Goal: Task Accomplishment & Management: Manage account settings

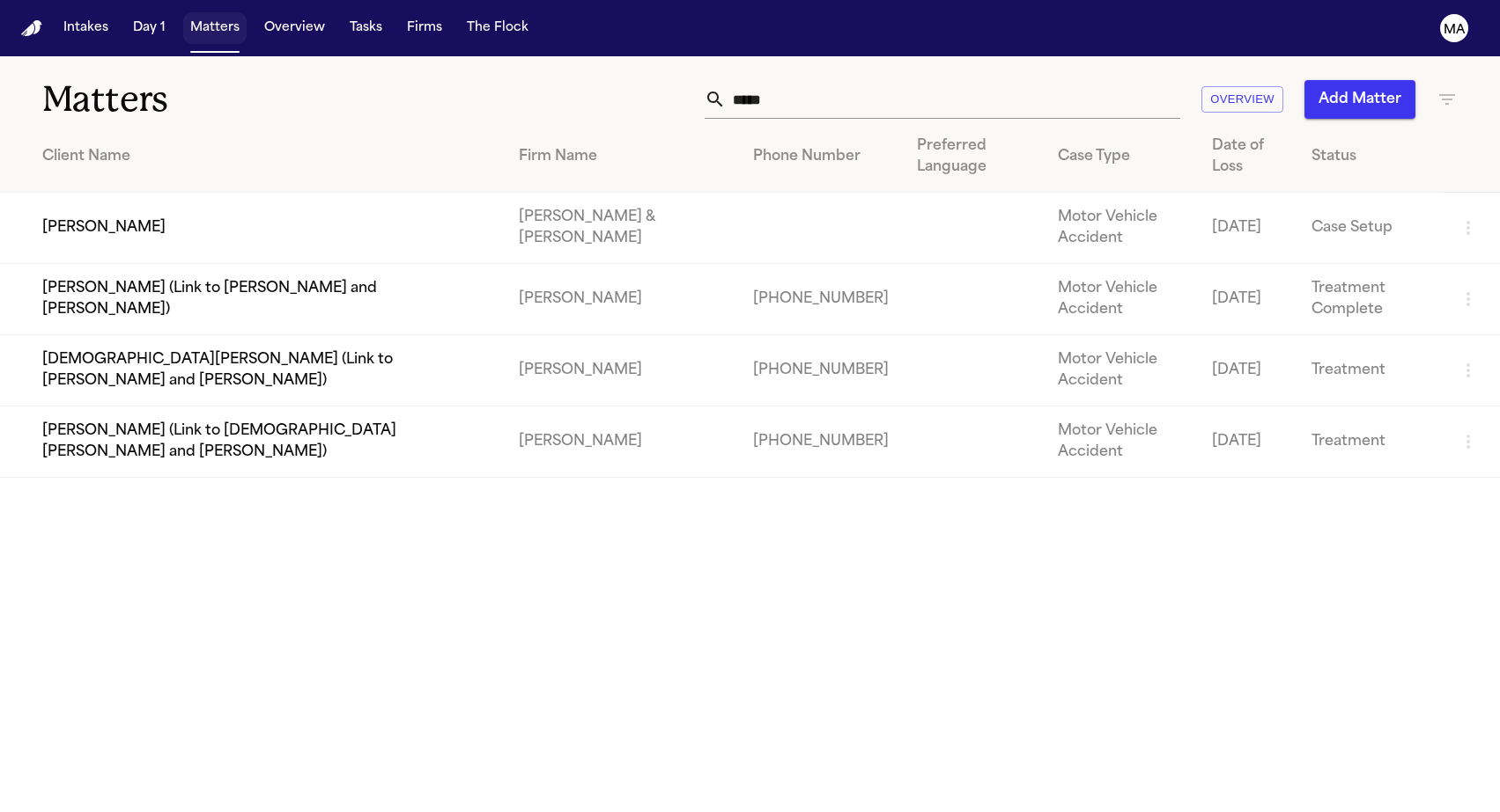
click at [183, 17] on button "Matters" at bounding box center [214, 28] width 63 height 32
click at [183, 18] on button "Matters" at bounding box center [214, 28] width 63 height 32
click at [1037, 80] on input "*****" at bounding box center [952, 99] width 454 height 39
drag, startPoint x: 1070, startPoint y: 75, endPoint x: 875, endPoint y: 72, distance: 195.0
click at [877, 80] on div "***** Overview Add Matter" at bounding box center [952, 99] width 1011 height 39
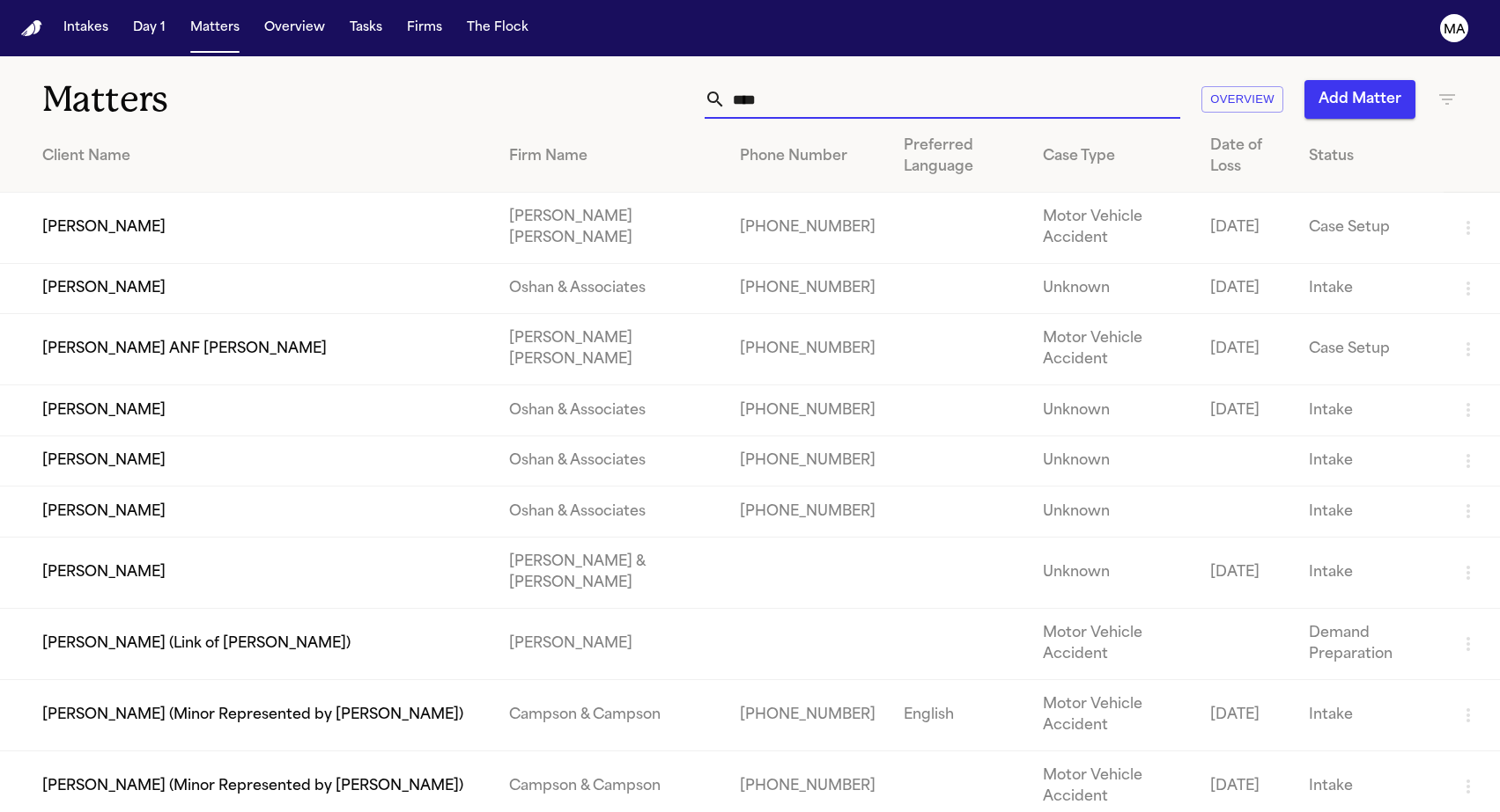
type input "*****"
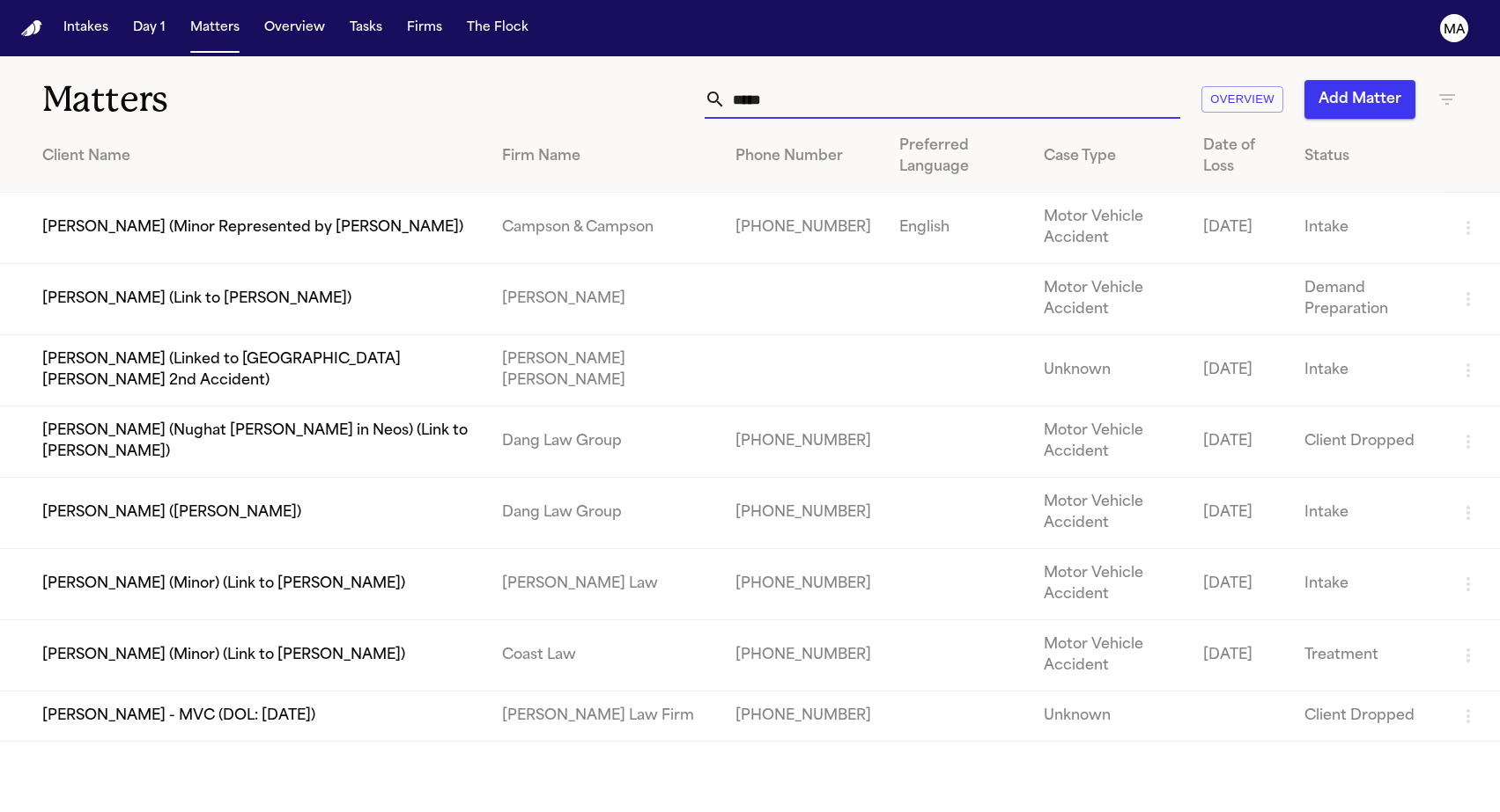
drag, startPoint x: 1087, startPoint y: 84, endPoint x: 937, endPoint y: 72, distance: 150.5
click at [937, 80] on div "***** Overview Add Matter" at bounding box center [952, 99] width 1011 height 39
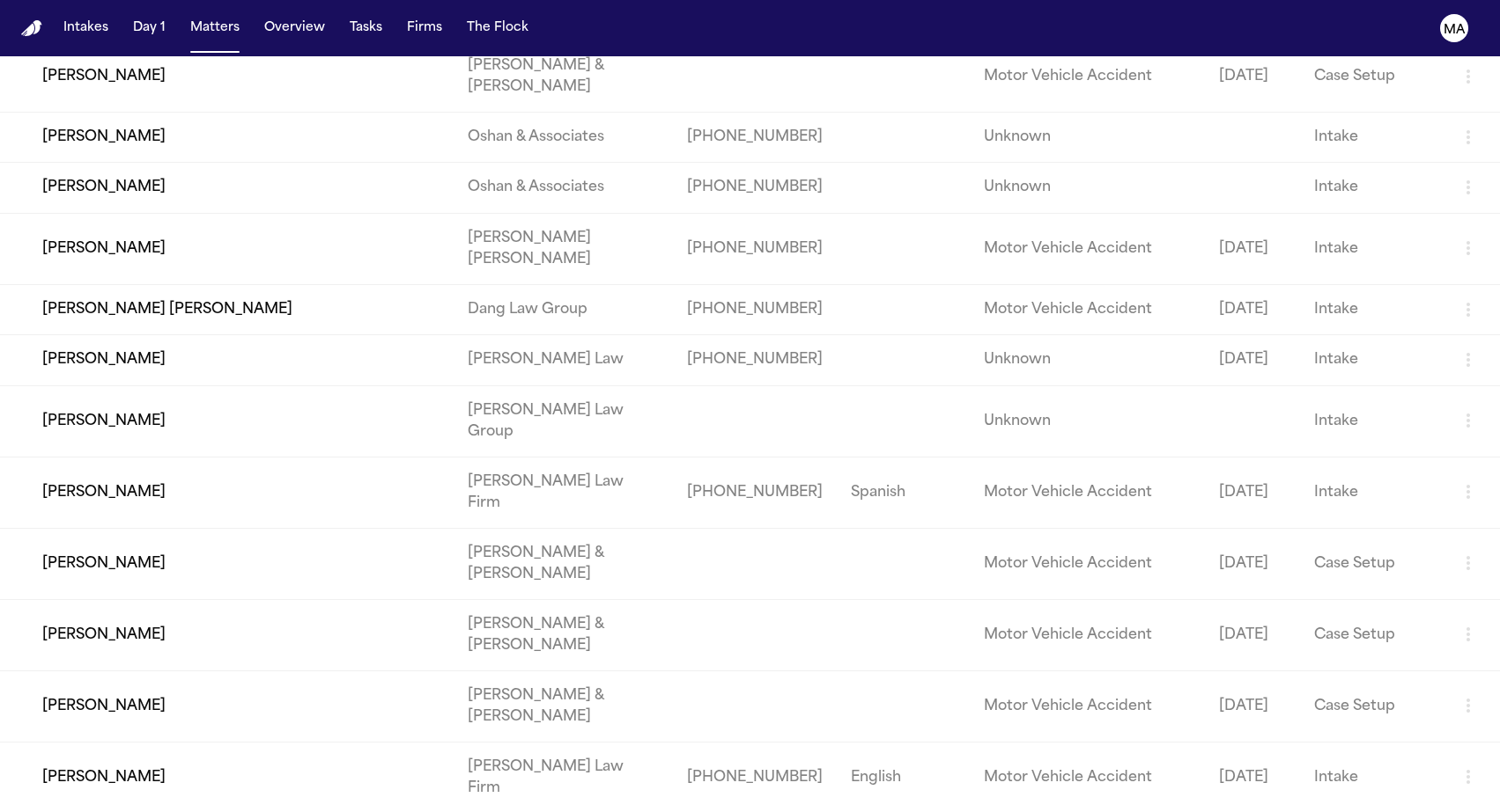
scroll to position [2033, 0]
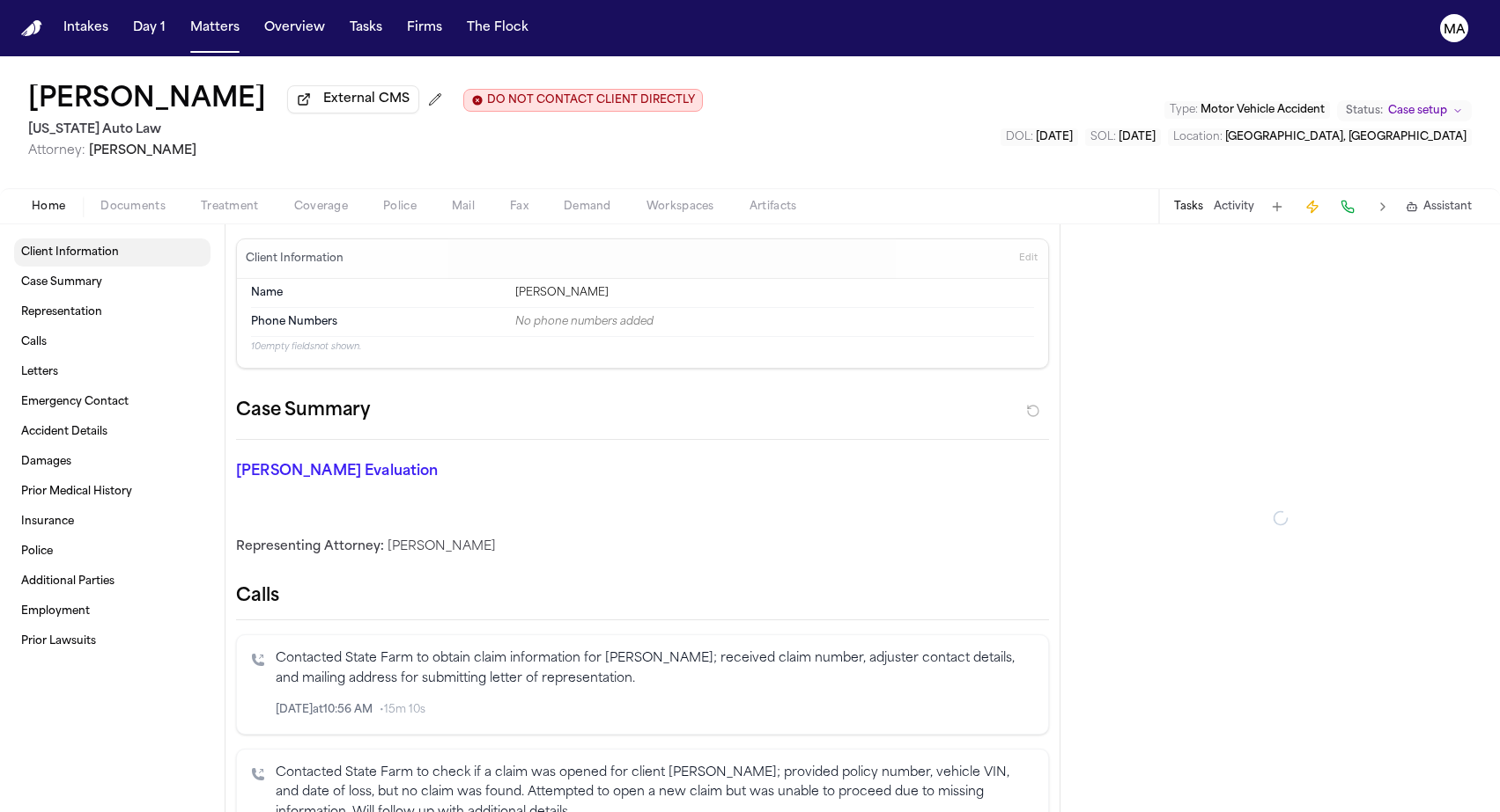
click at [97, 215] on span "button" at bounding box center [132, 216] width 86 height 2
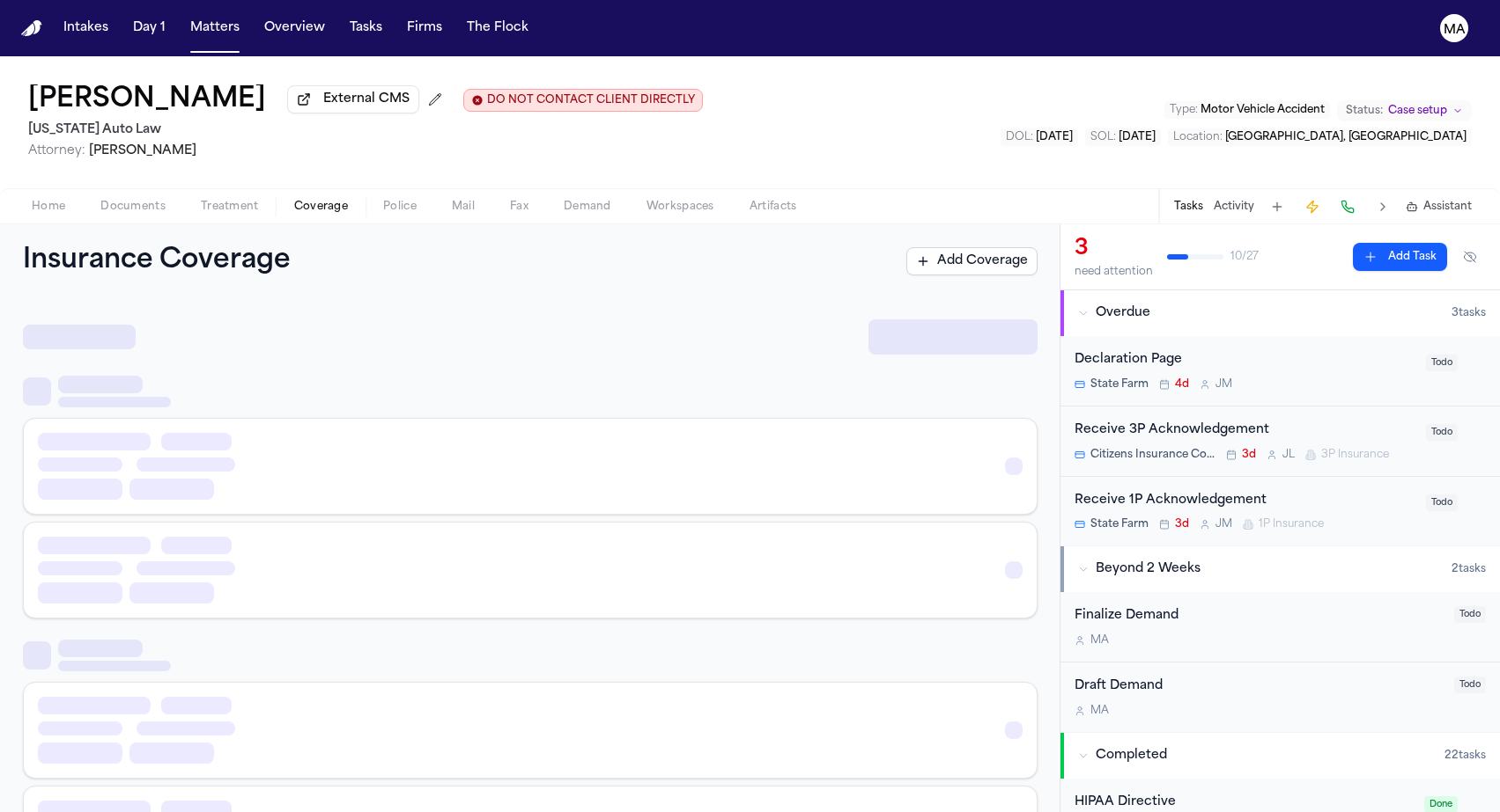
click at [294, 200] on span "Coverage" at bounding box center [320, 207] width 54 height 14
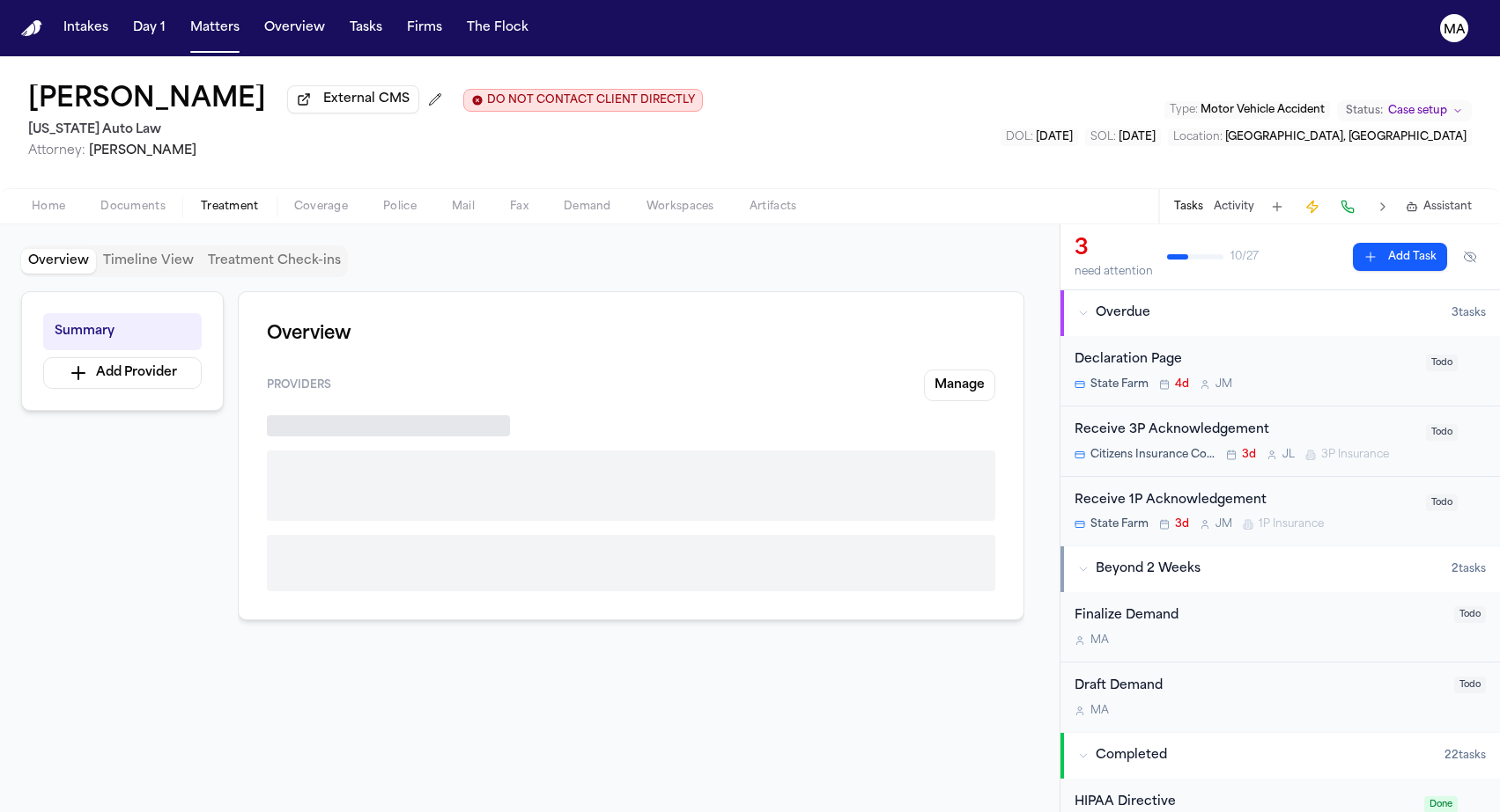
click at [201, 200] on span "Treatment" at bounding box center [230, 207] width 59 height 14
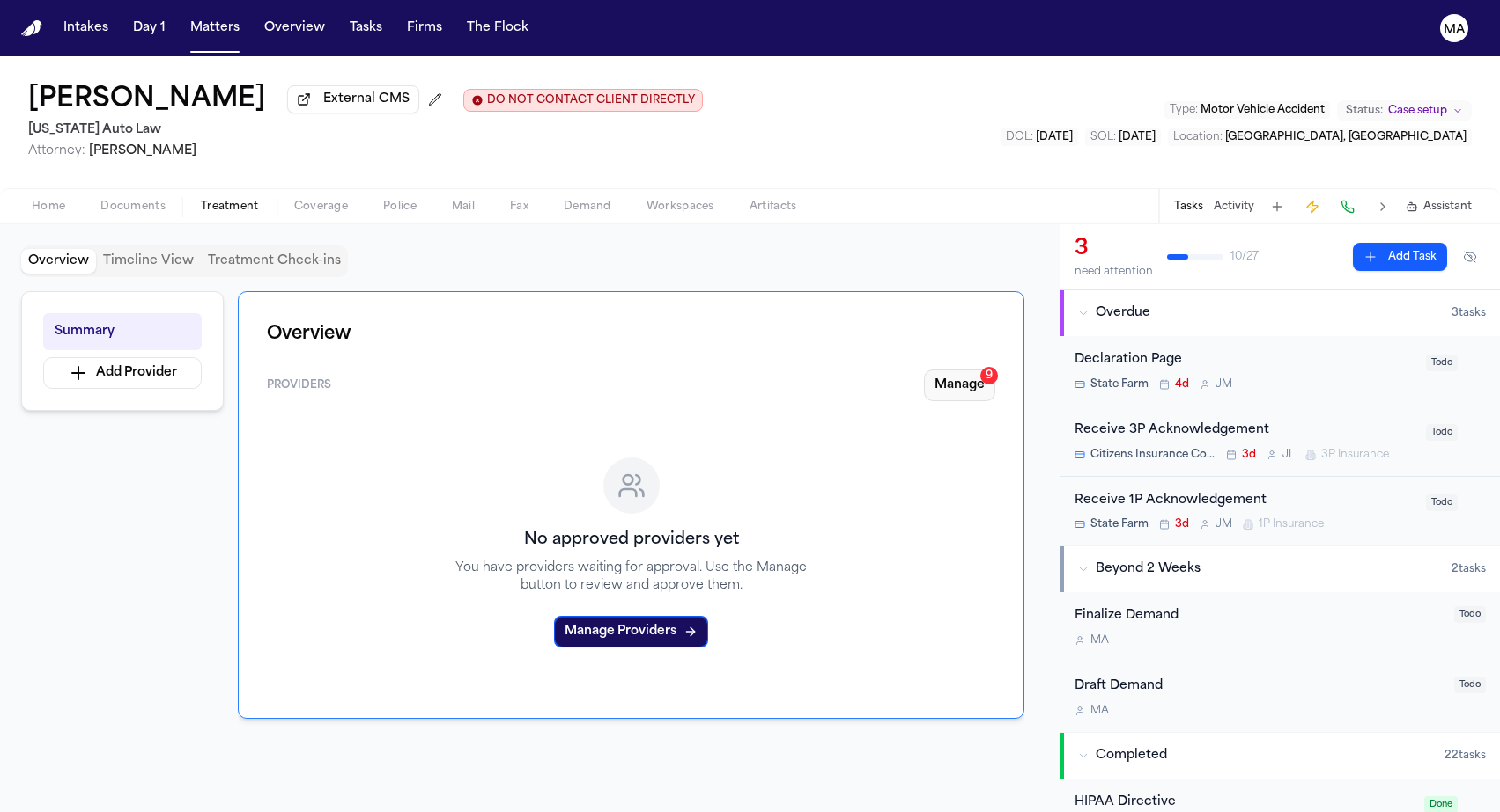
click at [989, 370] on button "Manage 9" at bounding box center [960, 386] width 72 height 32
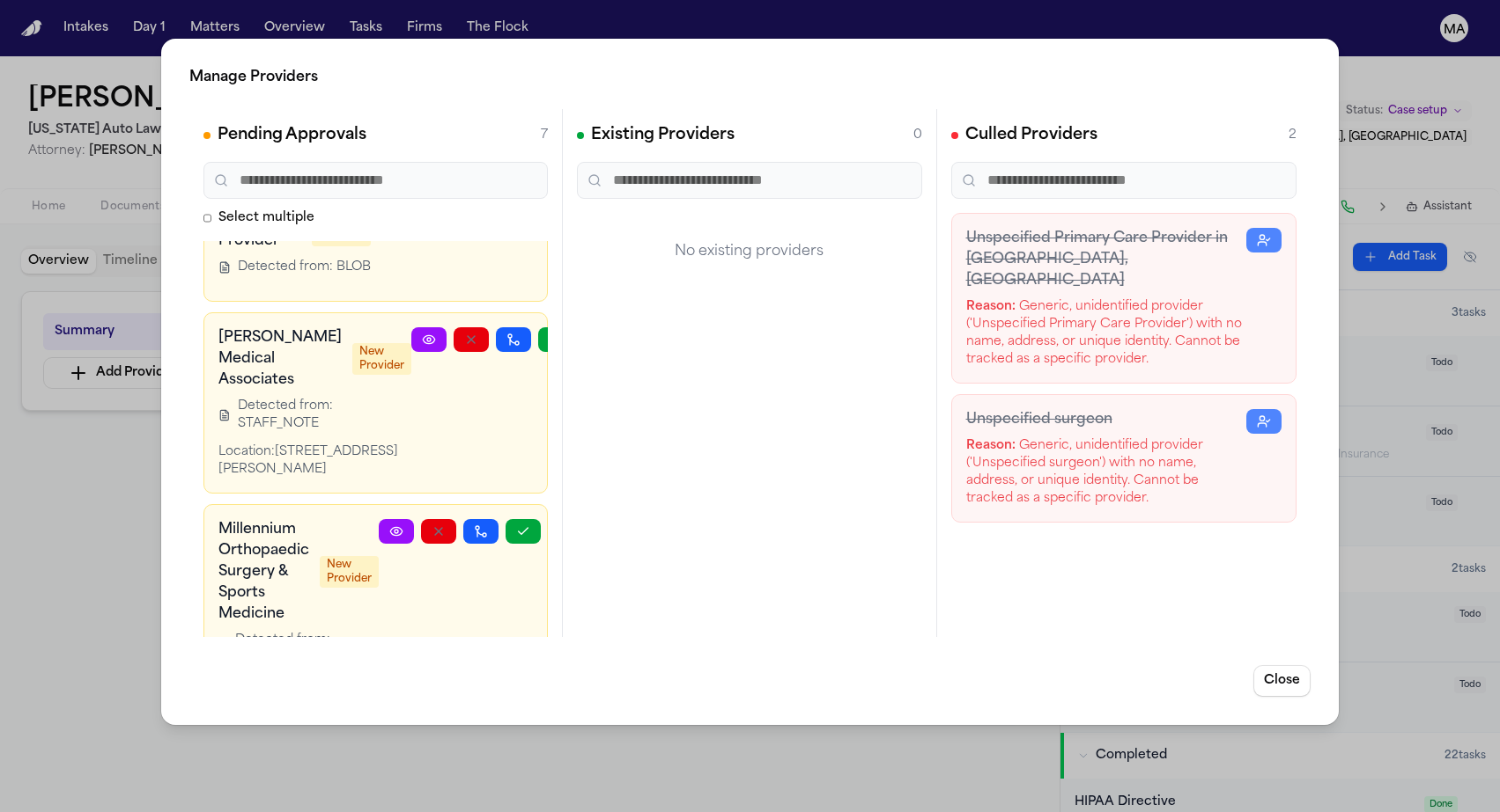
scroll to position [50, 0]
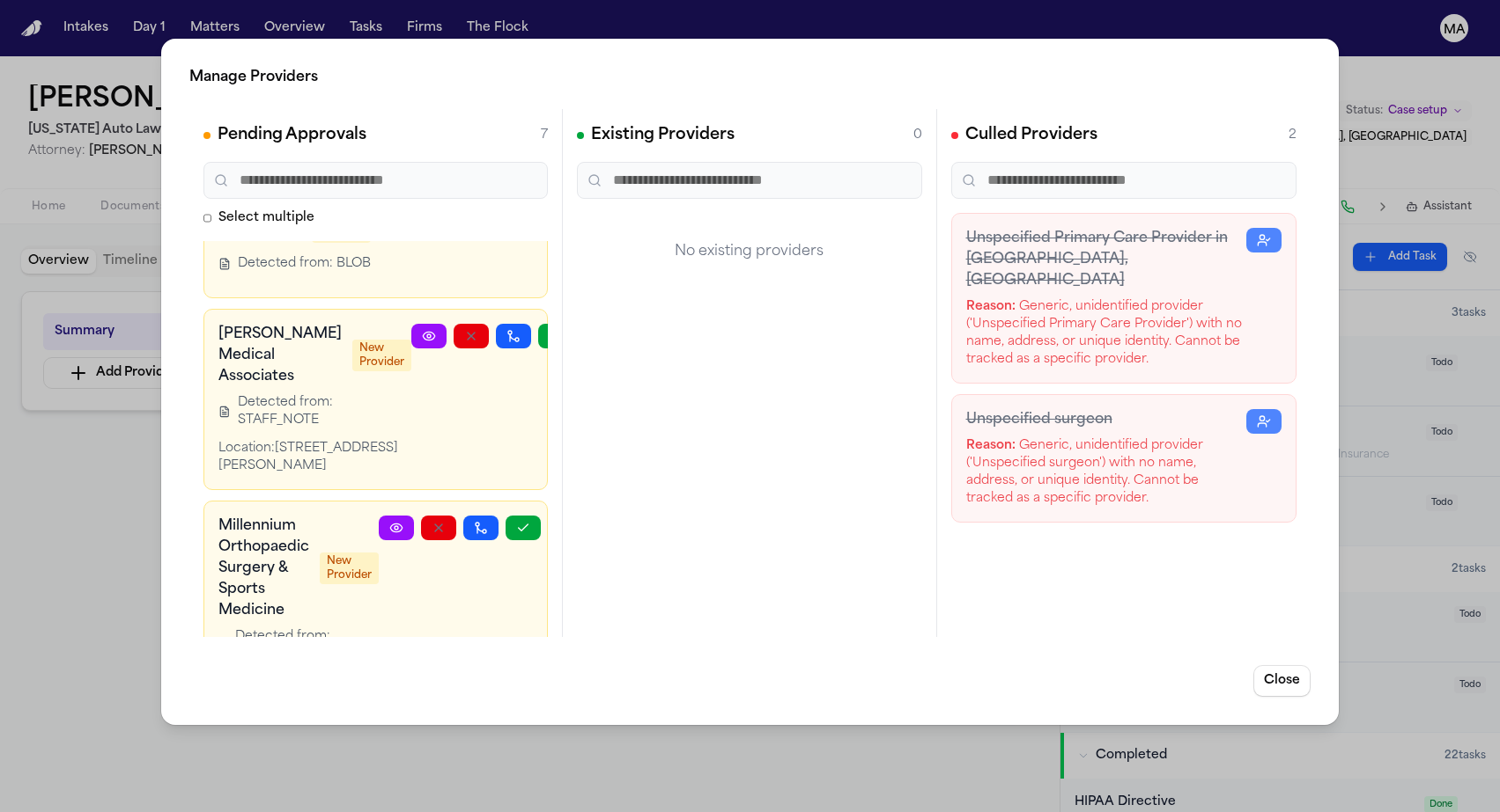
click at [573, 750] on button "button" at bounding box center [590, 762] width 35 height 25
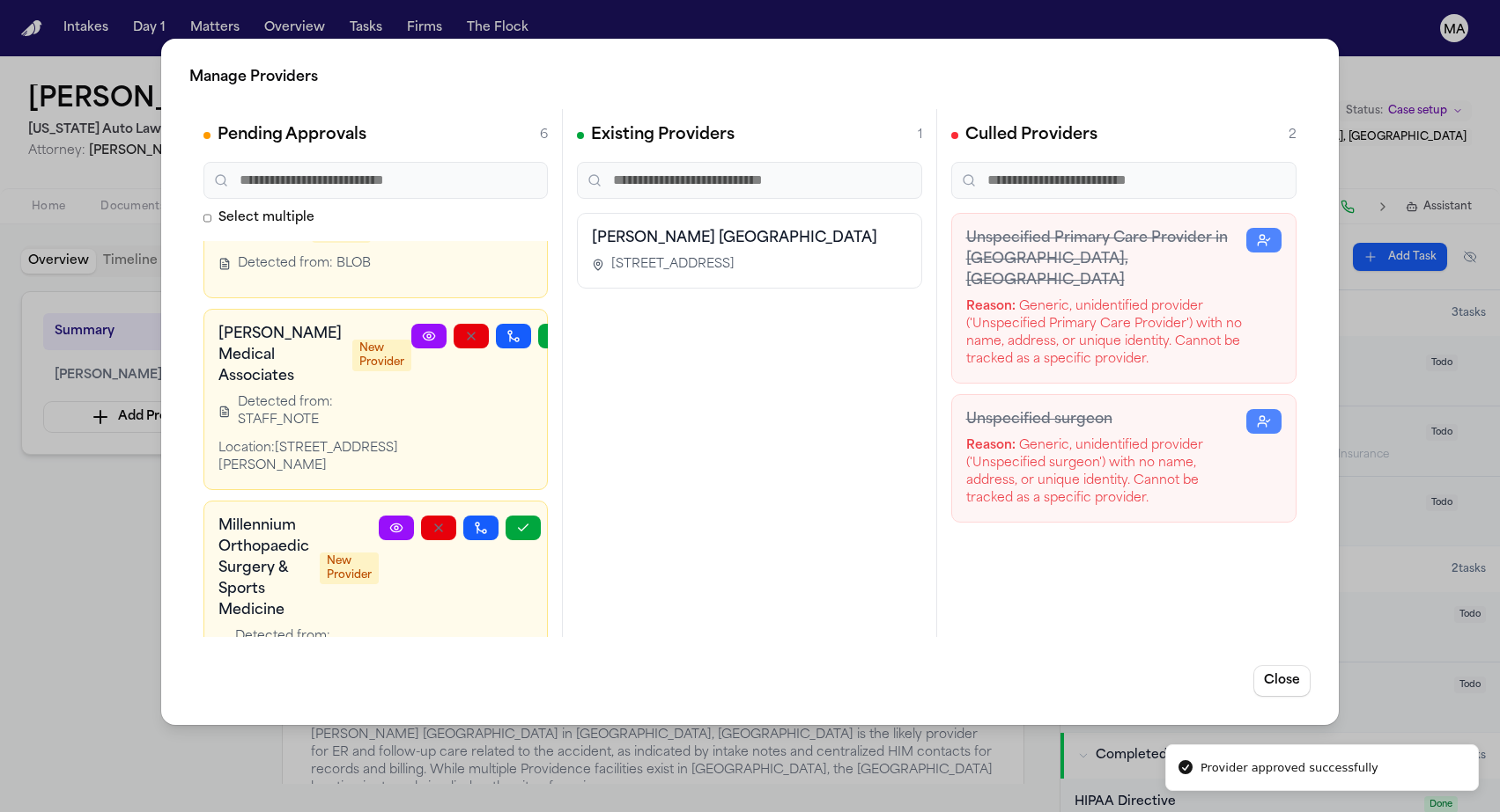
click at [107, 370] on div "Manage Providers Pending Approvals 6 Select multiple Unnamed Provider New Provi…" at bounding box center [750, 406] width 1500 height 812
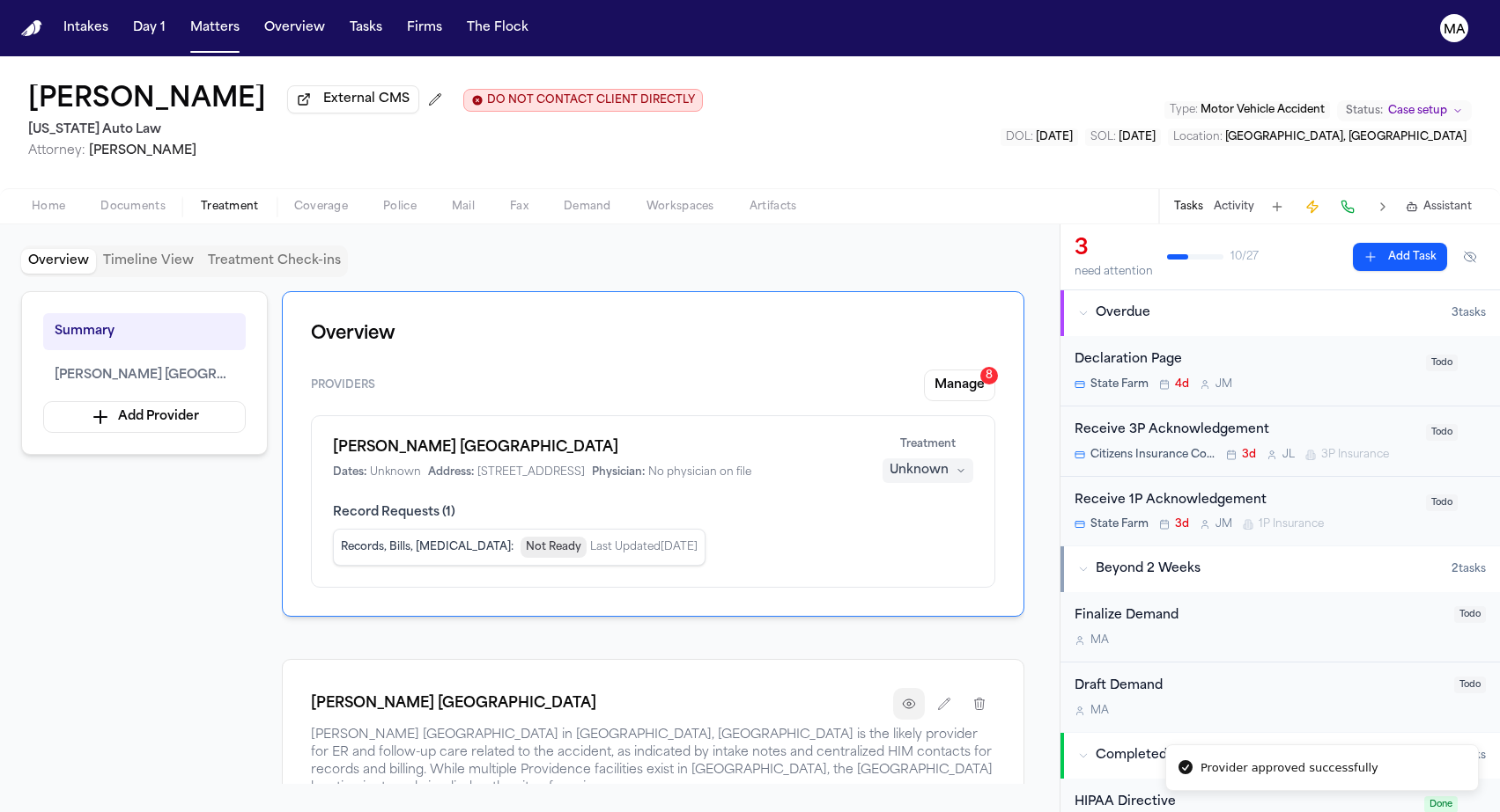
click at [925, 688] on button "button" at bounding box center [909, 704] width 32 height 32
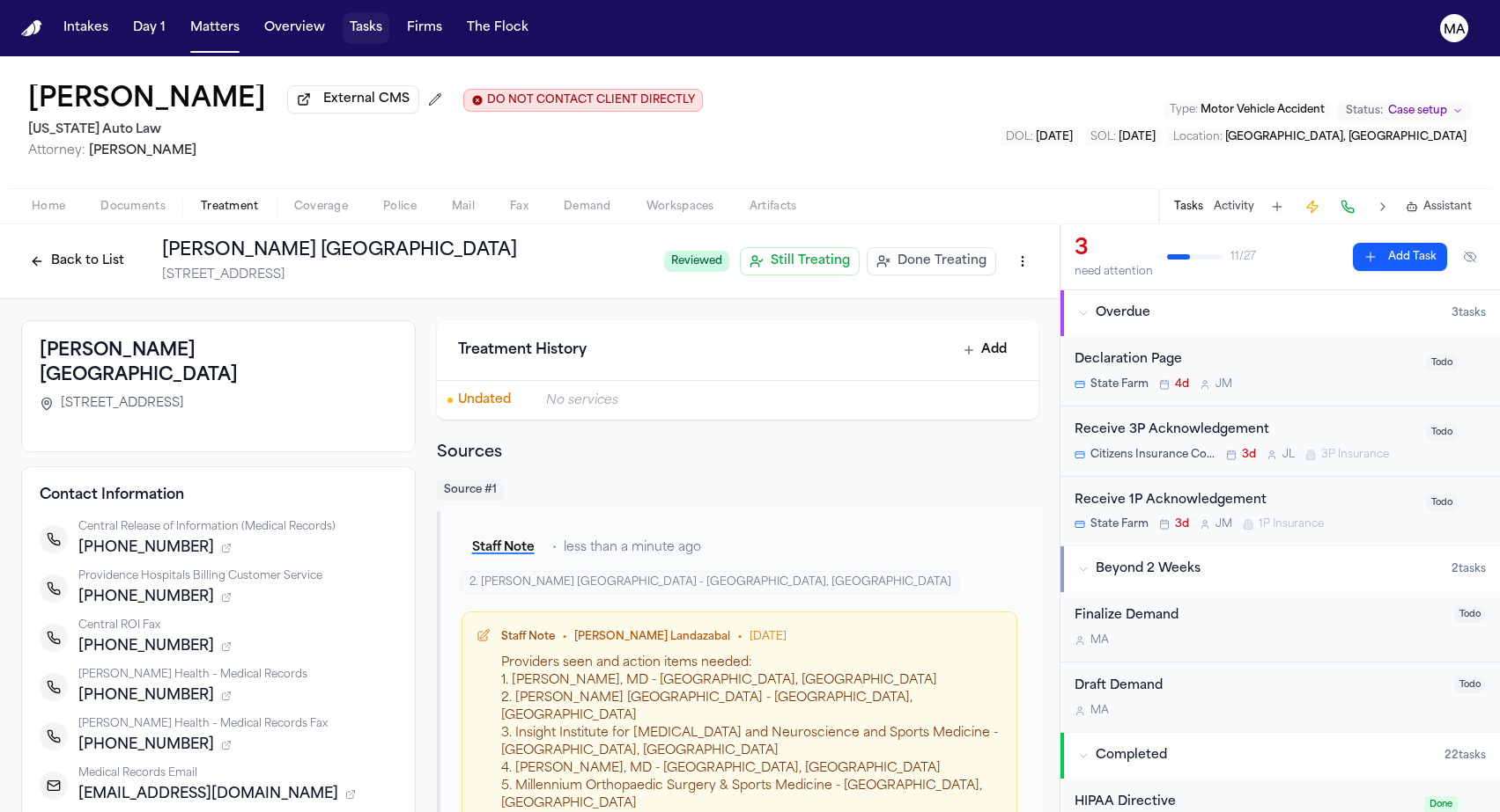
click at [343, 16] on button "Tasks" at bounding box center [366, 28] width 46 height 32
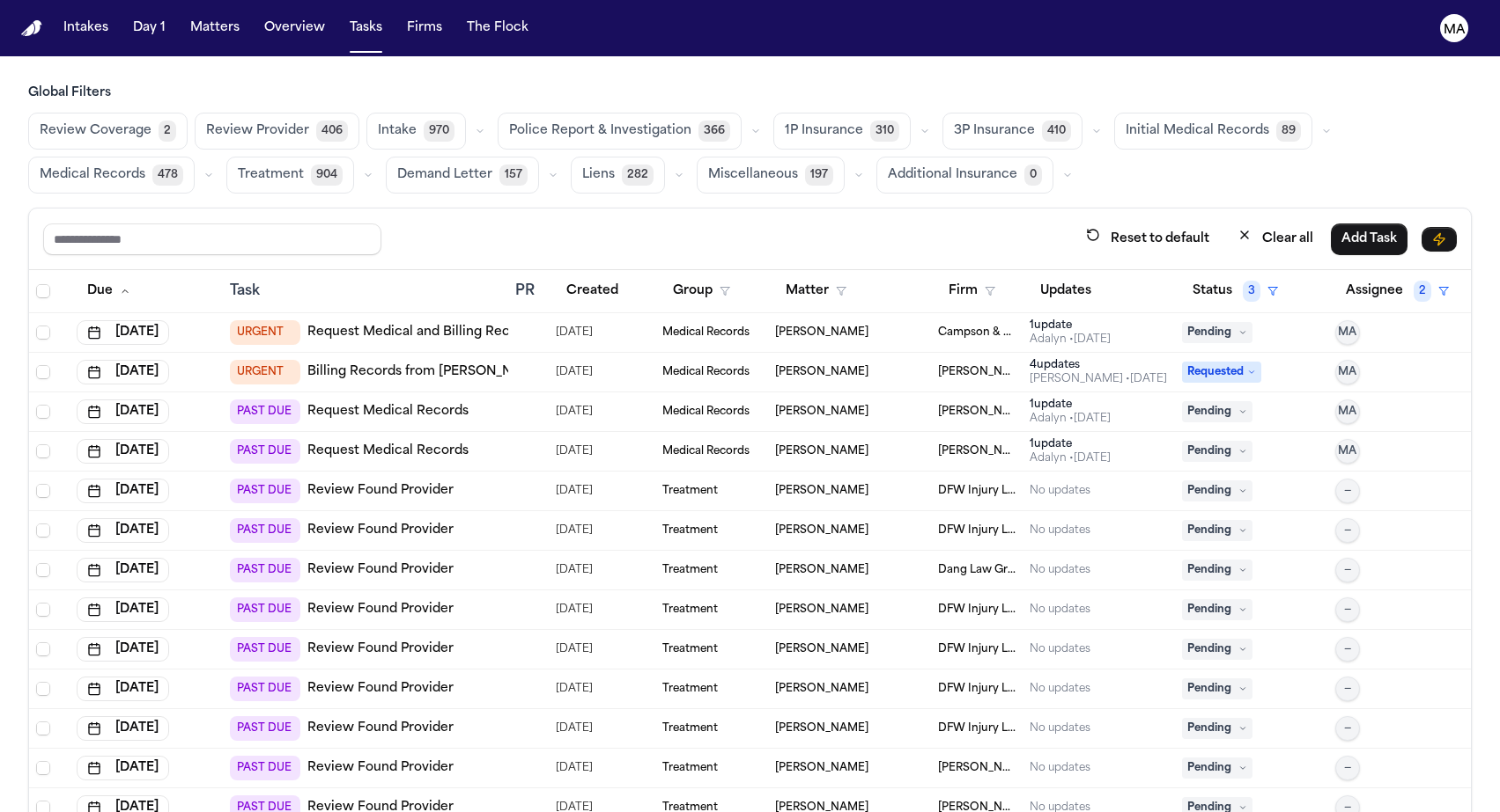
click at [316, 121] on span "406" at bounding box center [332, 131] width 32 height 21
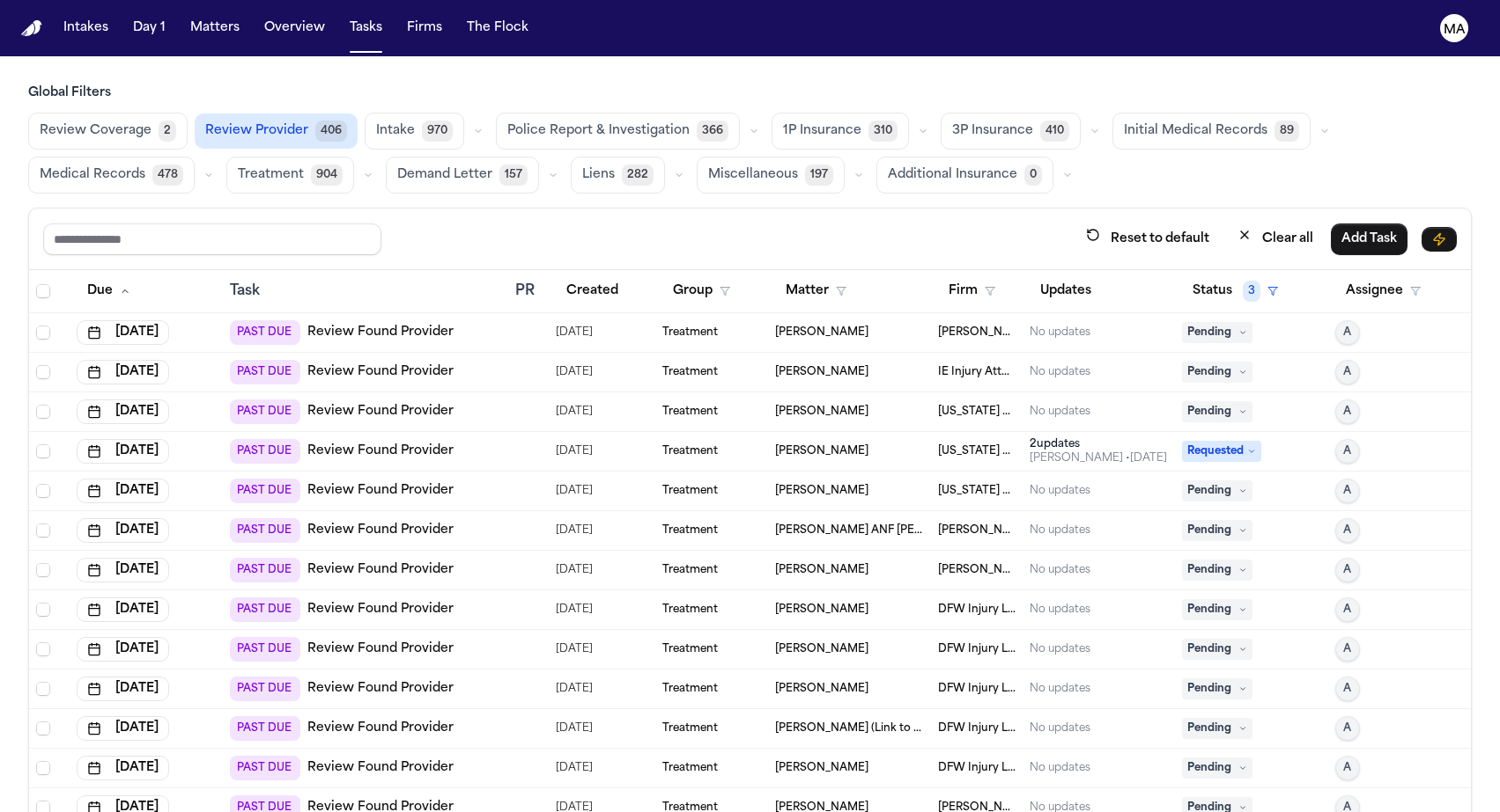
click at [507, 123] on span "Police Report & Investigation" at bounding box center [598, 131] width 182 height 18
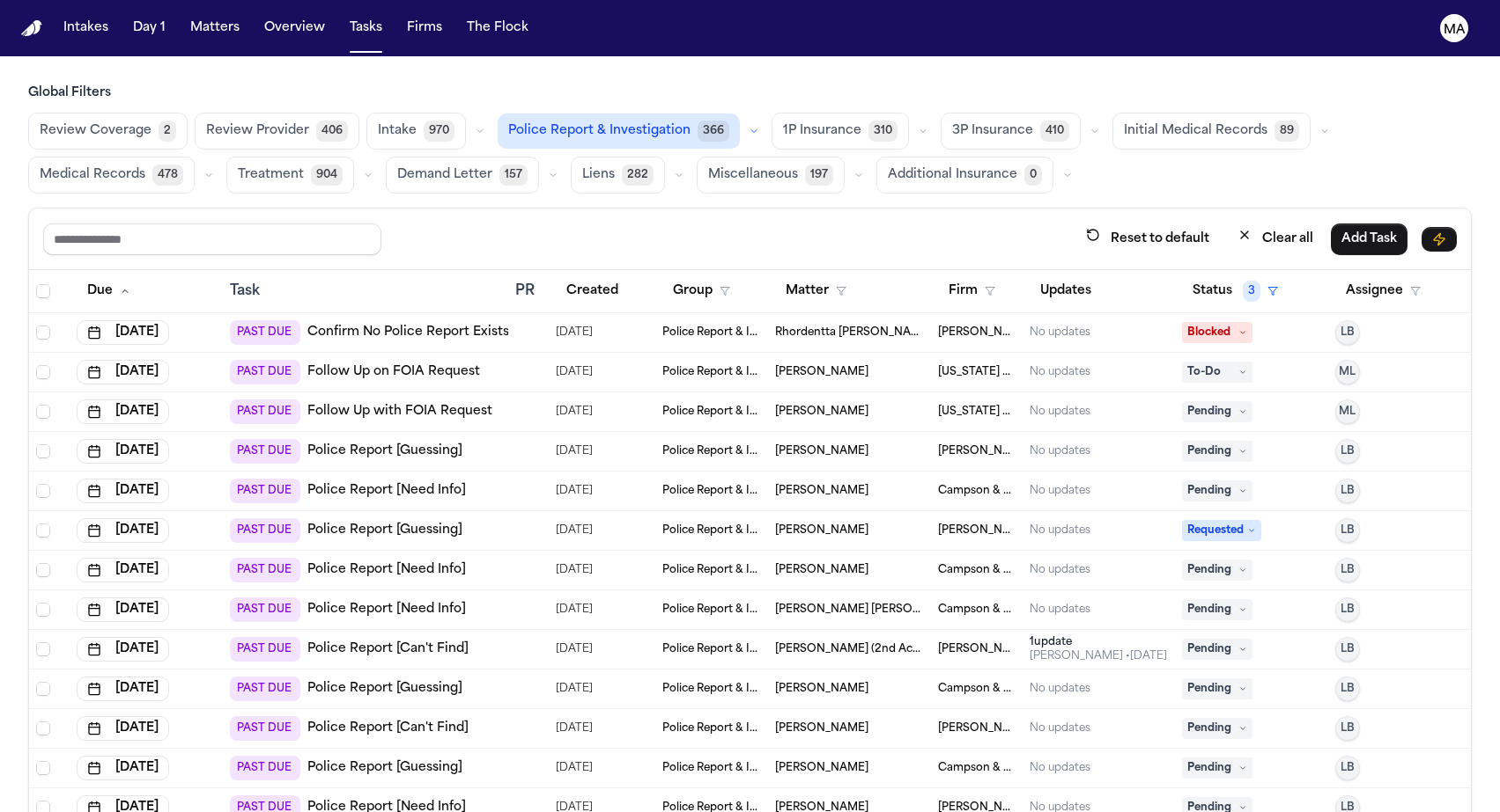
click at [145, 166] on span "Medical Records" at bounding box center [93, 175] width 106 height 18
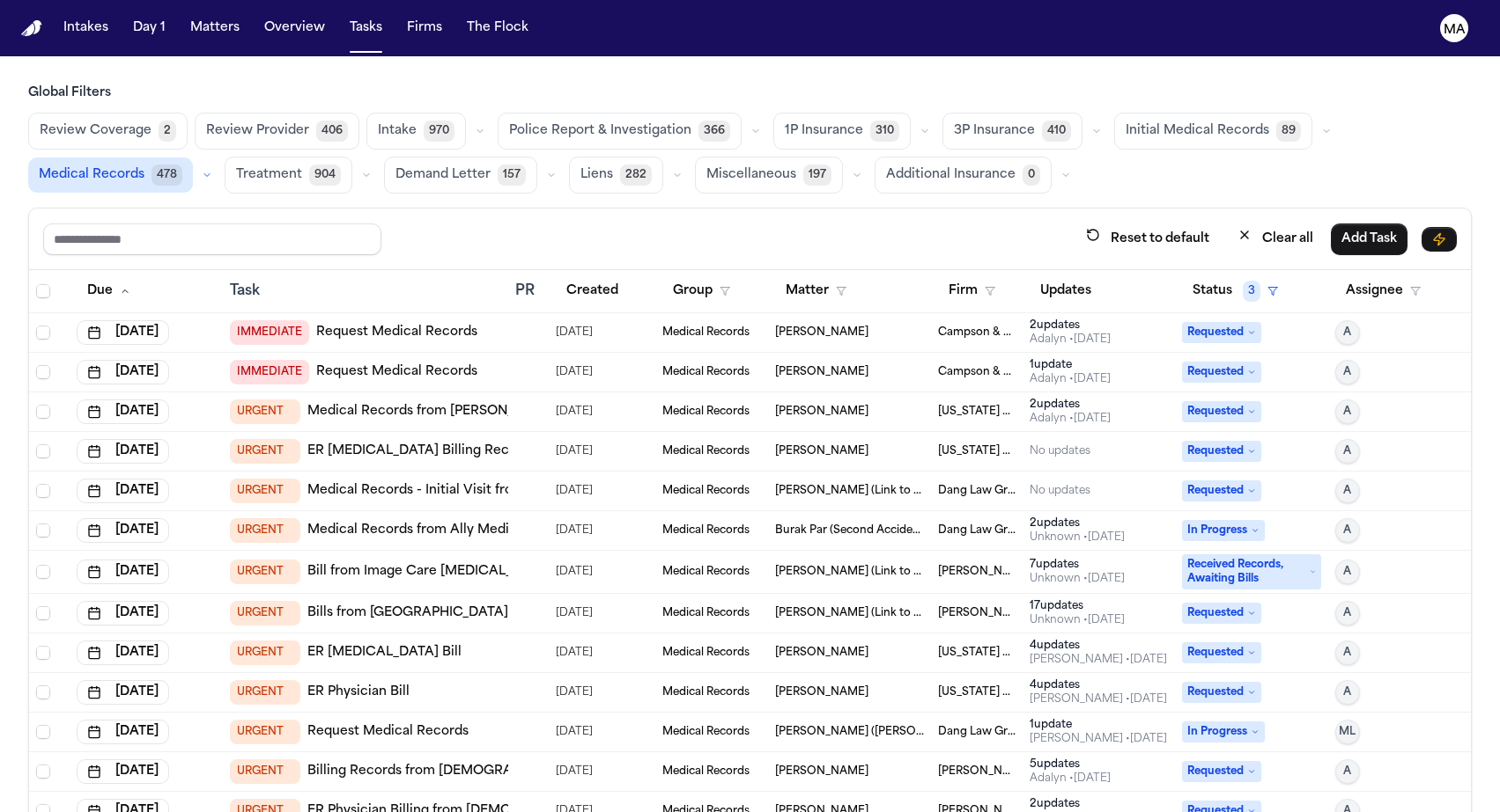
click at [623, 114] on div "Global Filters Review Coverage 2 Review Provider 406 Intake 970 Police Report &…" at bounding box center [750, 486] width 1443 height 805
click at [949, 276] on button "Firm" at bounding box center [972, 292] width 68 height 32
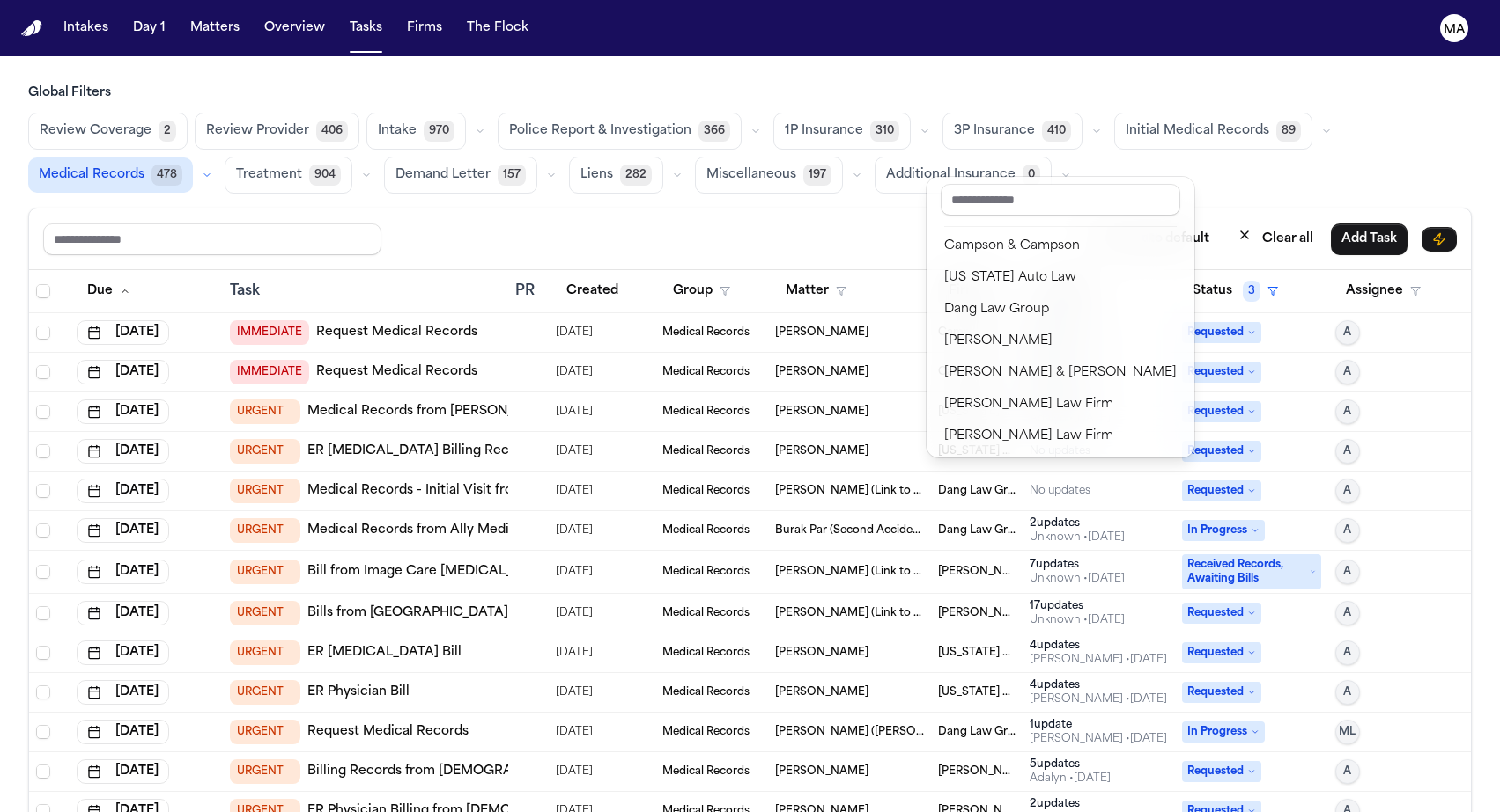
scroll to position [17, 0]
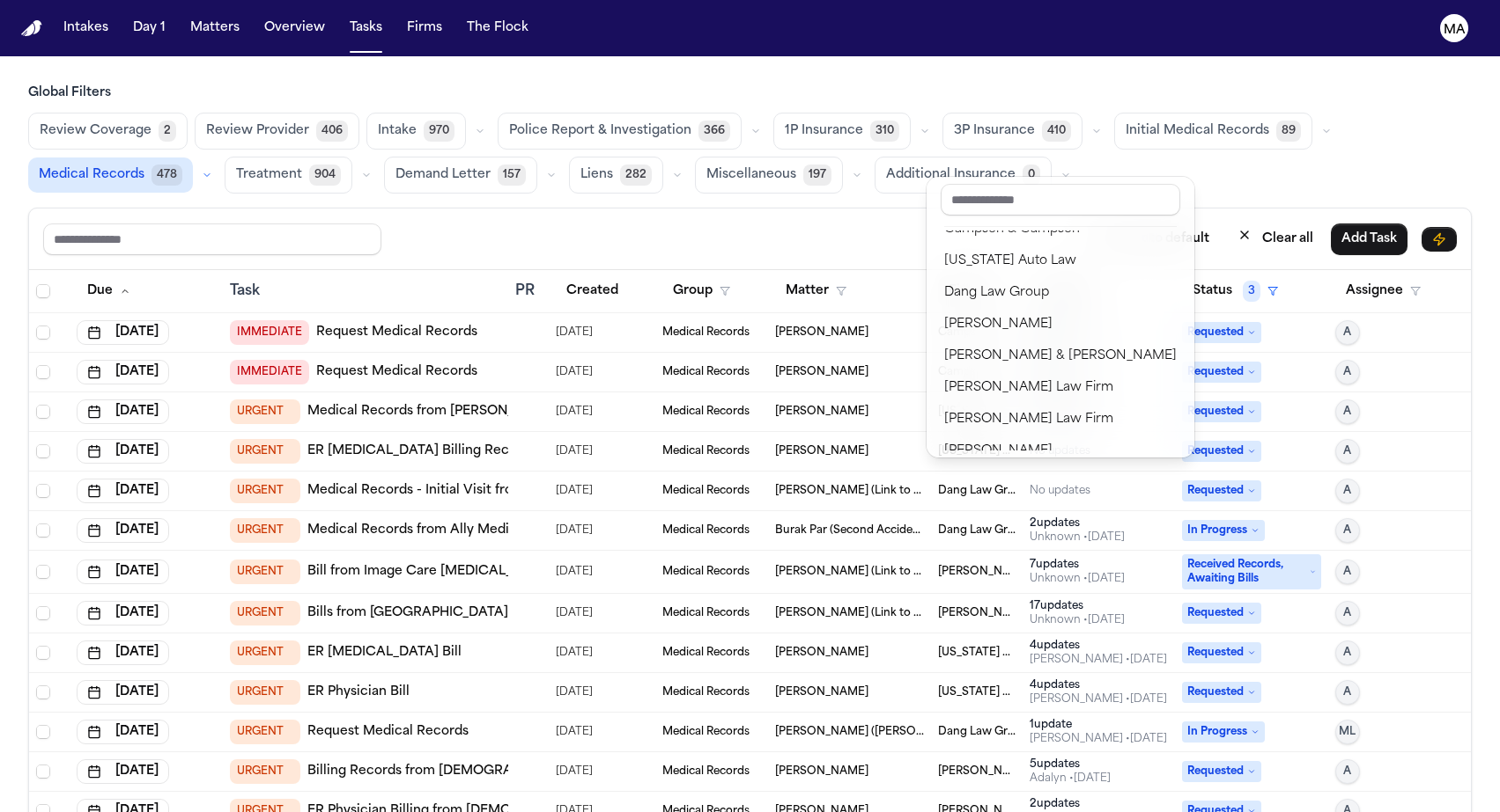
click at [985, 600] on div "[PERSON_NAME] Law Firm" at bounding box center [1060, 610] width 232 height 21
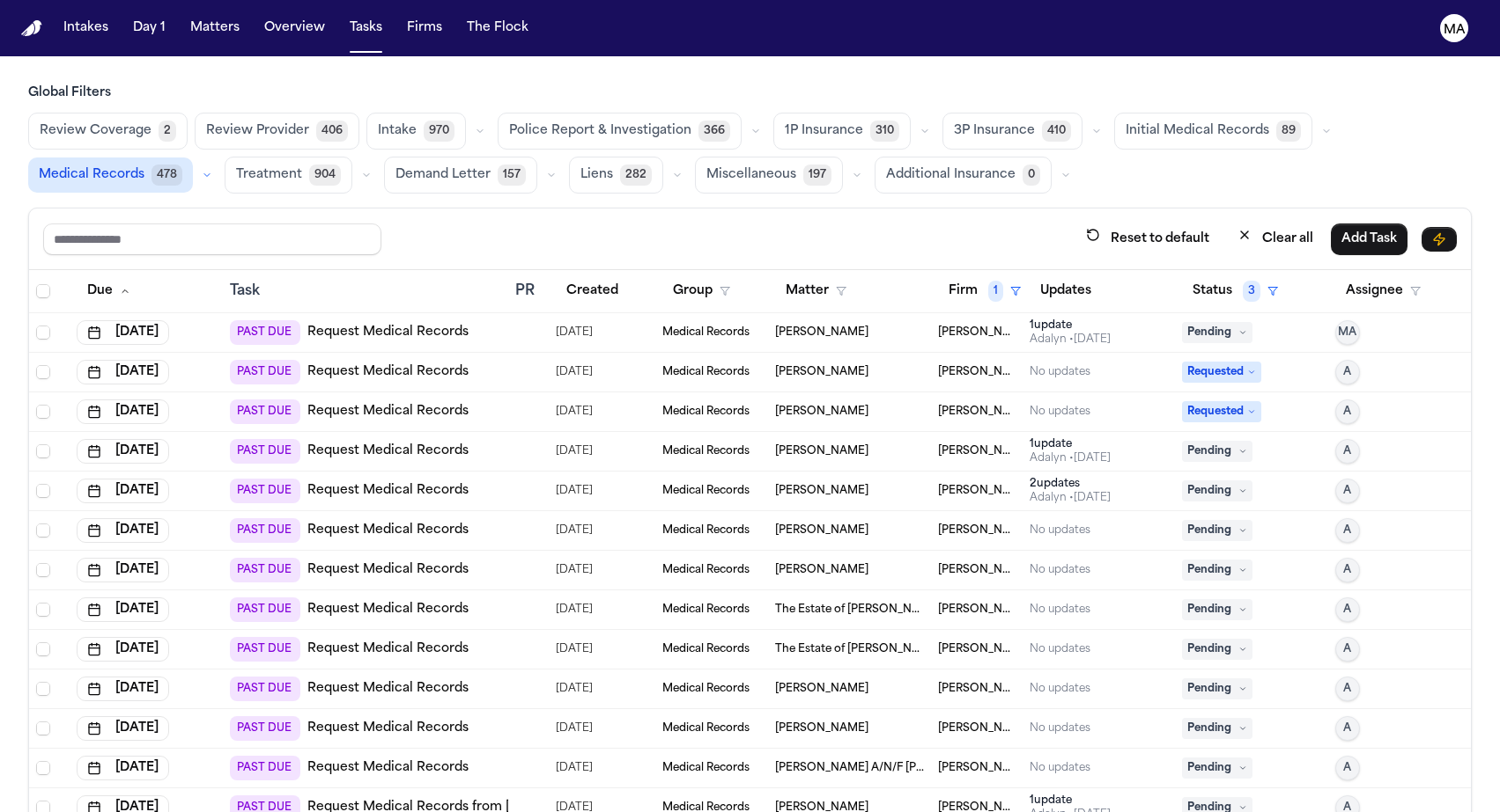
click at [826, 209] on div "Reset to default Clear all Add Task" at bounding box center [750, 239] width 1441 height 61
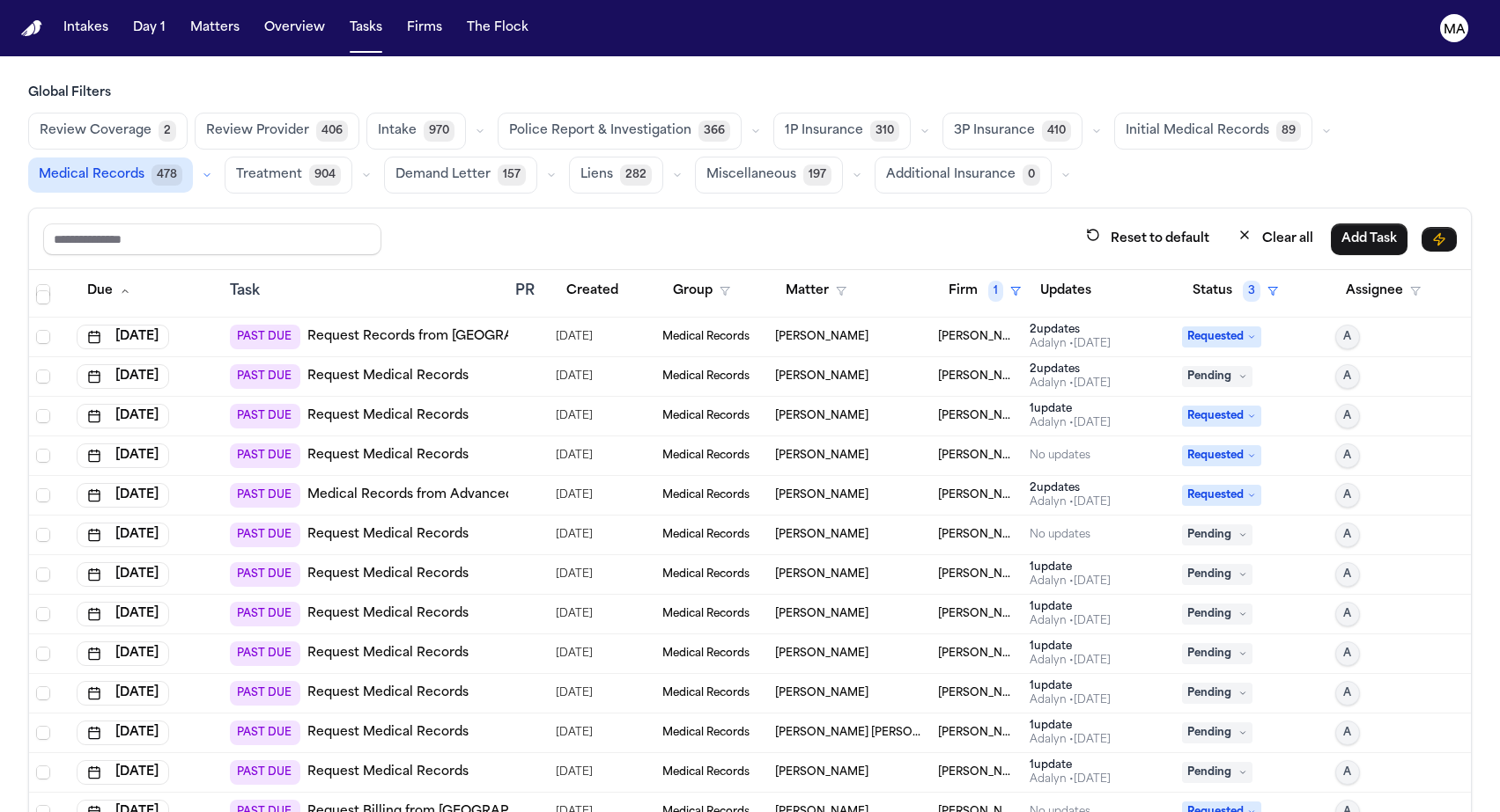
click at [1066, 734] on div "[PERSON_NAME] • [DATE]" at bounding box center [1070, 740] width 81 height 14
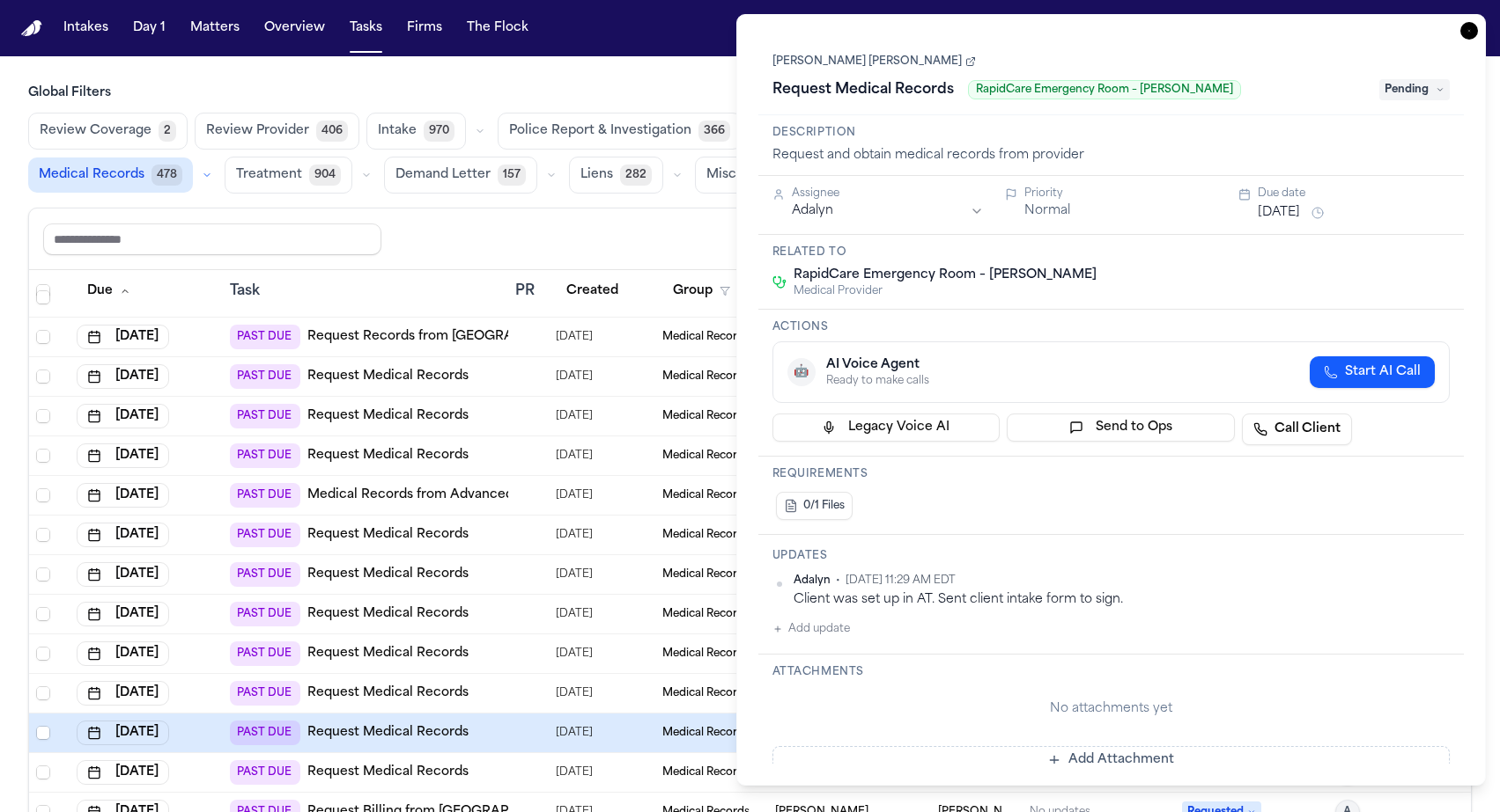
click at [1477, 22] on icon "button" at bounding box center [1469, 30] width 18 height 18
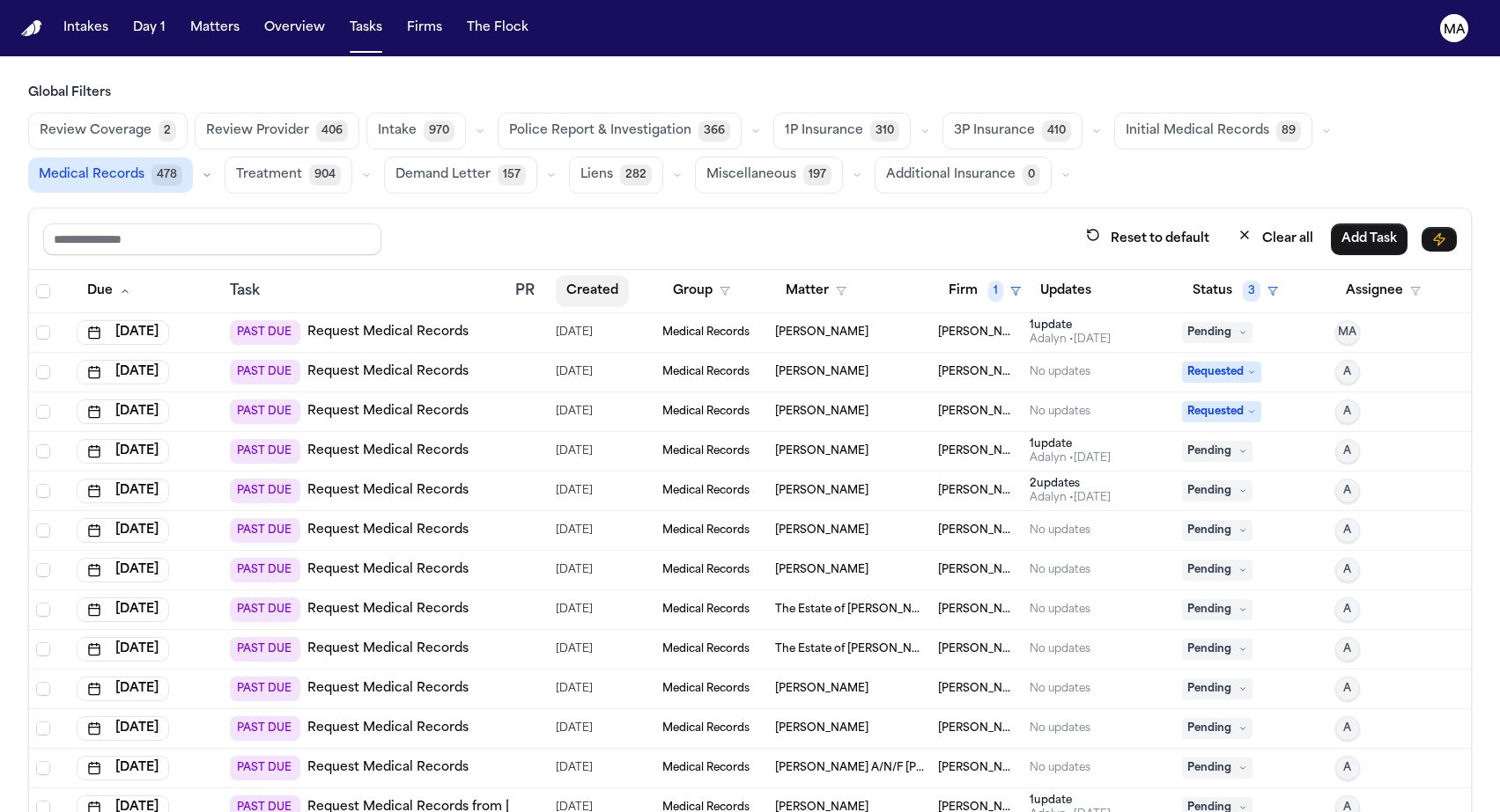
click at [567, 276] on button "Created" at bounding box center [591, 292] width 73 height 32
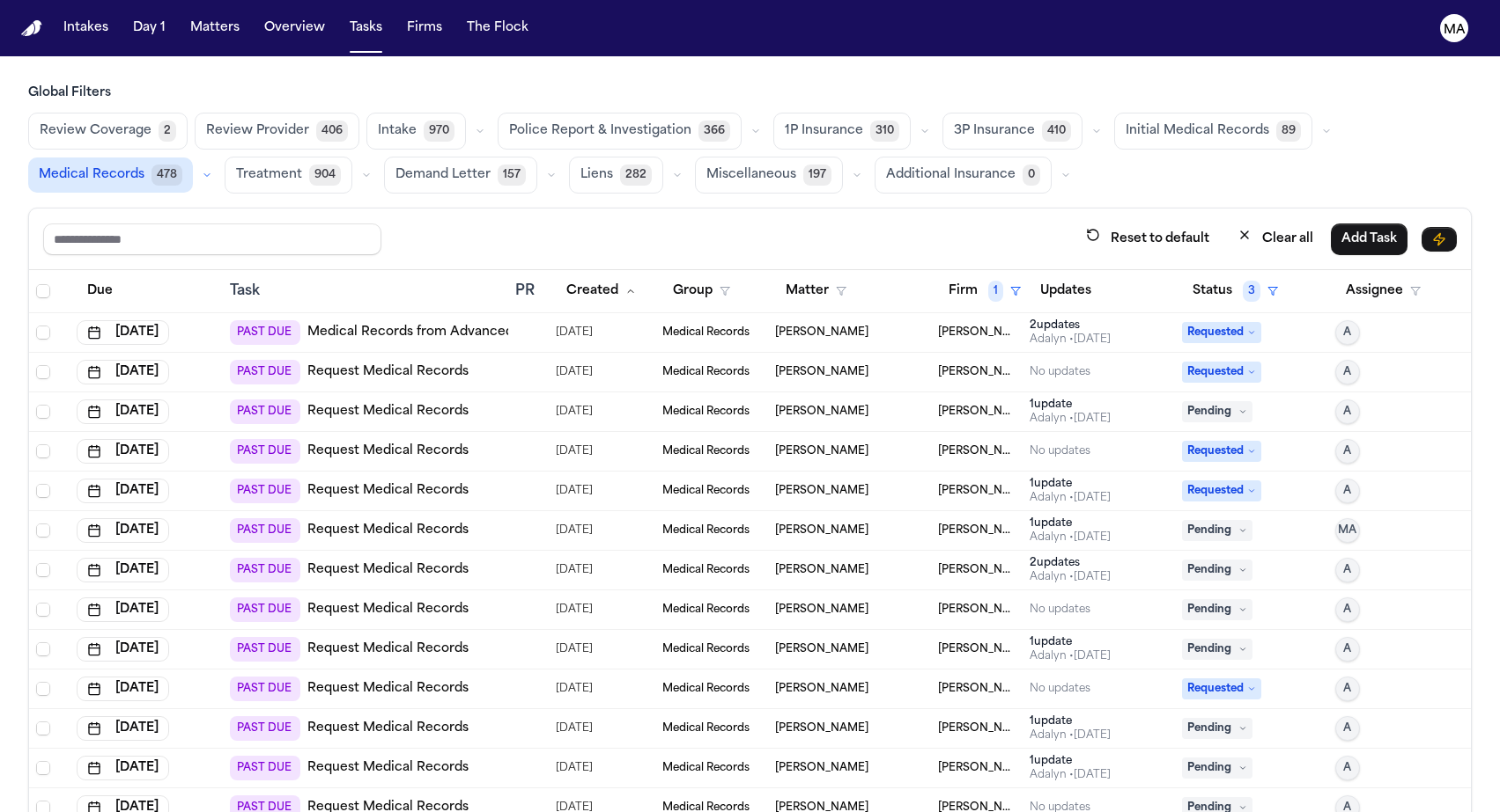
click at [614, 223] on div "Reset to default Clear all Add Task" at bounding box center [750, 239] width 1413 height 32
click at [1012, 484] on span "[PERSON_NAME] Law Firm" at bounding box center [977, 491] width 77 height 14
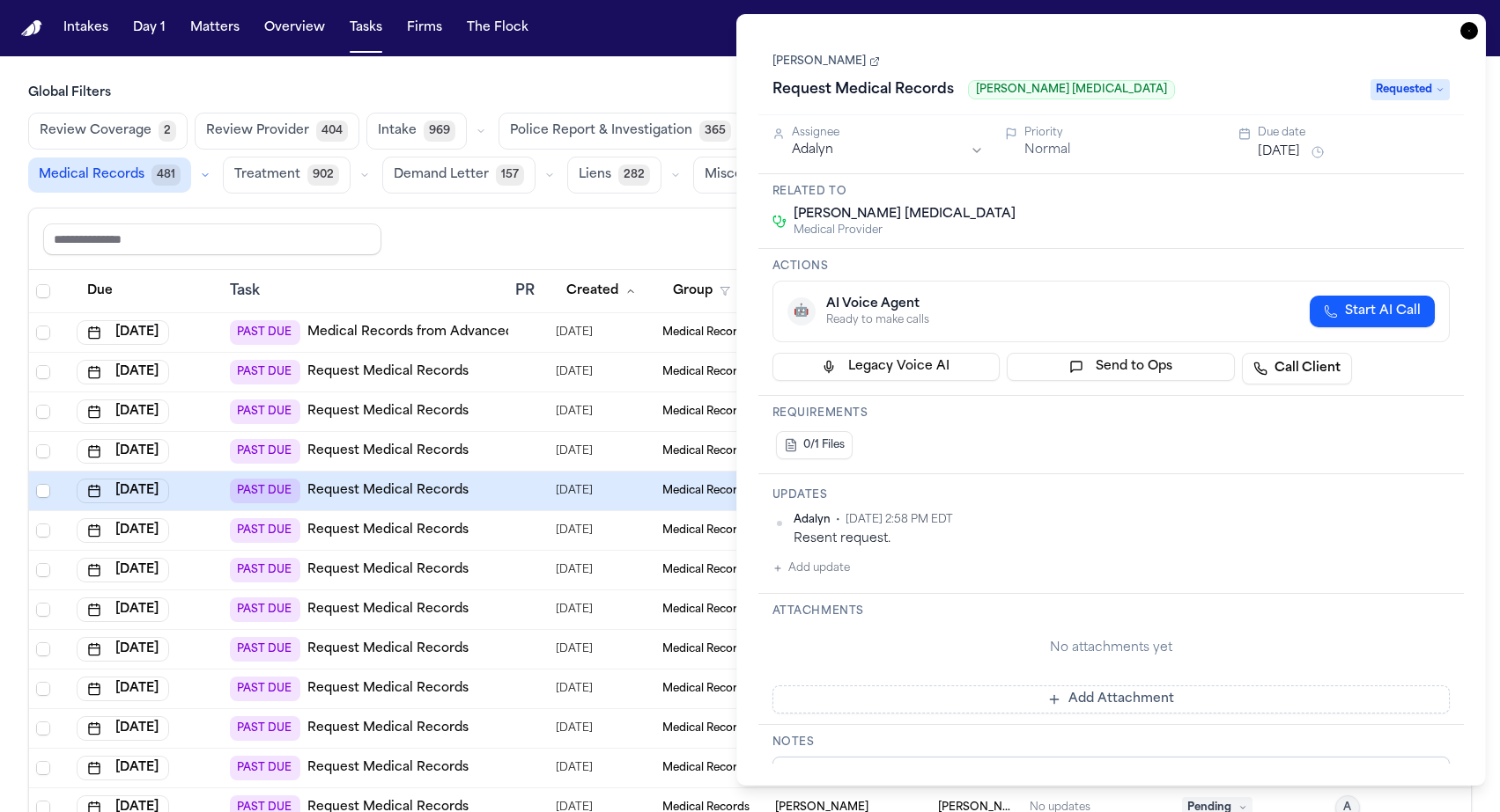
click at [1477, 22] on icon "button" at bounding box center [1469, 30] width 18 height 18
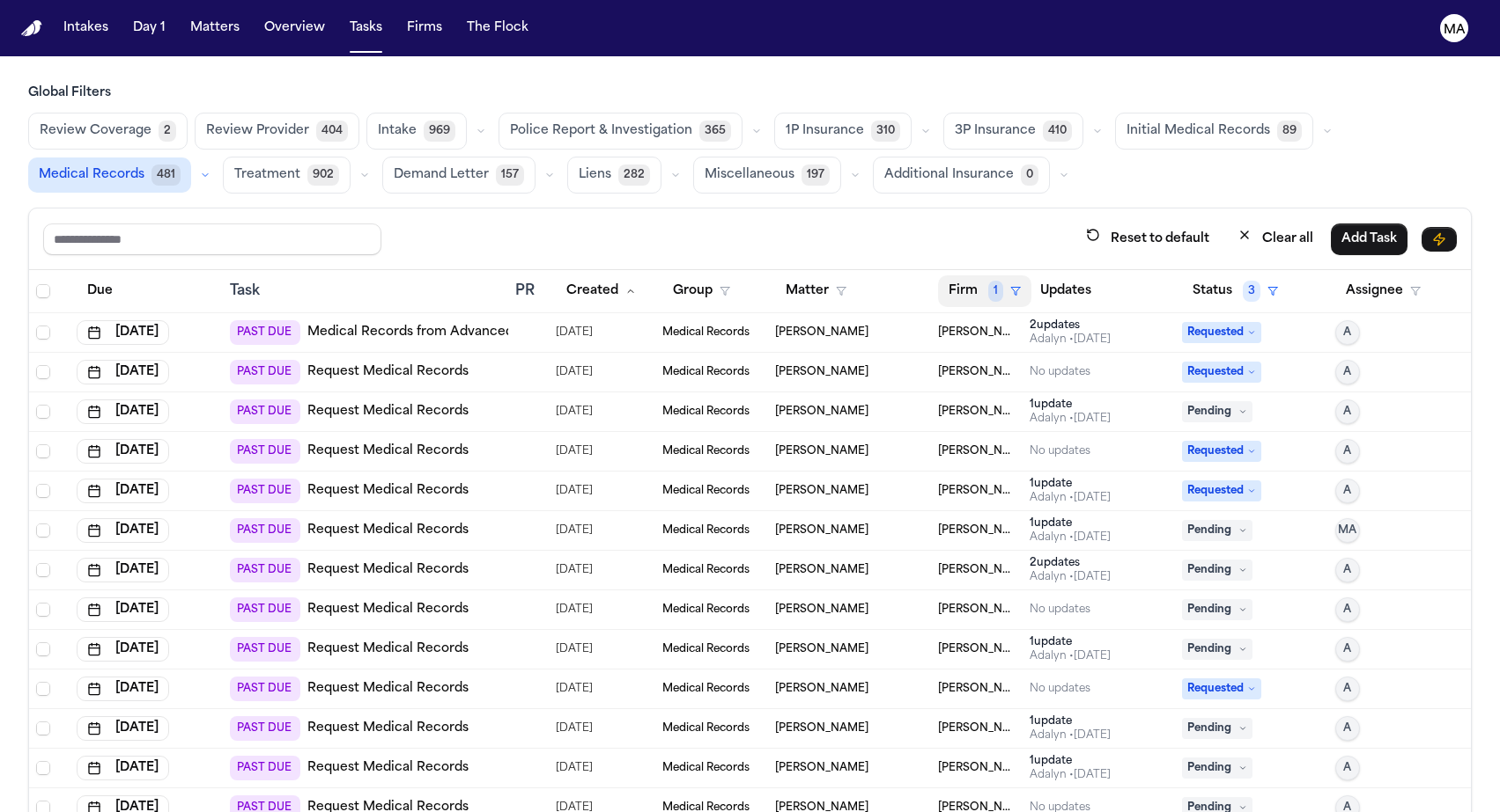
click at [1010, 286] on icon "button" at bounding box center [1014, 291] width 10 height 10
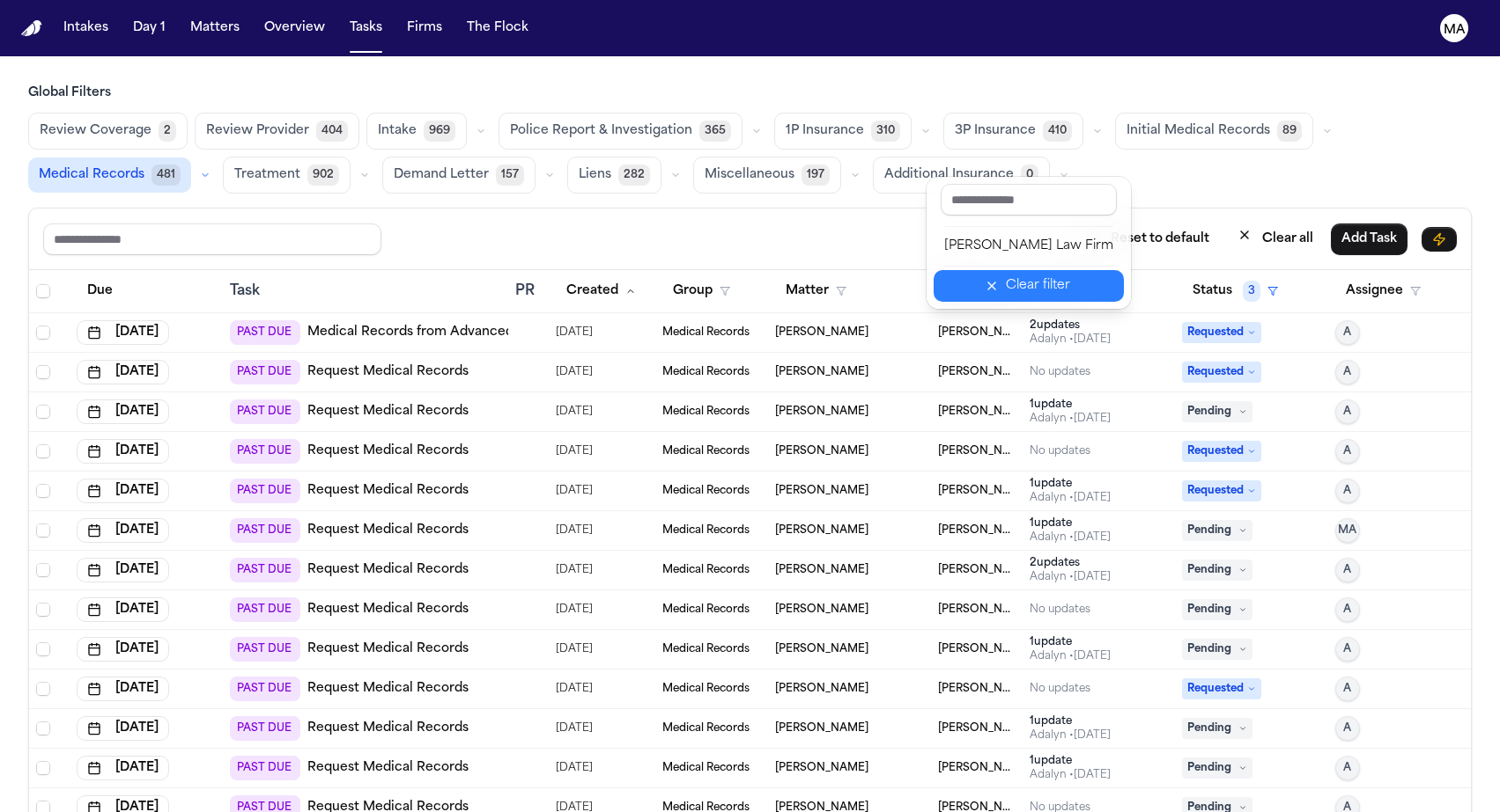
click at [994, 279] on icon "button" at bounding box center [991, 286] width 14 height 14
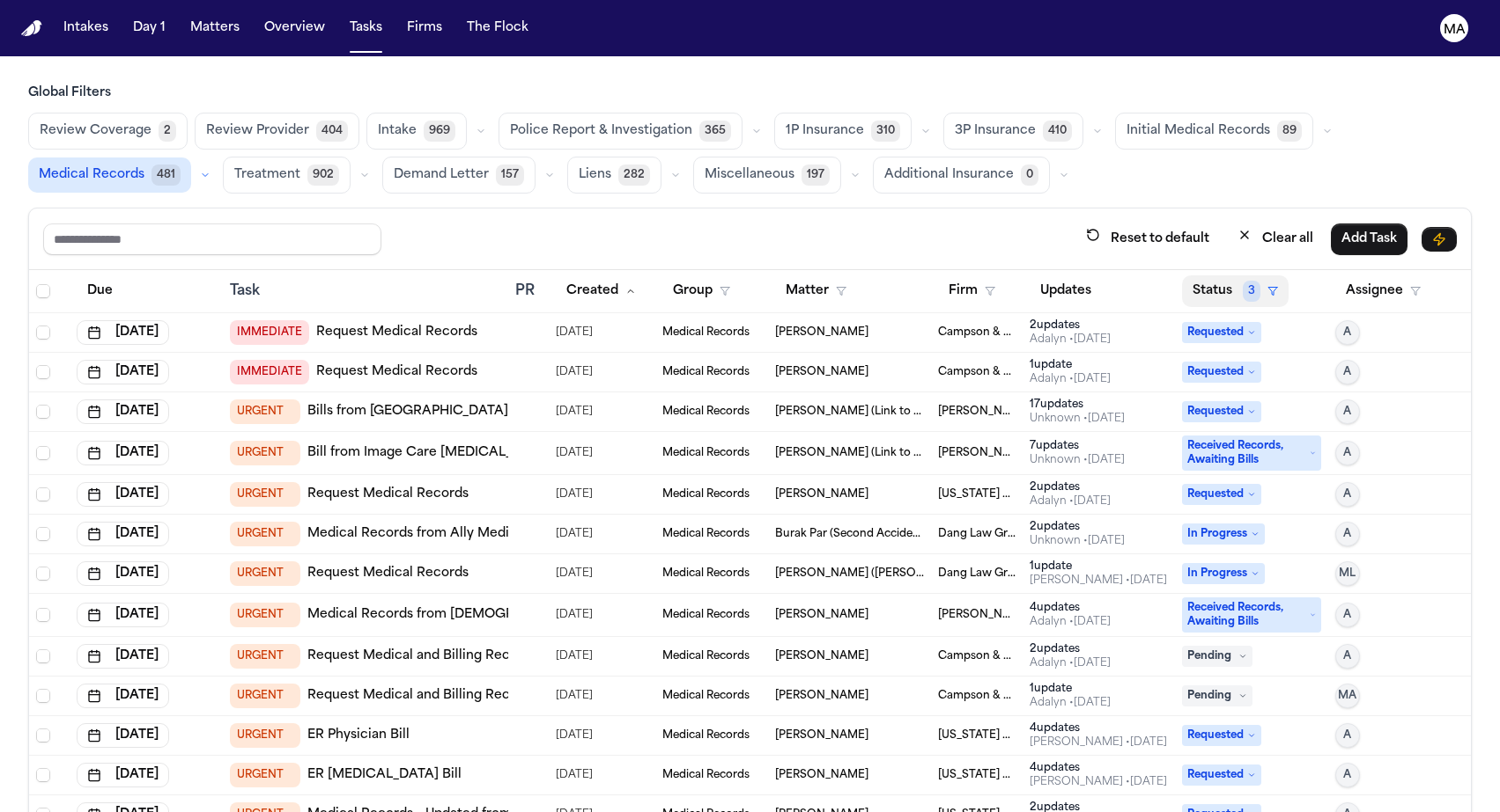
click at [1203, 276] on button "Status 3" at bounding box center [1235, 292] width 107 height 32
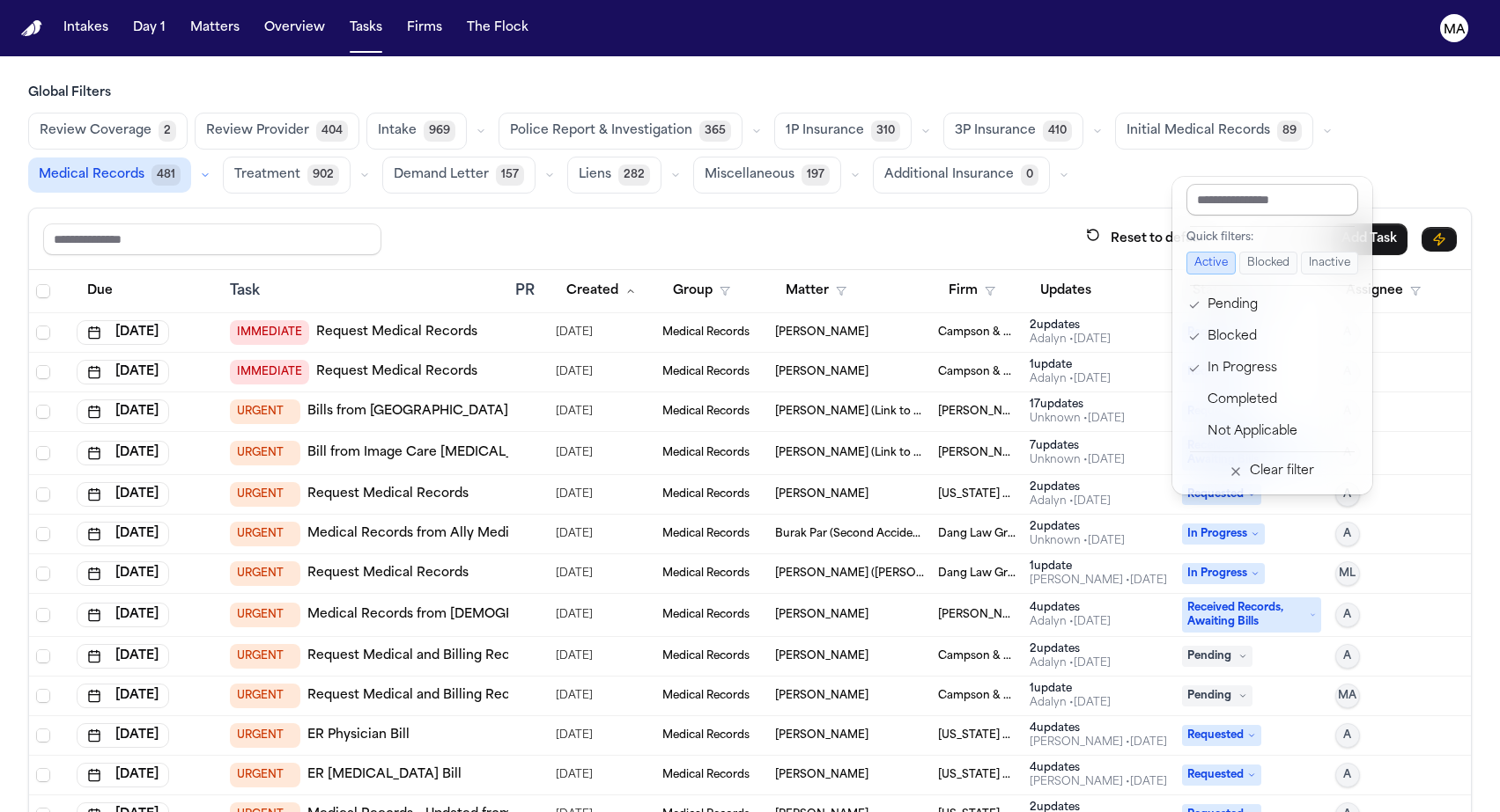
click at [1230, 191] on input "text" at bounding box center [1272, 200] width 172 height 32
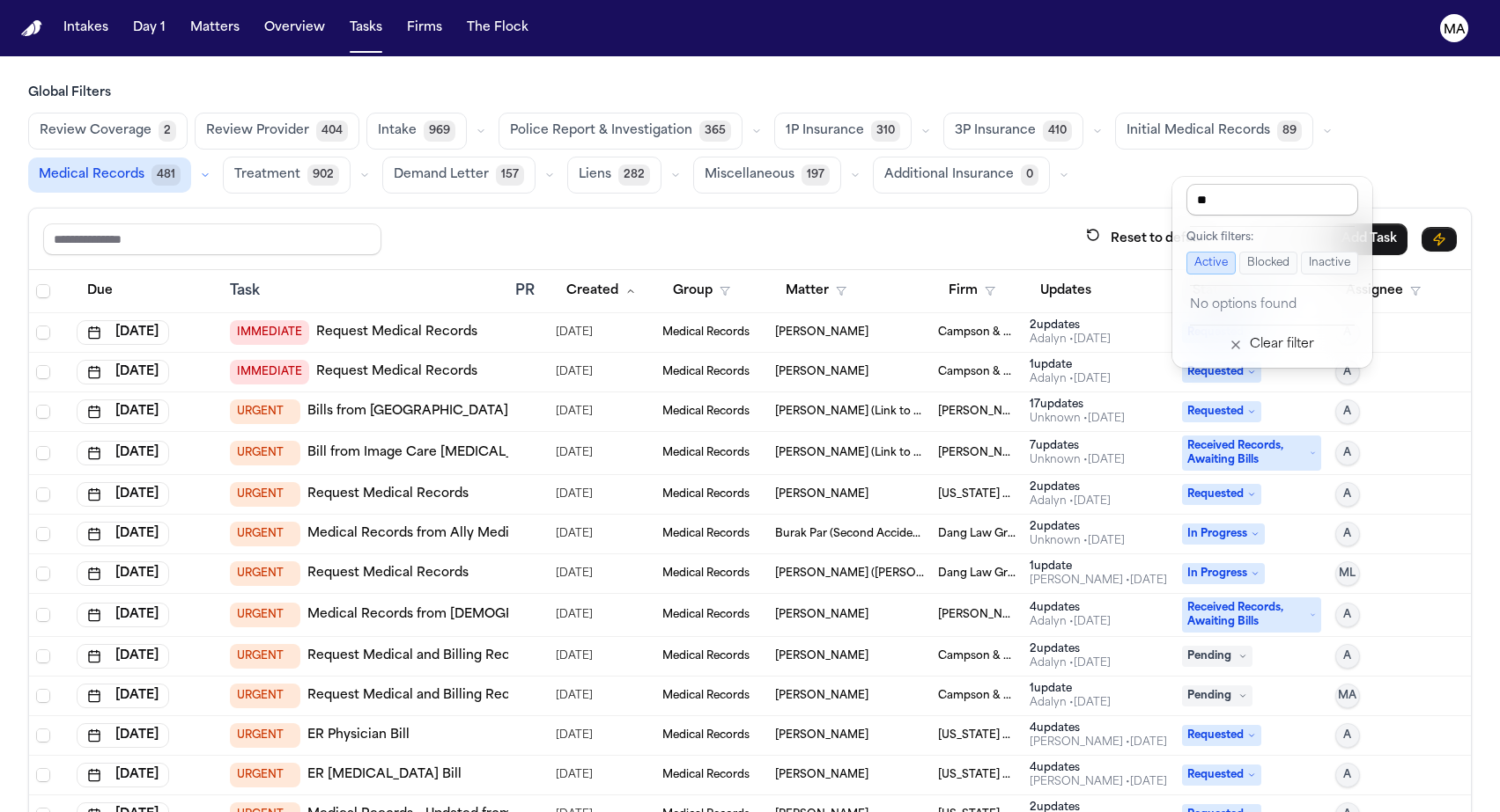
type input "*"
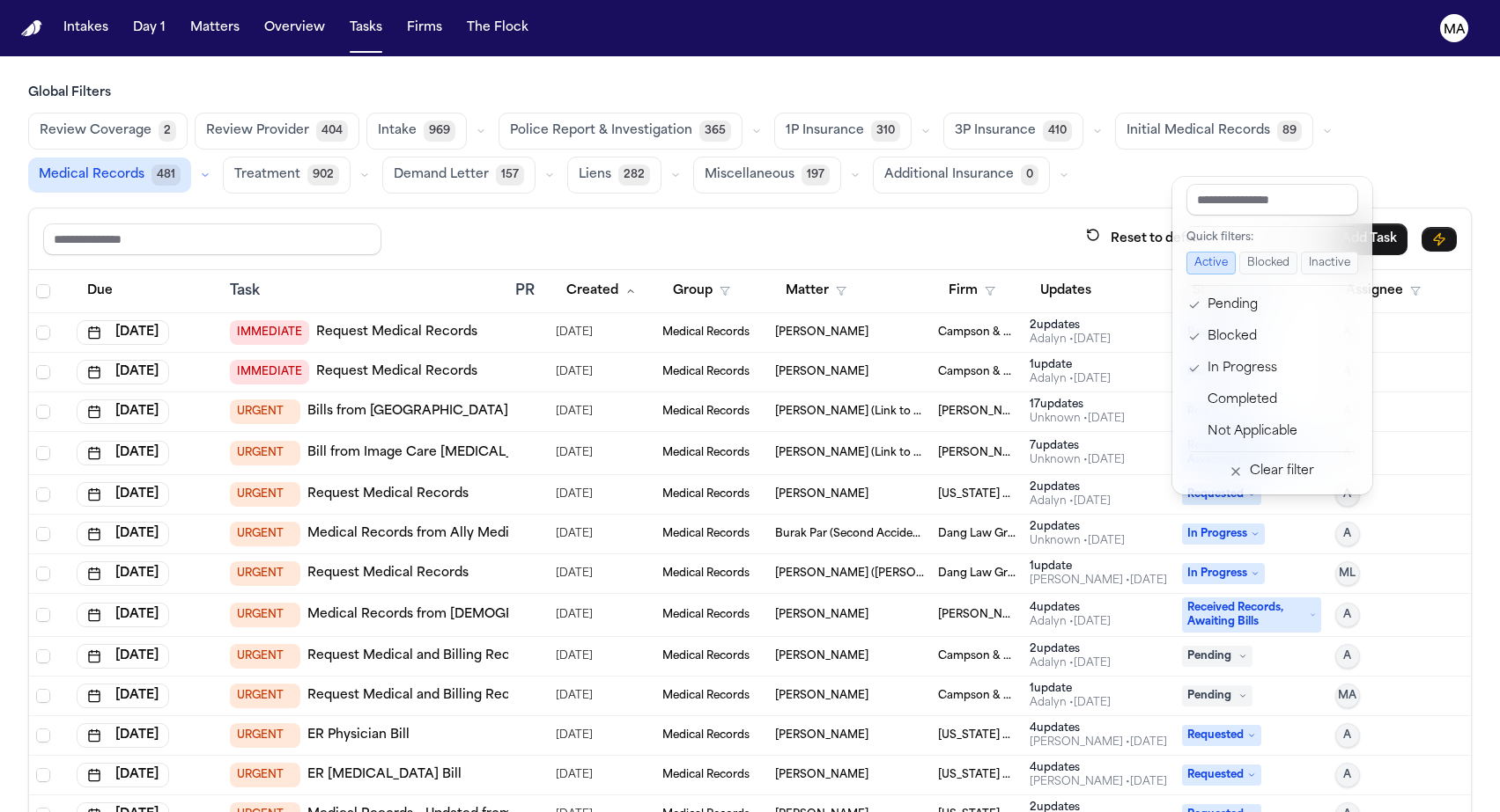
click at [1145, 208] on div "Reset to default Clear all Add Task Due Task PR Created Group Matter Firm Updat…" at bounding box center [750, 549] width 1443 height 682
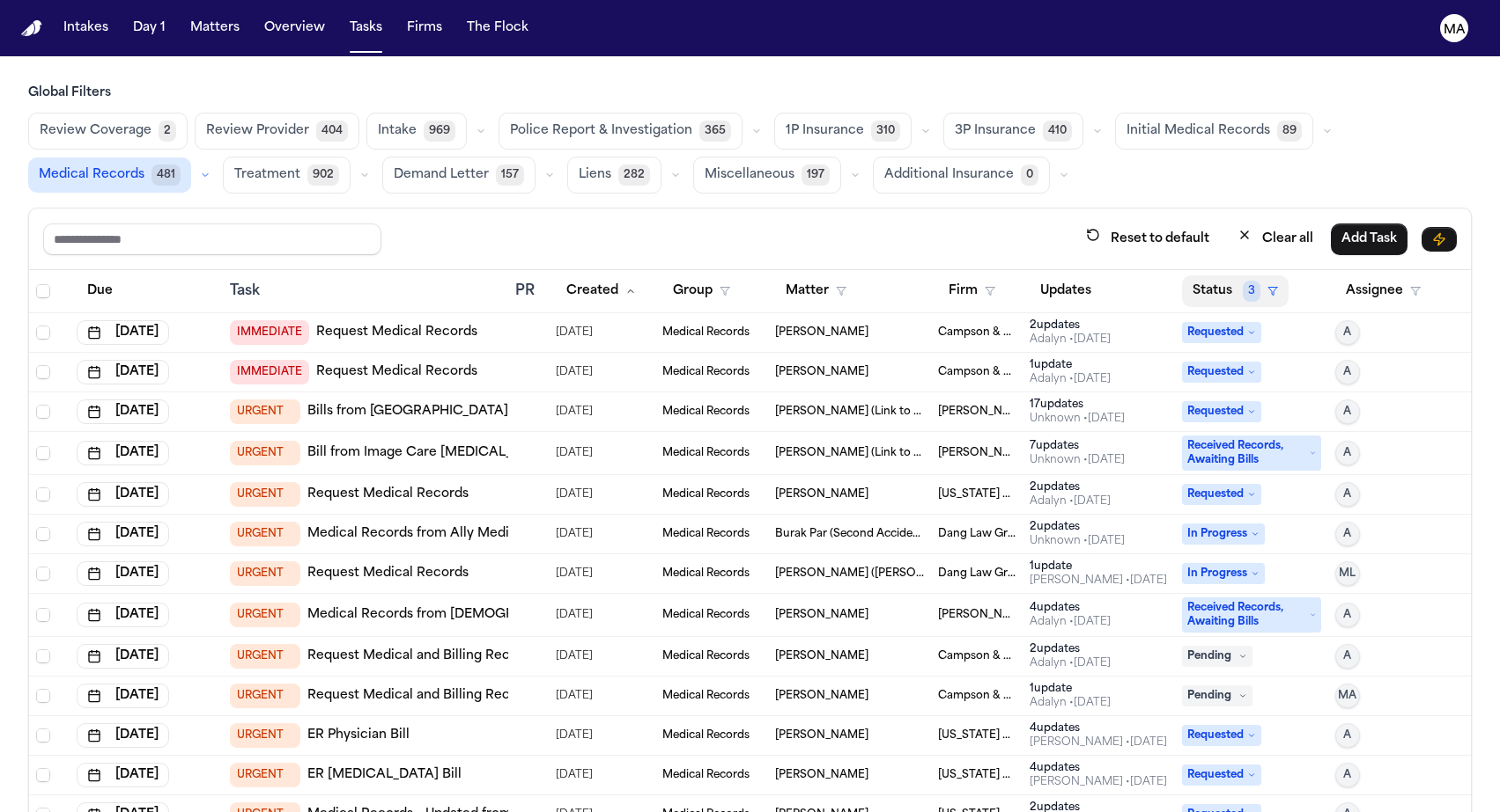
click at [1267, 286] on icon "button" at bounding box center [1271, 291] width 10 height 10
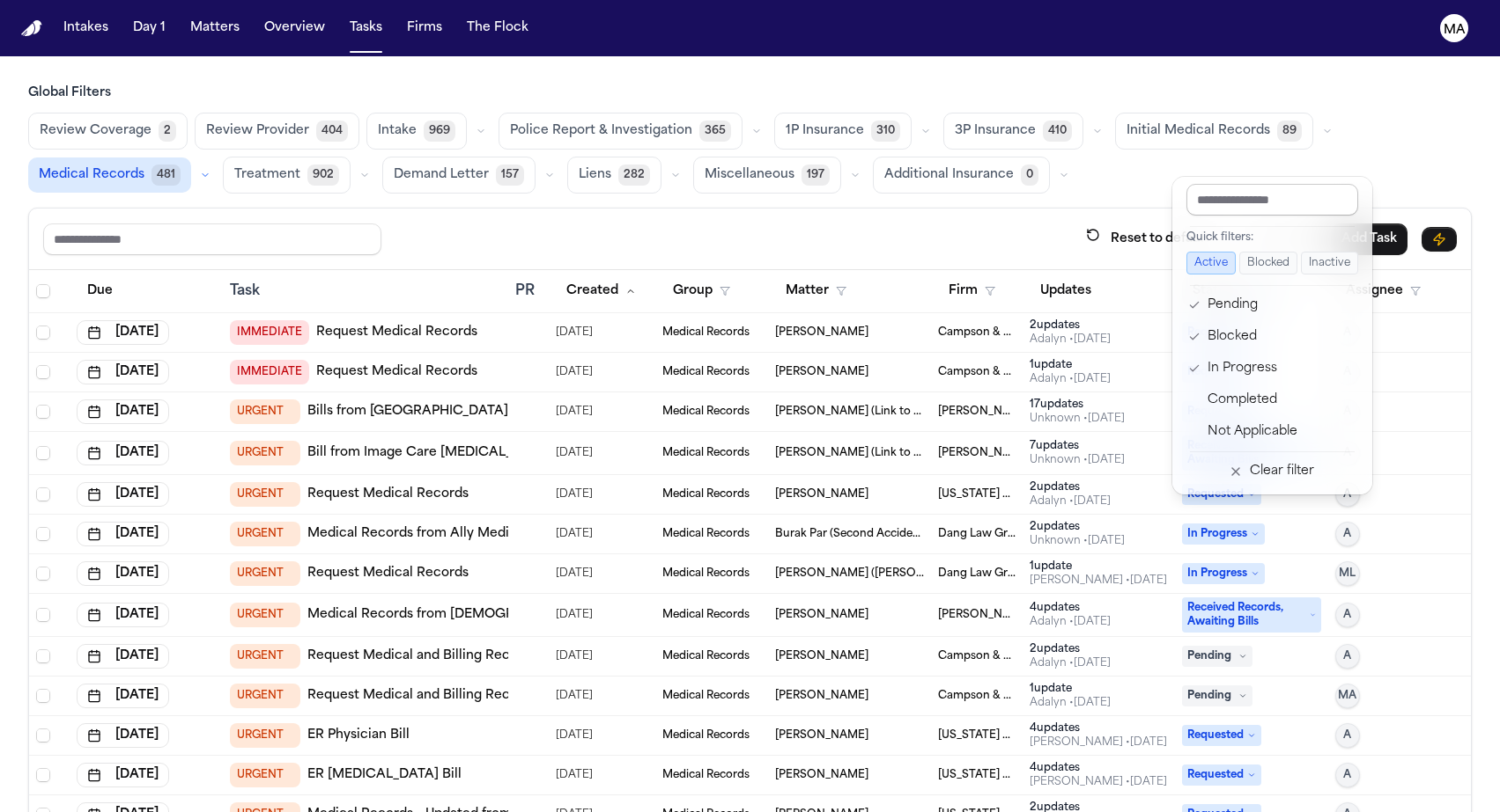
click at [1237, 187] on input "text" at bounding box center [1272, 200] width 172 height 32
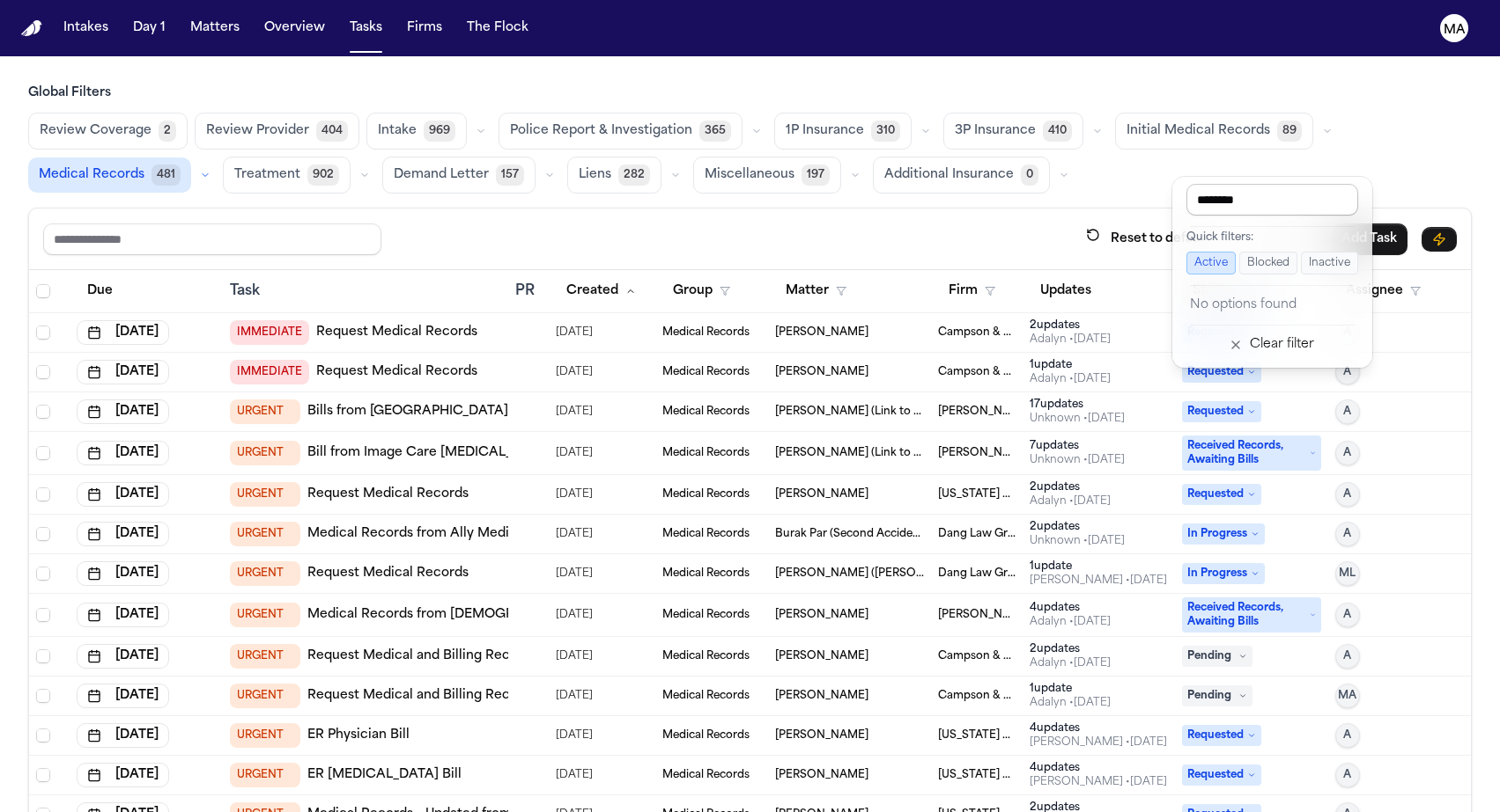
type input "*********"
click at [1202, 276] on button "Status 3" at bounding box center [1235, 292] width 107 height 32
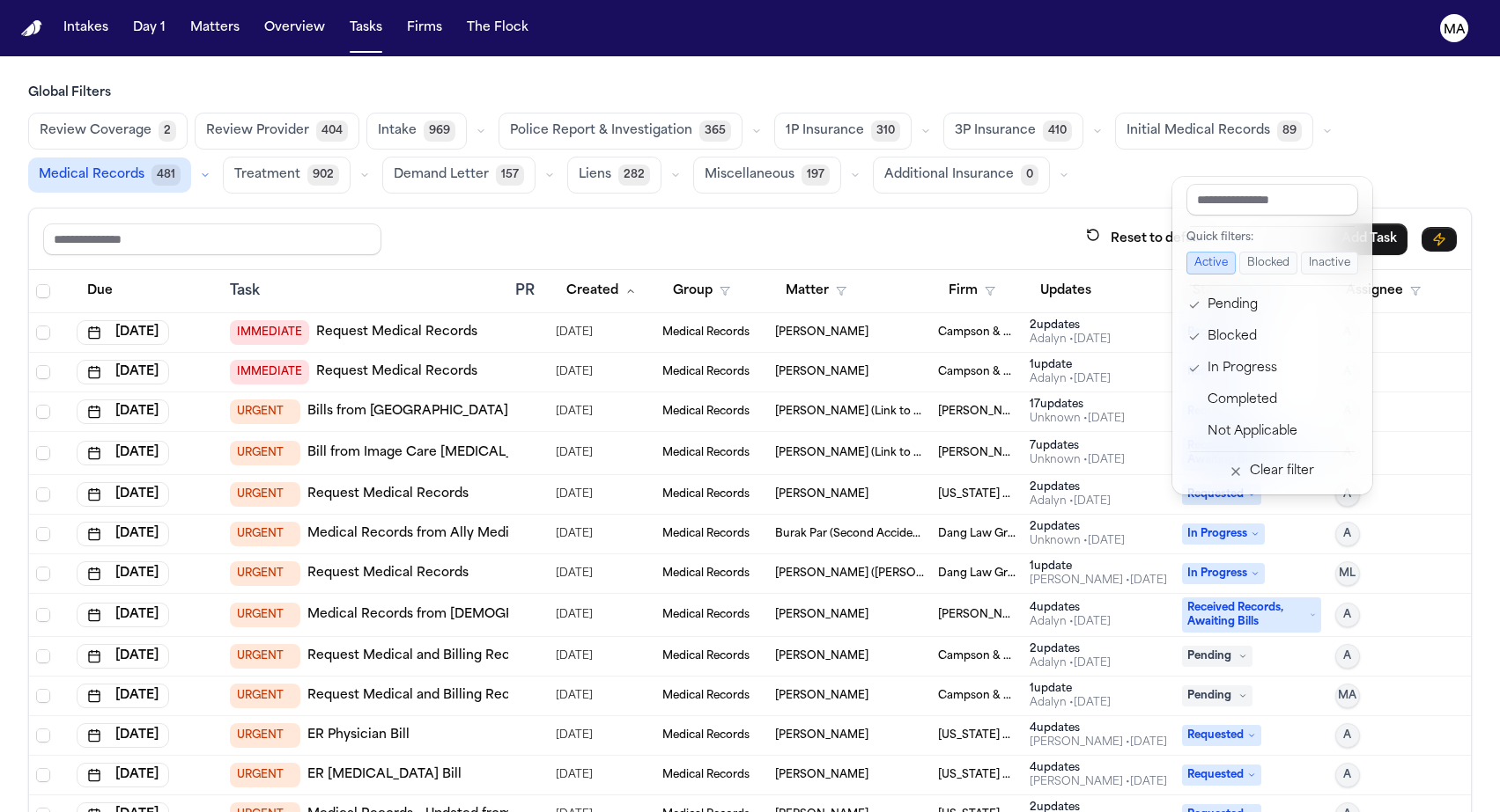
click at [922, 208] on div "Reset to default Clear all Add Task Due Task PR Created Group Matter Firm Updat…" at bounding box center [750, 549] width 1443 height 682
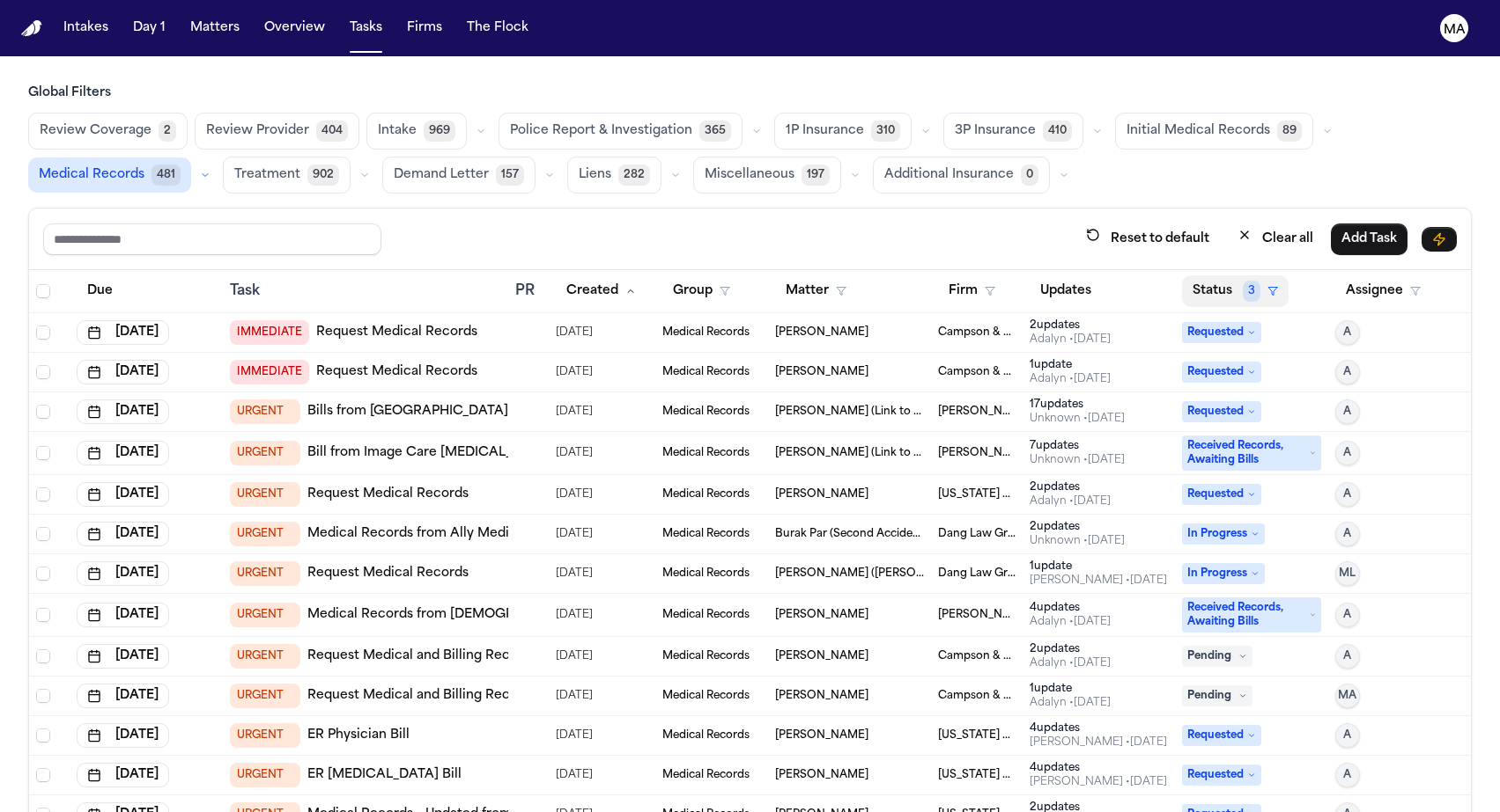
click at [1194, 276] on button "Status 3" at bounding box center [1235, 292] width 107 height 32
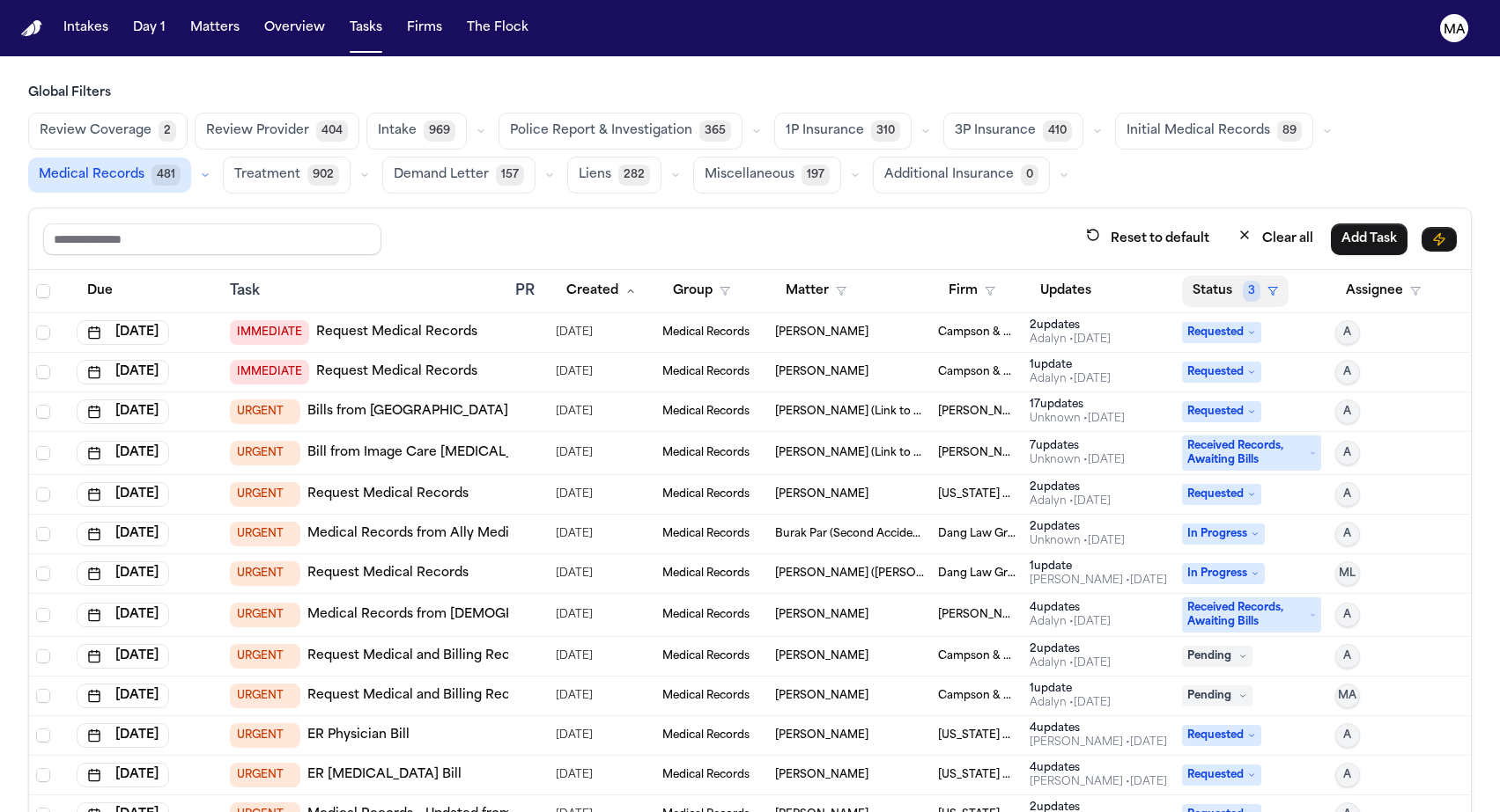
click at [1242, 280] on span "3" at bounding box center [1251, 291] width 18 height 21
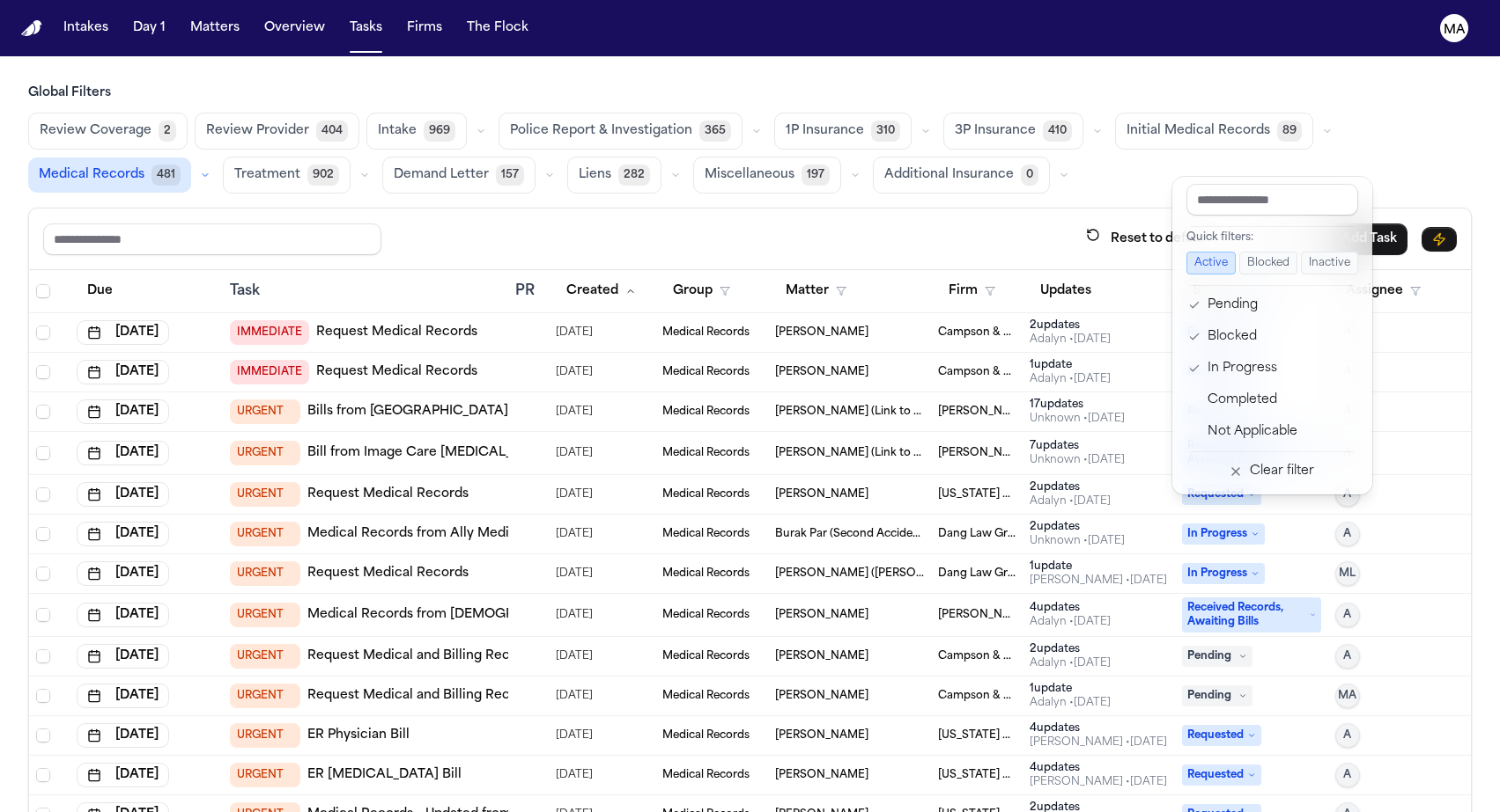
click at [1242, 280] on span "3" at bounding box center [1251, 291] width 18 height 21
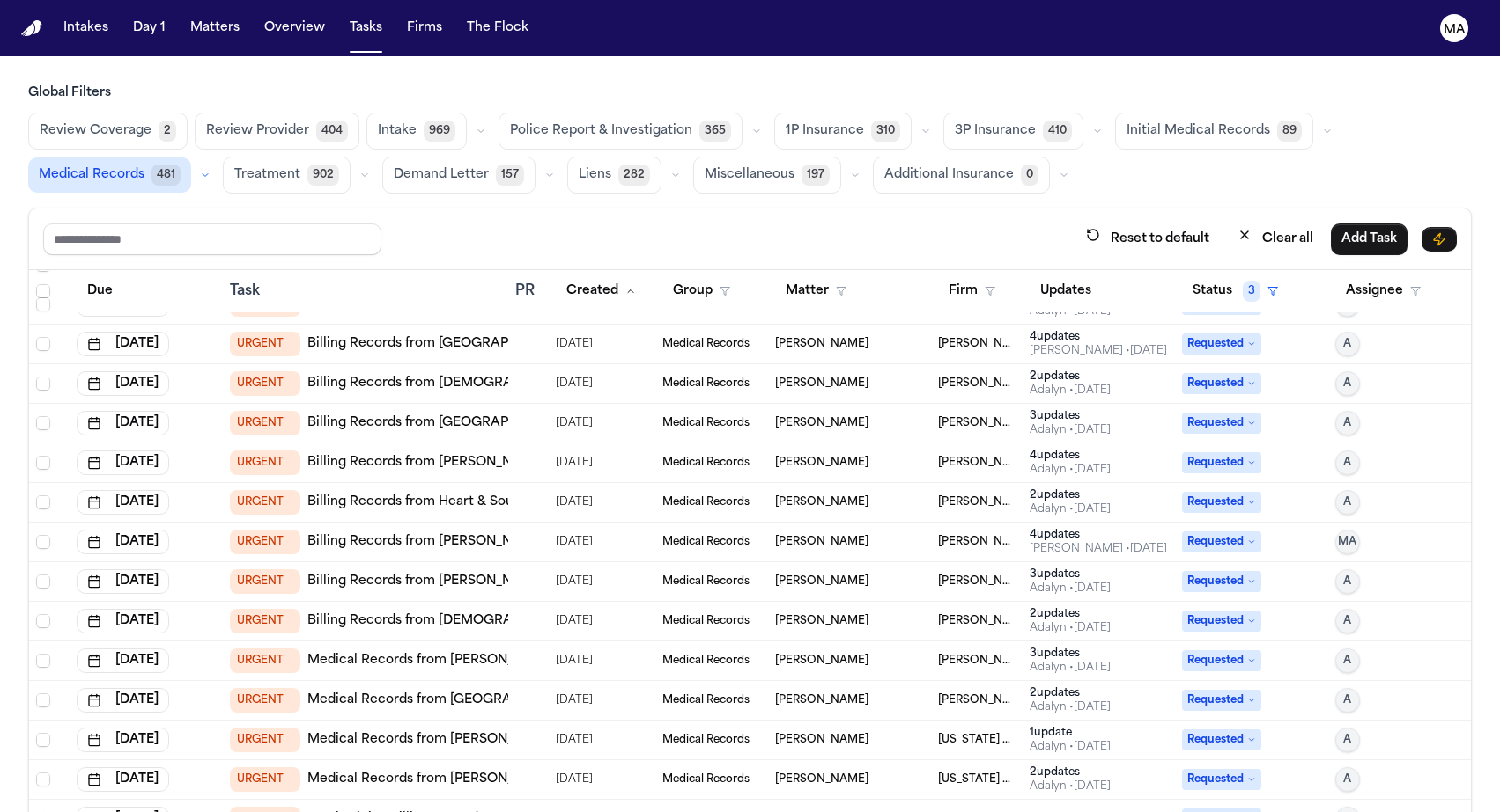
scroll to position [745, 0]
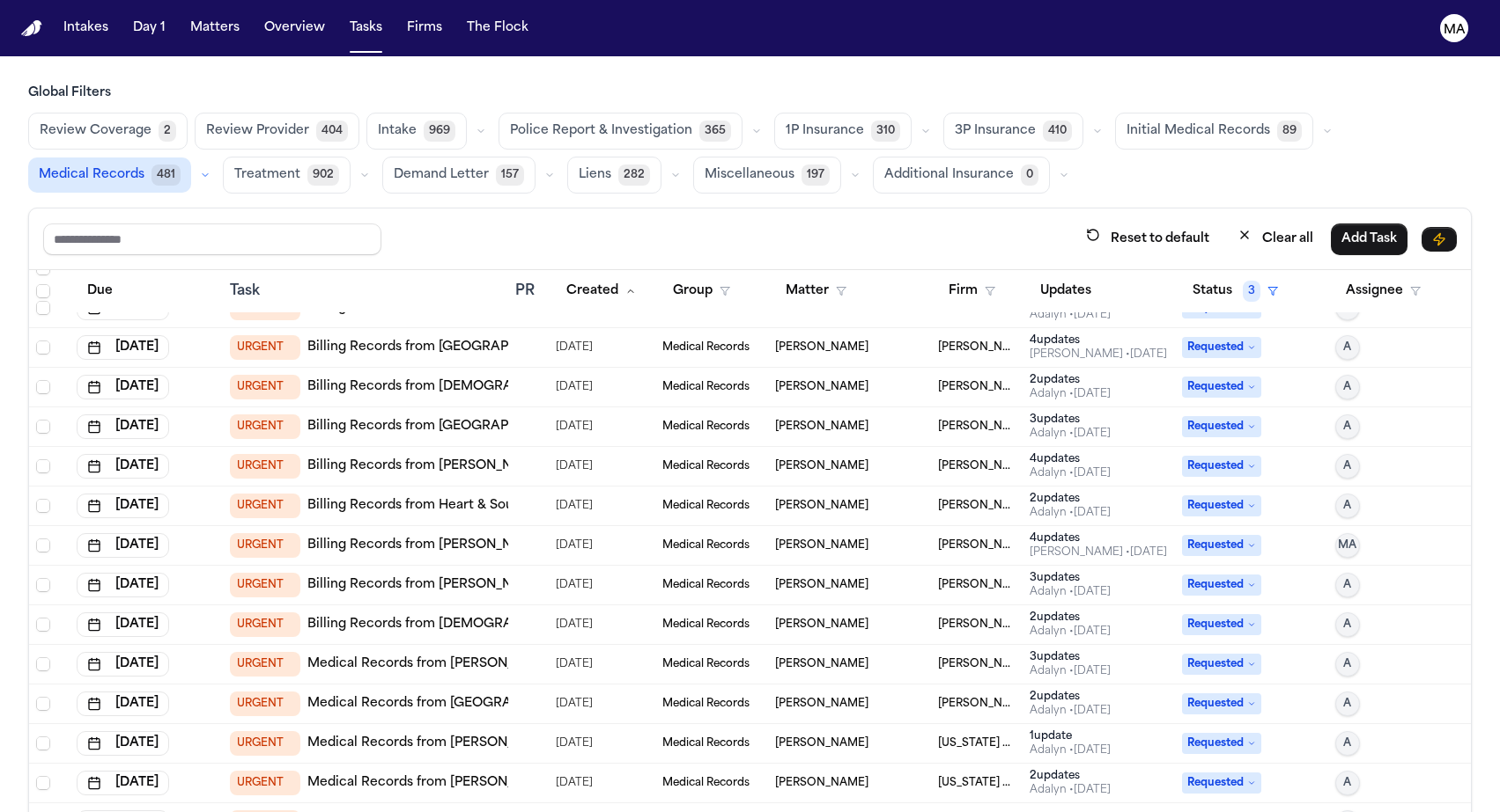
click at [1075, 625] on div "[PERSON_NAME] • [DATE]" at bounding box center [1070, 632] width 81 height 14
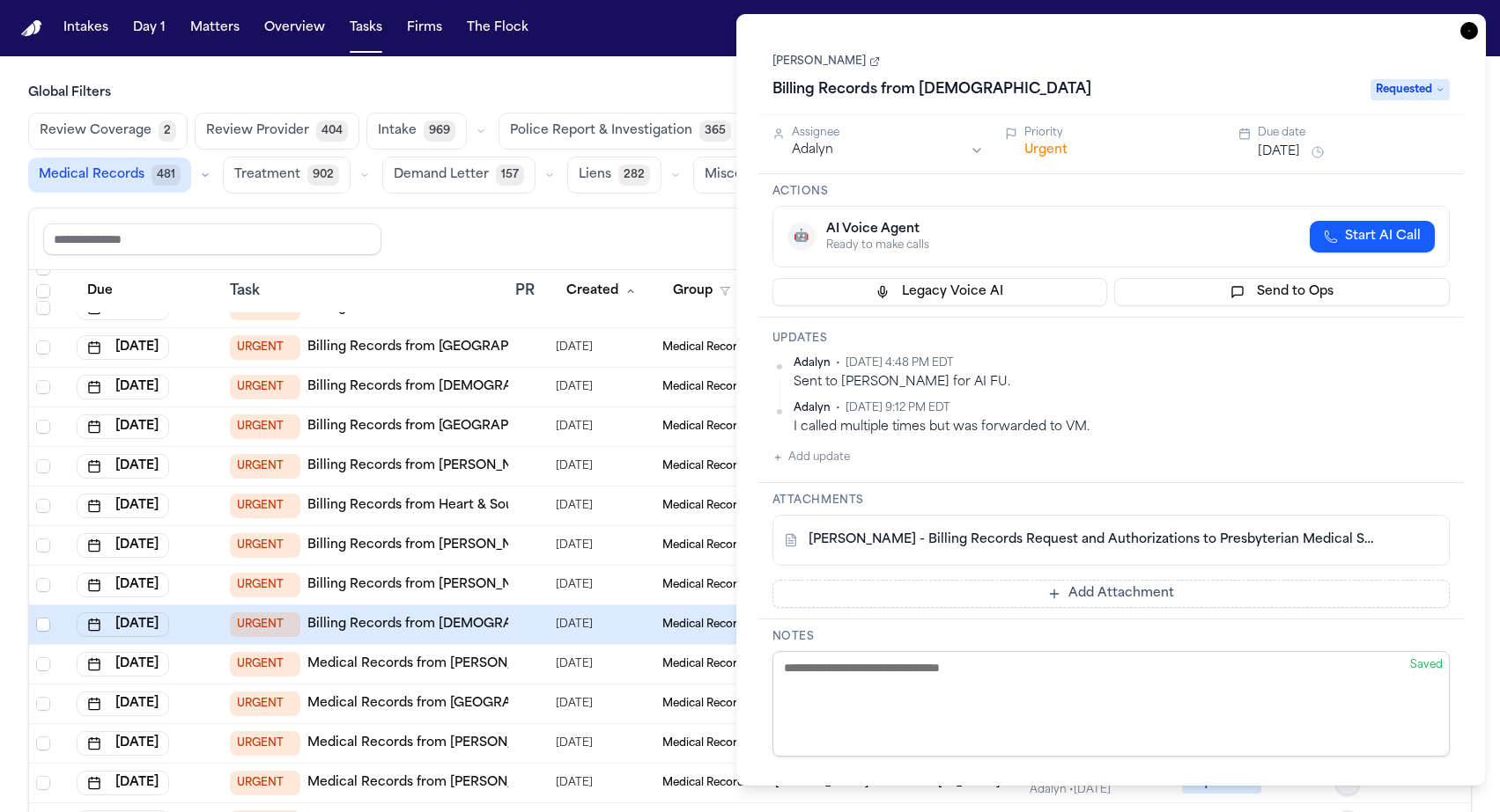
click at [1477, 22] on icon "button" at bounding box center [1469, 30] width 18 height 18
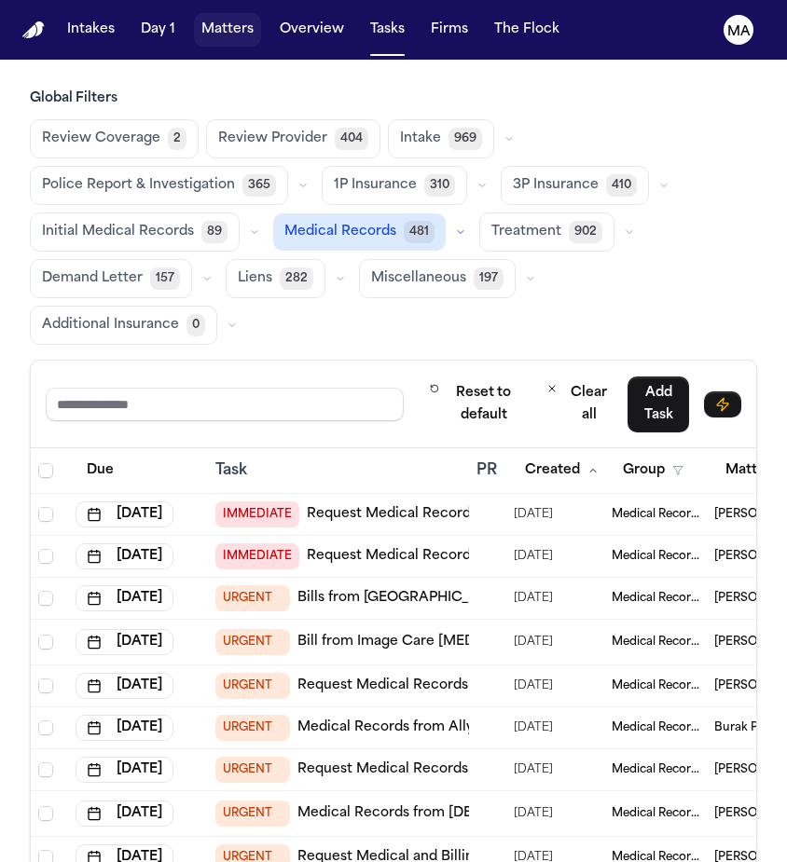
click at [194, 24] on button "Matters" at bounding box center [227, 30] width 67 height 34
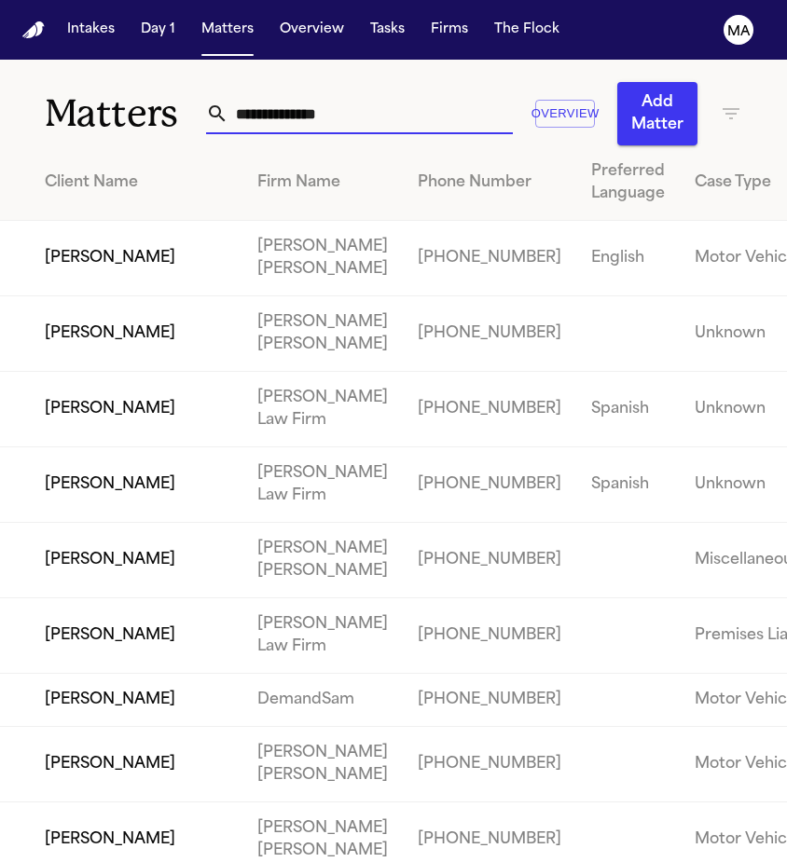
click at [309, 93] on input "text" at bounding box center [370, 113] width 284 height 41
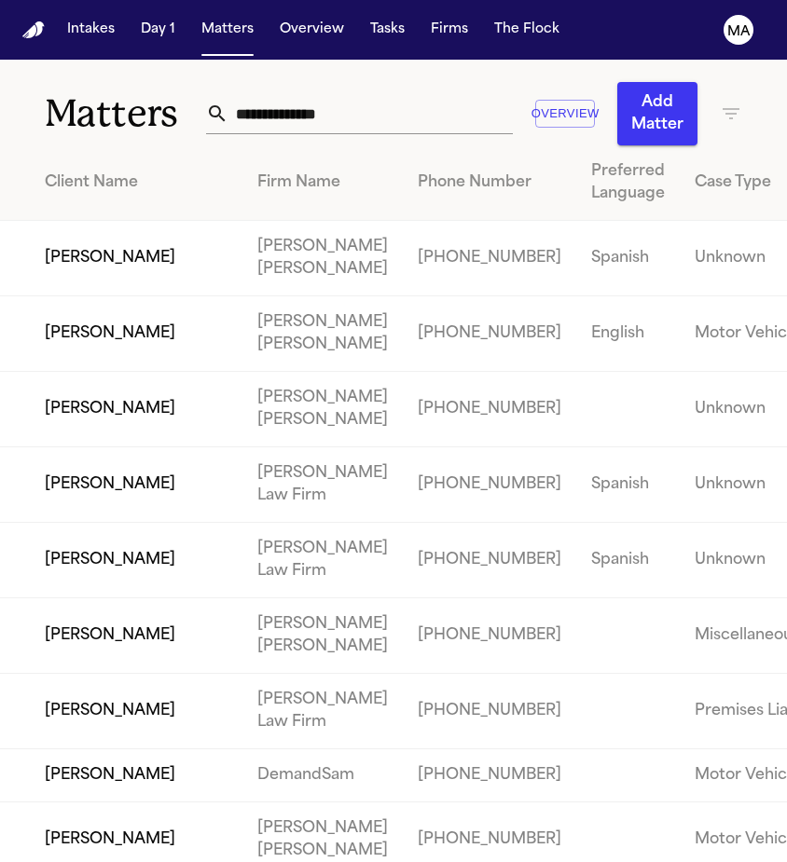
click at [722, 108] on icon "button" at bounding box center [730, 113] width 17 height 11
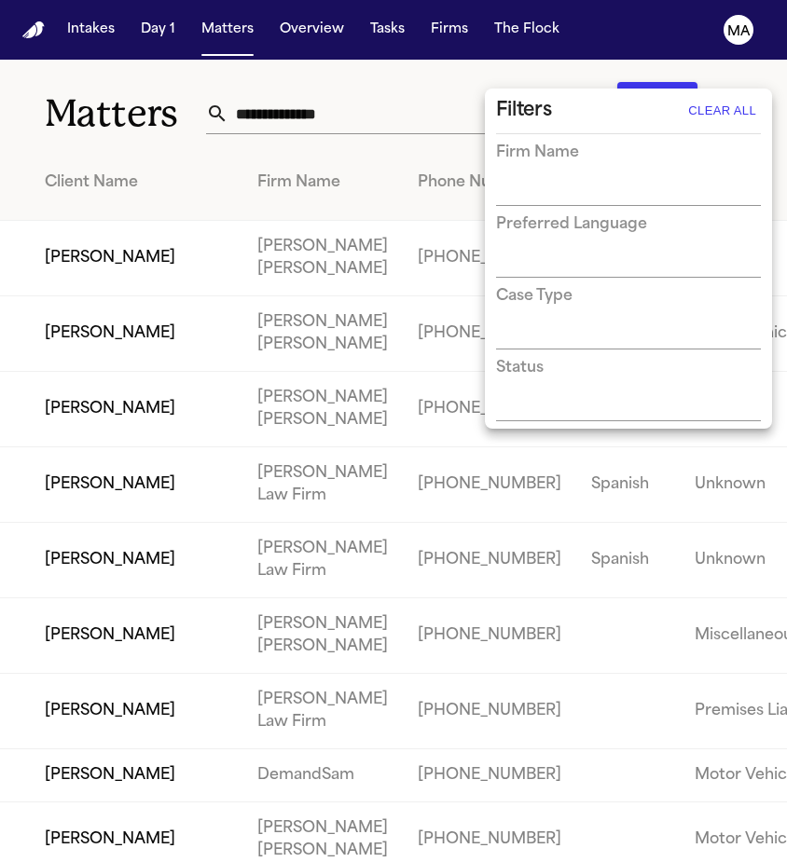
click at [567, 158] on div "Firm Name" at bounding box center [628, 174] width 265 height 64
click at [565, 158] on div "Firm Name" at bounding box center [628, 174] width 265 height 64
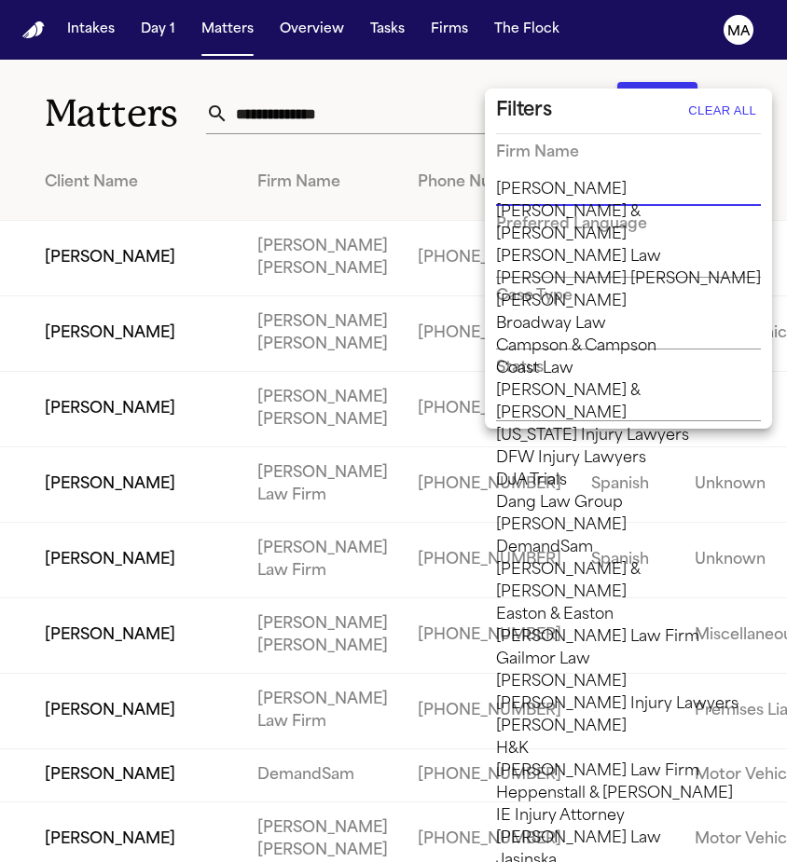
click at [556, 179] on input "text" at bounding box center [614, 192] width 237 height 26
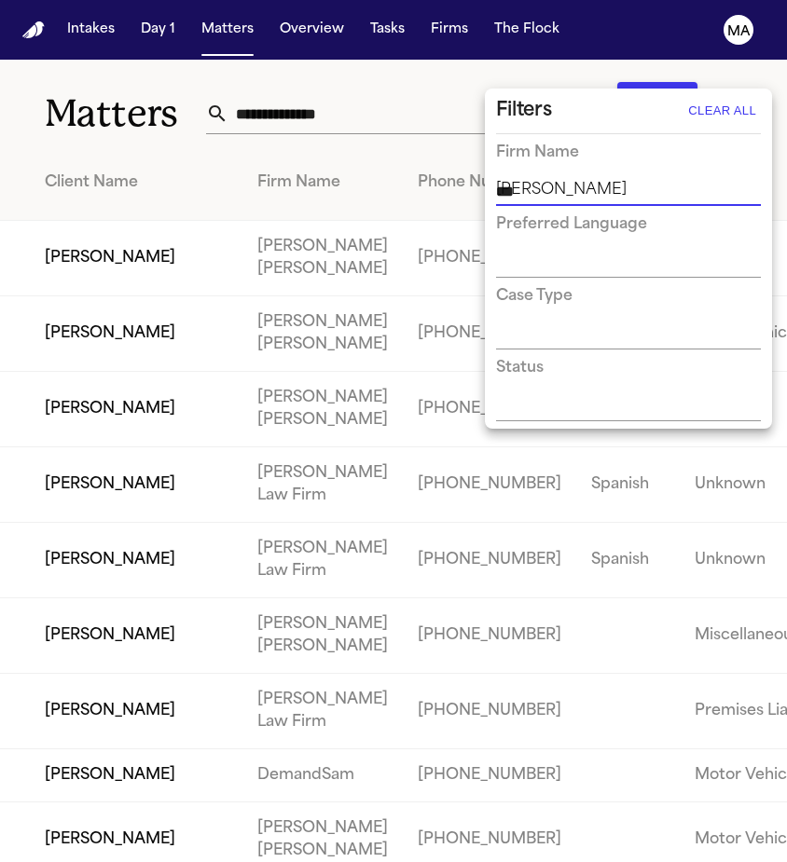
type input "****"
click at [527, 201] on li "[PERSON_NAME]" at bounding box center [628, 190] width 265 height 22
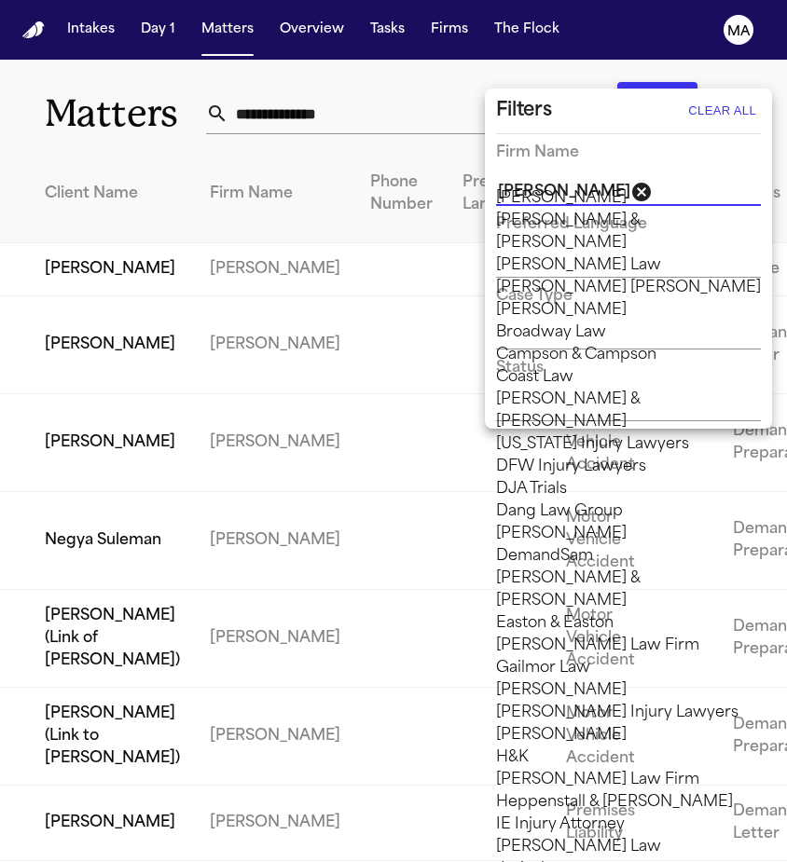
scroll to position [874, 0]
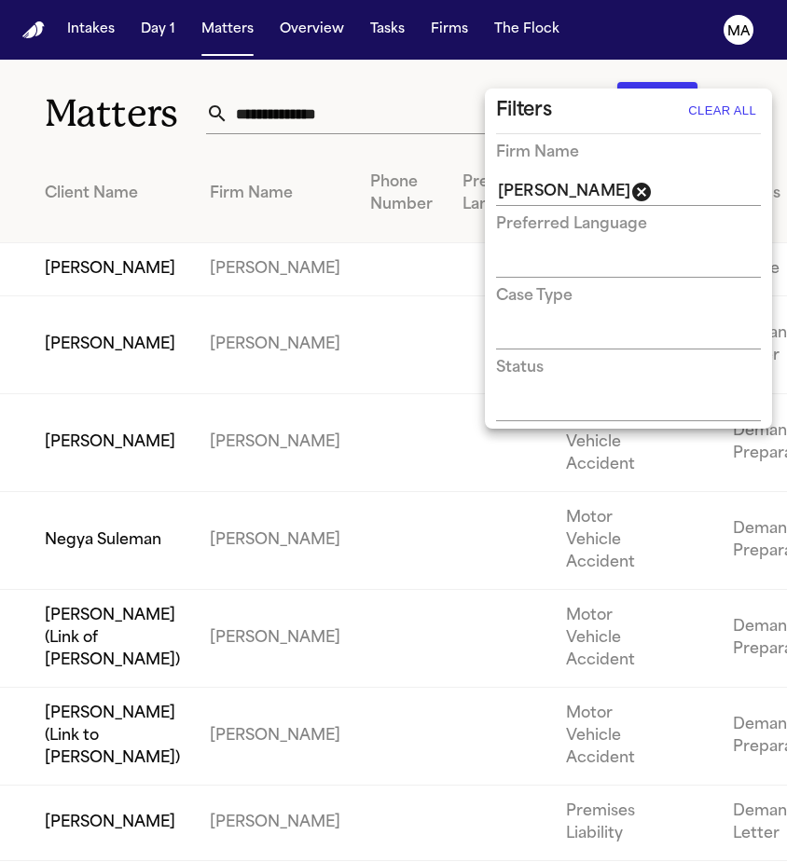
click at [158, 105] on div at bounding box center [393, 431] width 787 height 862
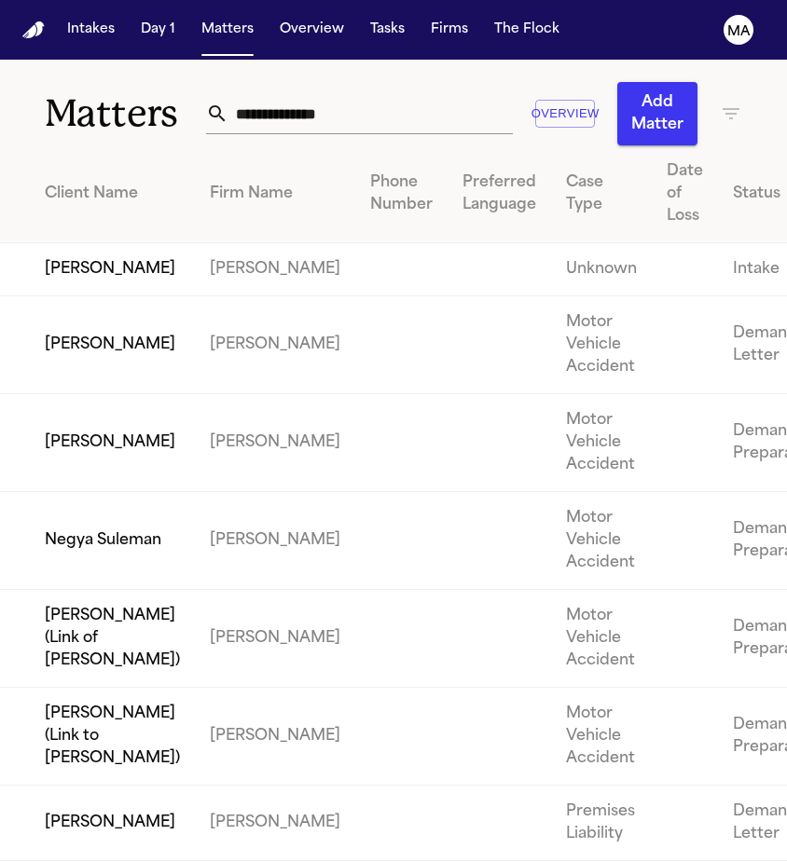
click at [168, 492] on td "Negya Suleman" at bounding box center [97, 541] width 195 height 98
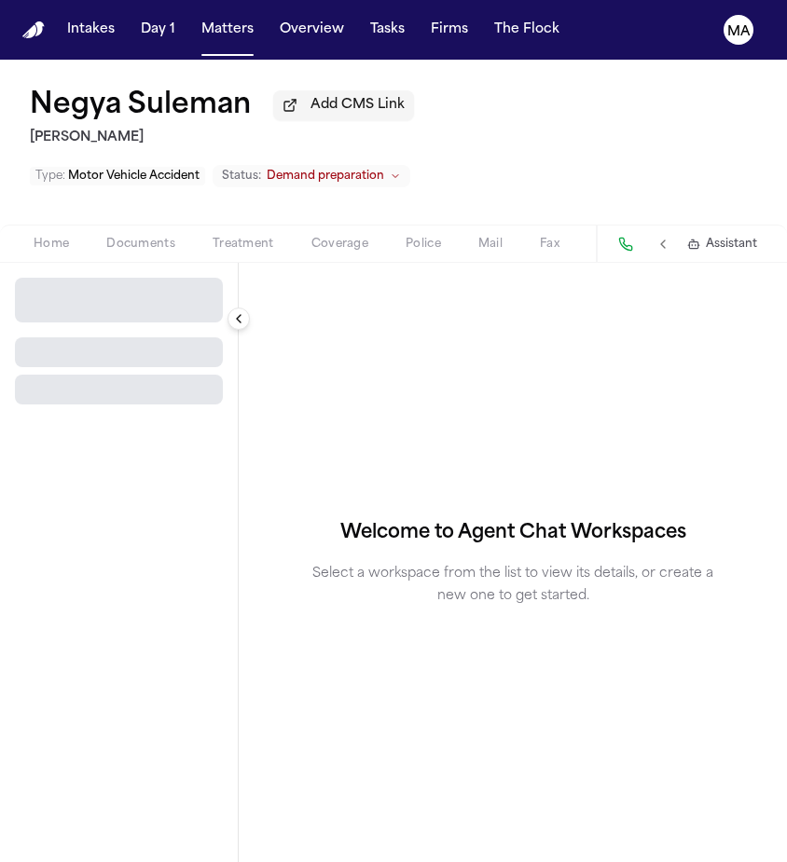
click at [684, 237] on span "Workspaces" at bounding box center [720, 244] width 72 height 15
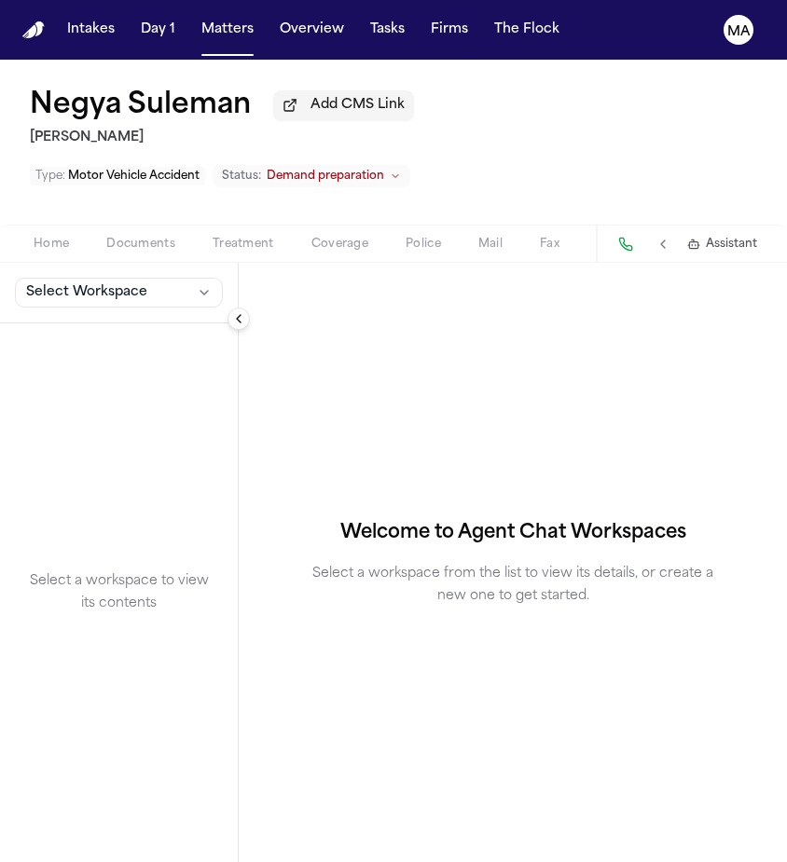
click at [597, 237] on span "Demand" at bounding box center [622, 244] width 50 height 15
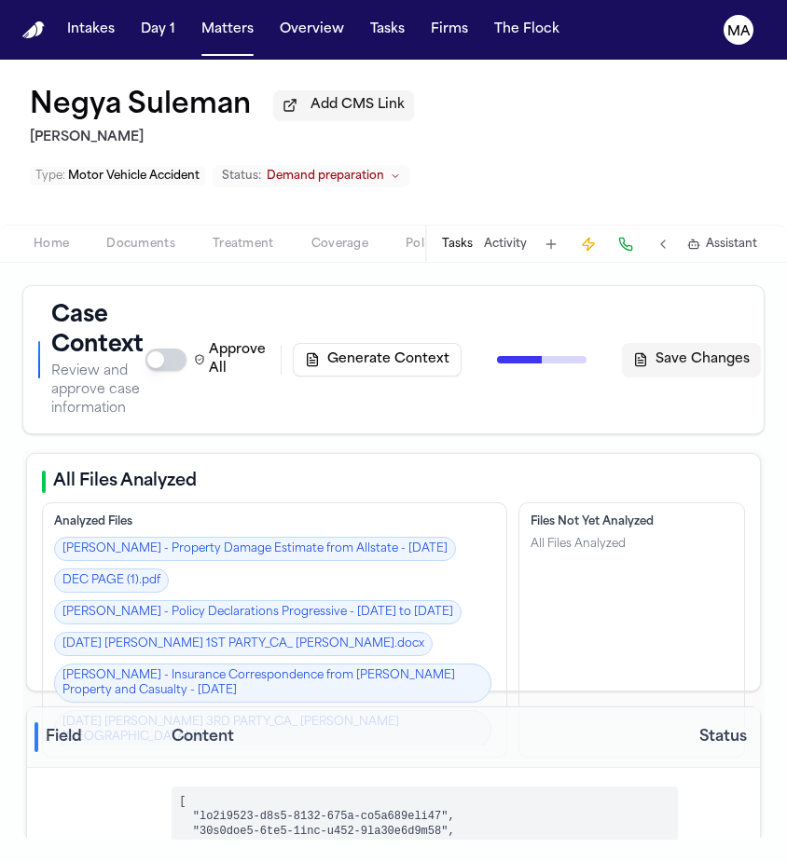
click at [684, 237] on span "Workspaces" at bounding box center [720, 244] width 72 height 15
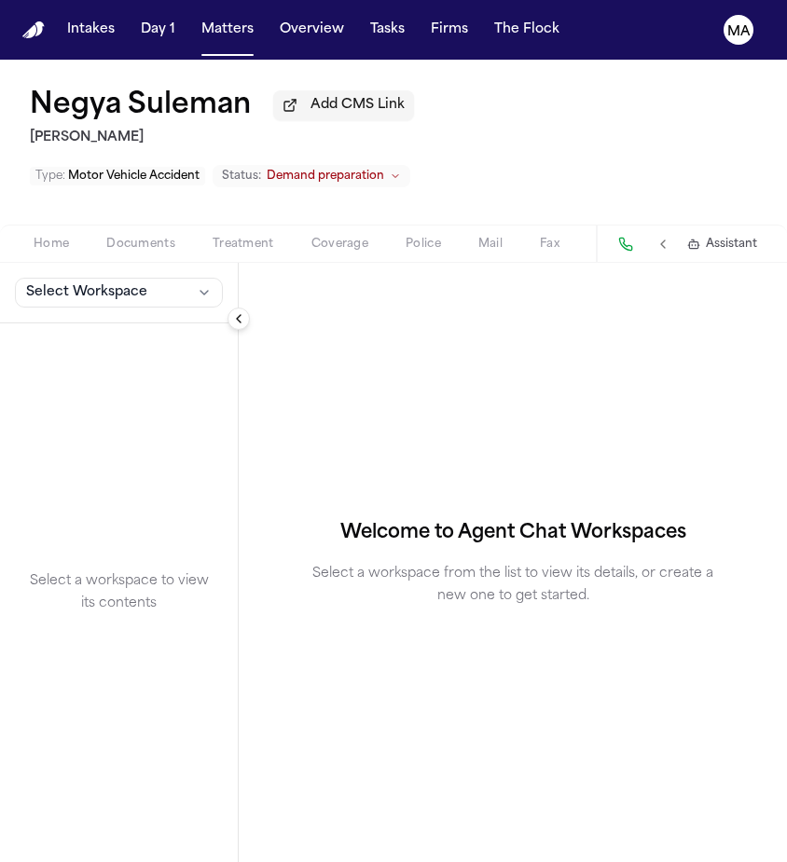
click at [57, 283] on span "Select Workspace" at bounding box center [86, 292] width 121 height 19
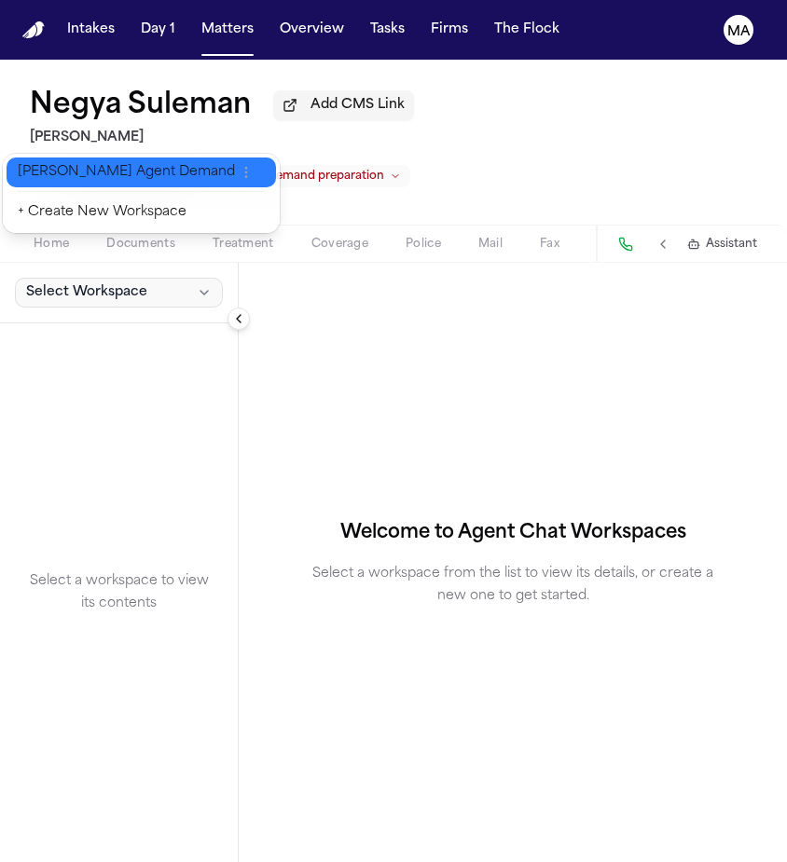
click at [54, 172] on button "[PERSON_NAME] Agent Demand" at bounding box center [141, 173] width 269 height 30
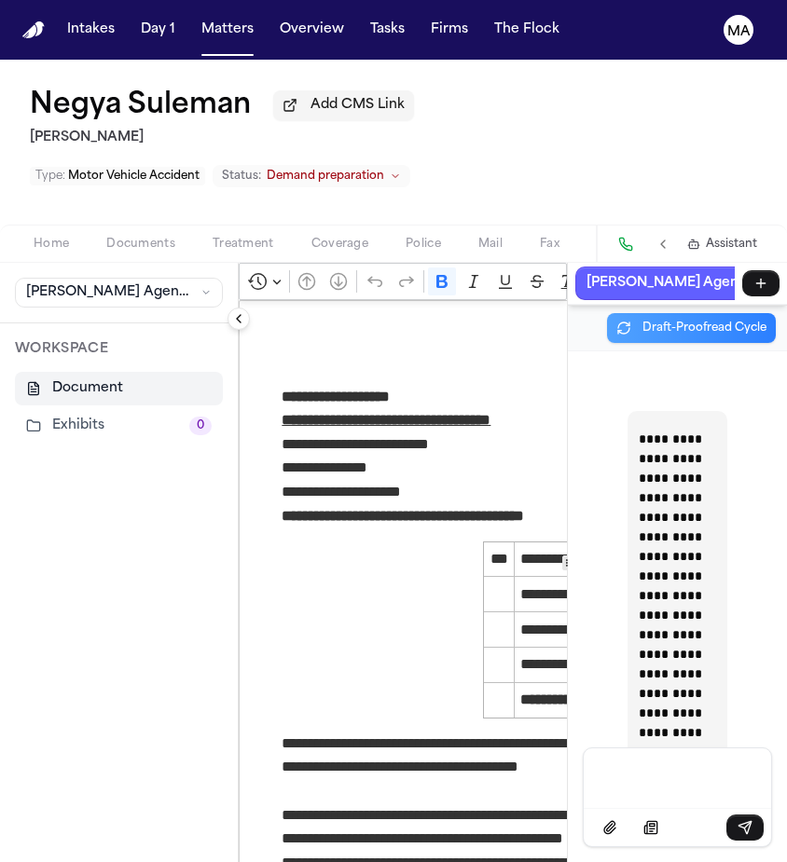
click at [67, 409] on button "Exhibits 0" at bounding box center [119, 426] width 208 height 34
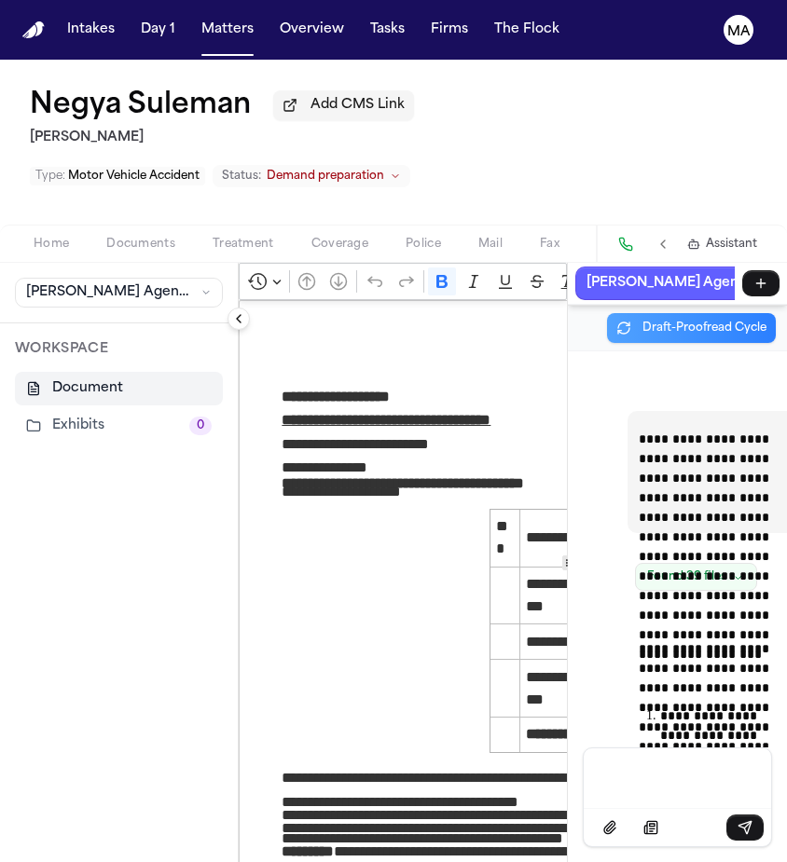
click at [15, 409] on button "Exhibits 0" at bounding box center [119, 426] width 208 height 34
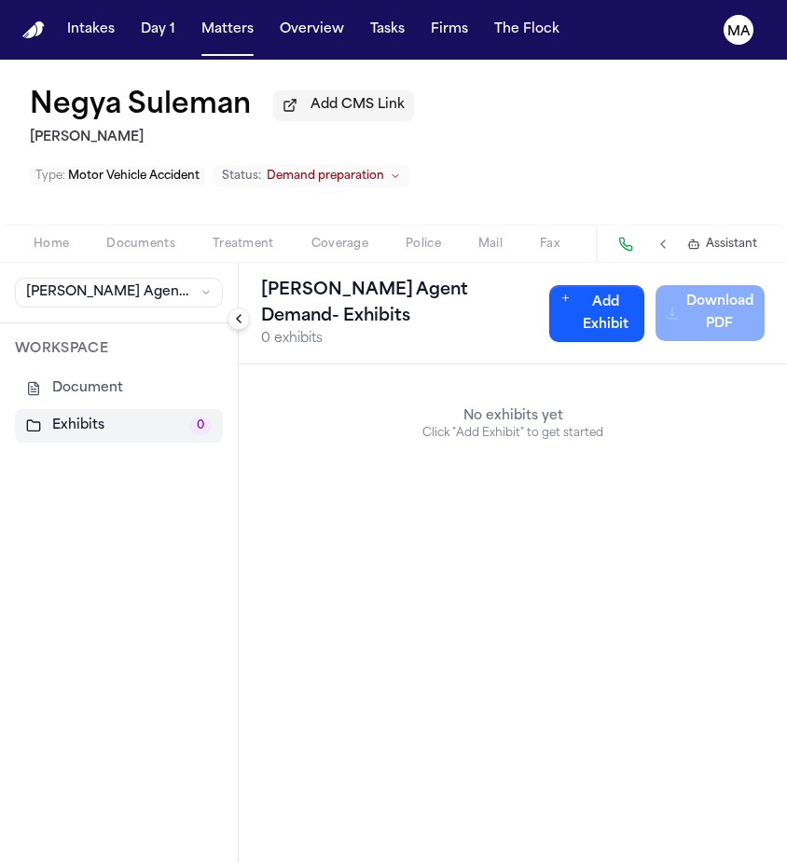
click at [42, 409] on button "Exhibits 0" at bounding box center [119, 426] width 208 height 34
click at [309, 364] on div "No exhibits yet Click "Add Exhibit" to get started" at bounding box center [513, 423] width 548 height 119
click at [624, 285] on button "Add Exhibit" at bounding box center [597, 313] width 96 height 57
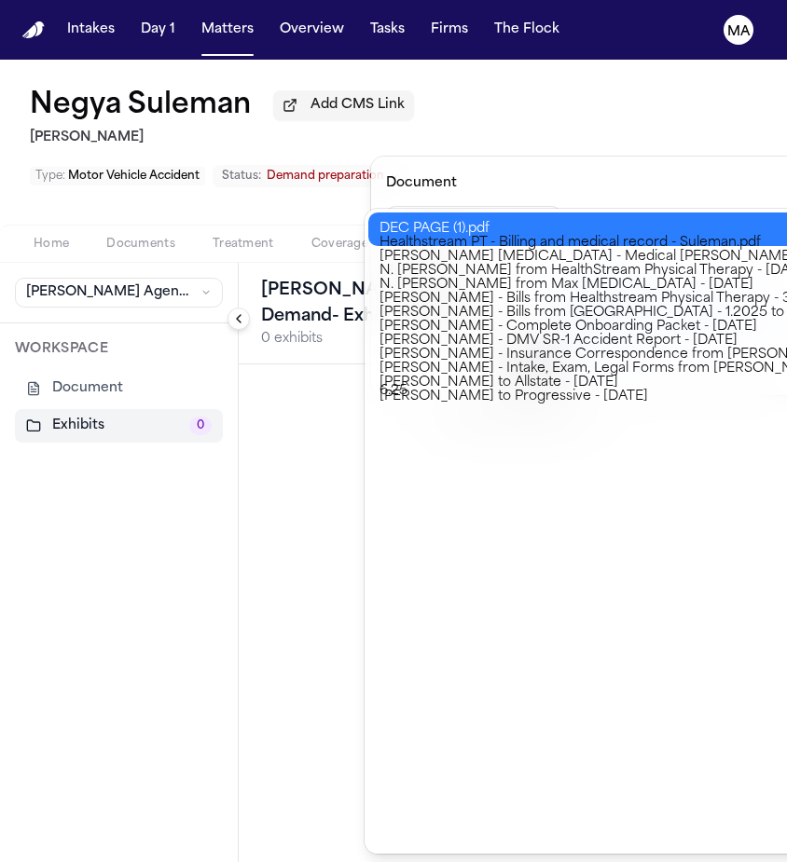
click at [539, 218] on icon "button" at bounding box center [546, 225] width 15 height 15
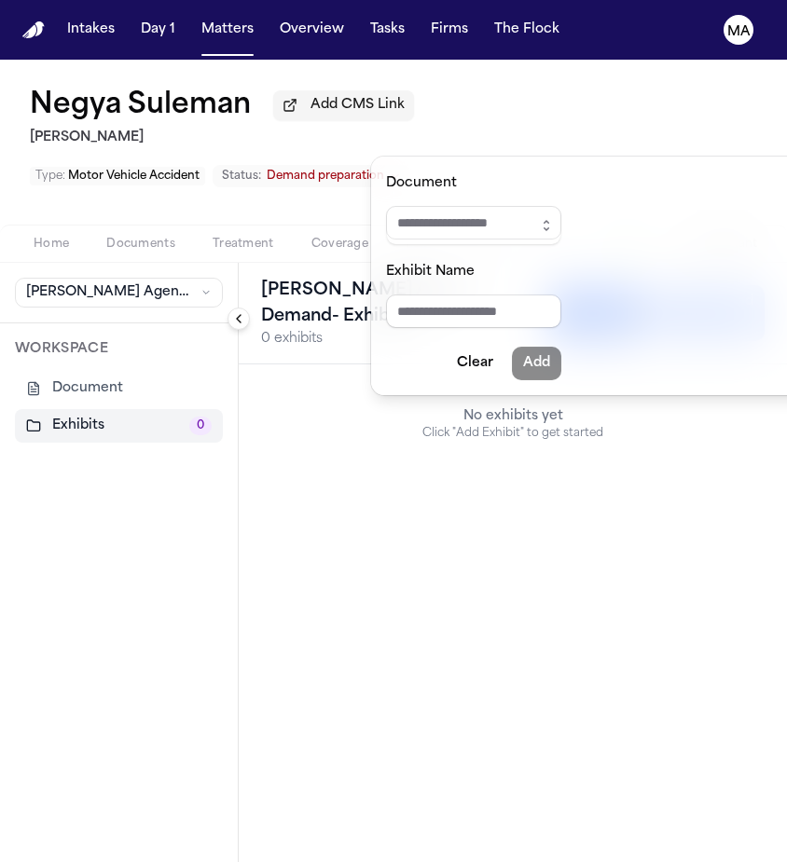
click at [282, 298] on div "[PERSON_NAME] Agent Demand - Exhibits 0 exhibits Add Exhibit Download PDF No ex…" at bounding box center [513, 562] width 548 height 599
click at [383, 450] on div "[PERSON_NAME] Agent Demand - Exhibits 0 exhibits Add Exhibit Download PDF No ex…" at bounding box center [513, 562] width 548 height 599
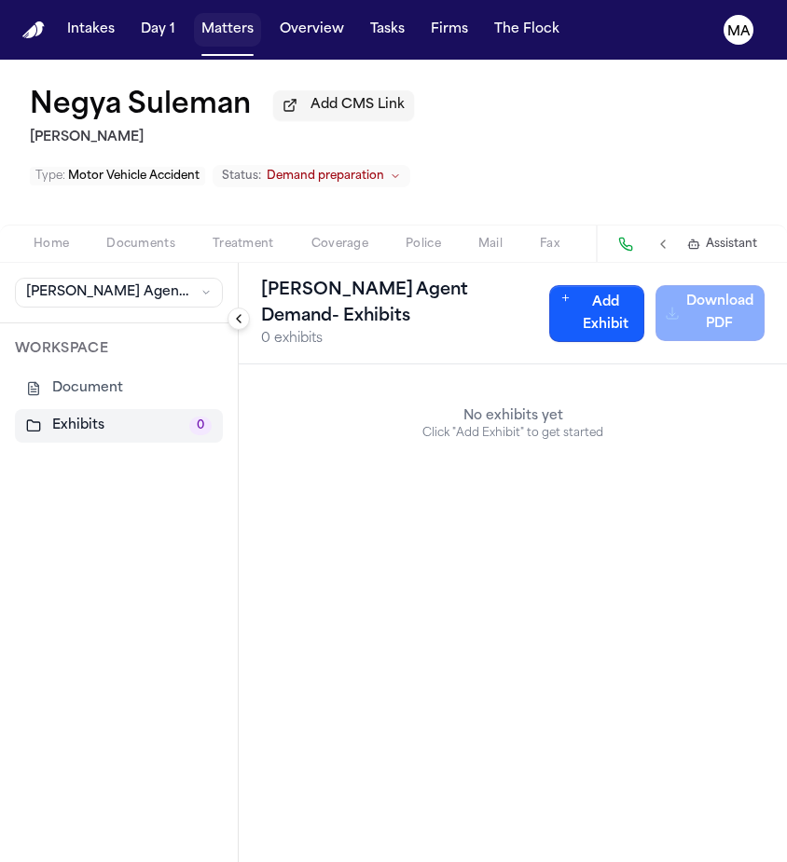
click at [194, 16] on button "Matters" at bounding box center [227, 30] width 67 height 34
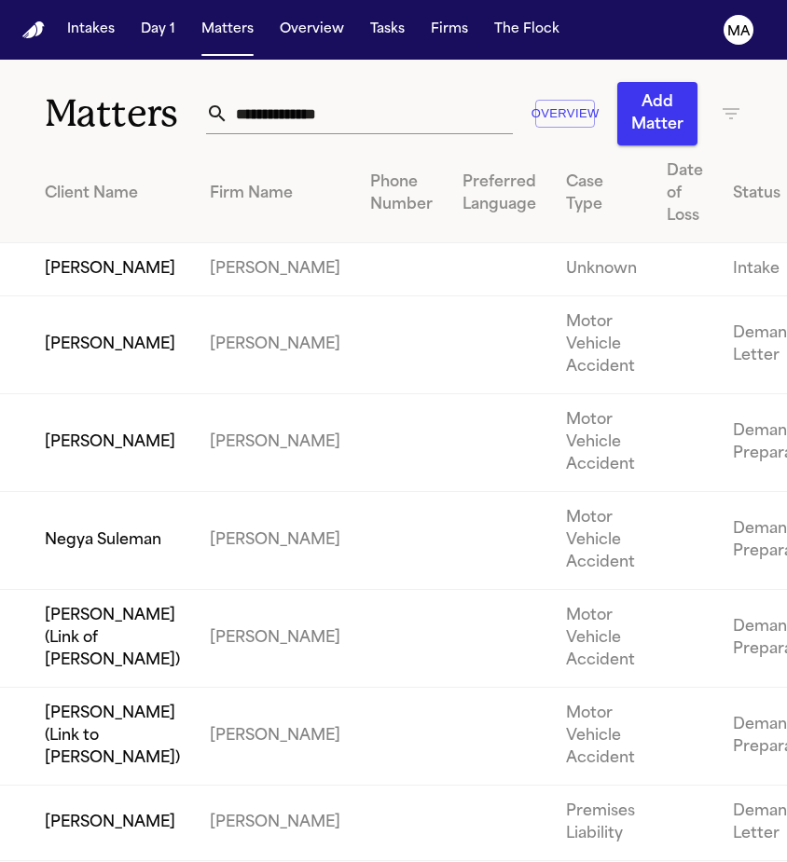
click at [551, 688] on td "Motor Vehicle Accident" at bounding box center [601, 737] width 101 height 98
click at [129, 688] on td "[PERSON_NAME] (Link to [PERSON_NAME])" at bounding box center [97, 737] width 195 height 98
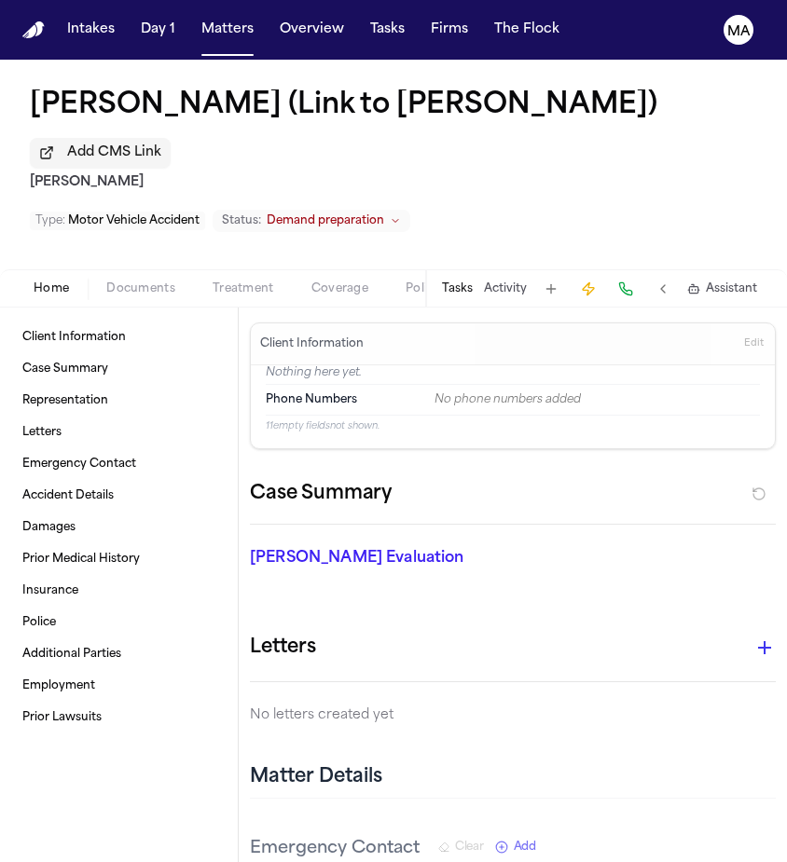
click at [384, 213] on span "Demand preparation" at bounding box center [325, 220] width 117 height 15
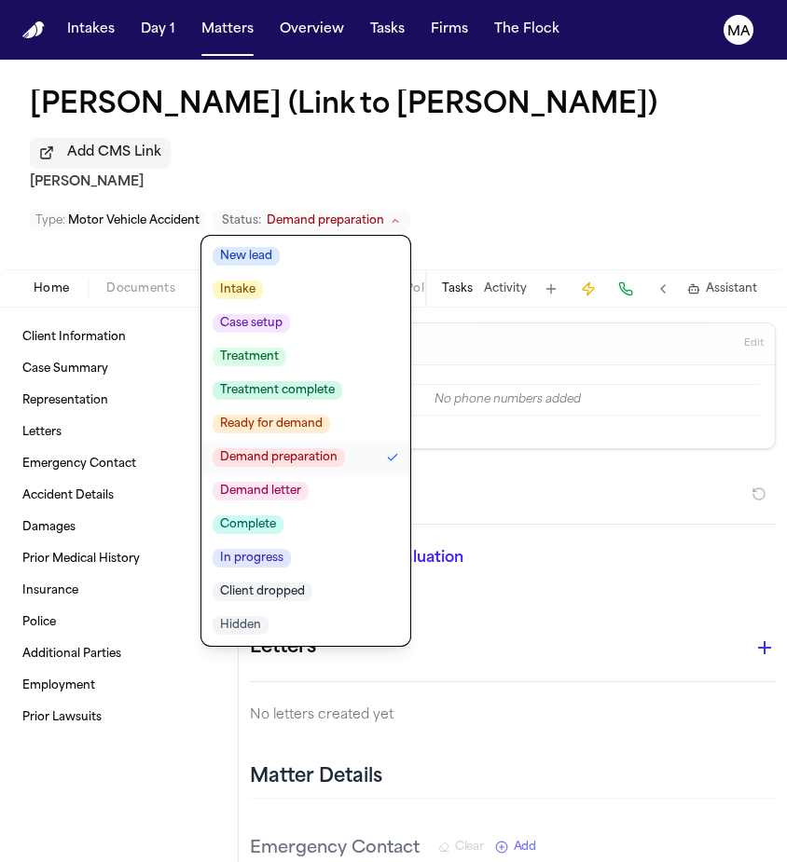
click at [309, 482] on span "Demand letter" at bounding box center [261, 491] width 96 height 19
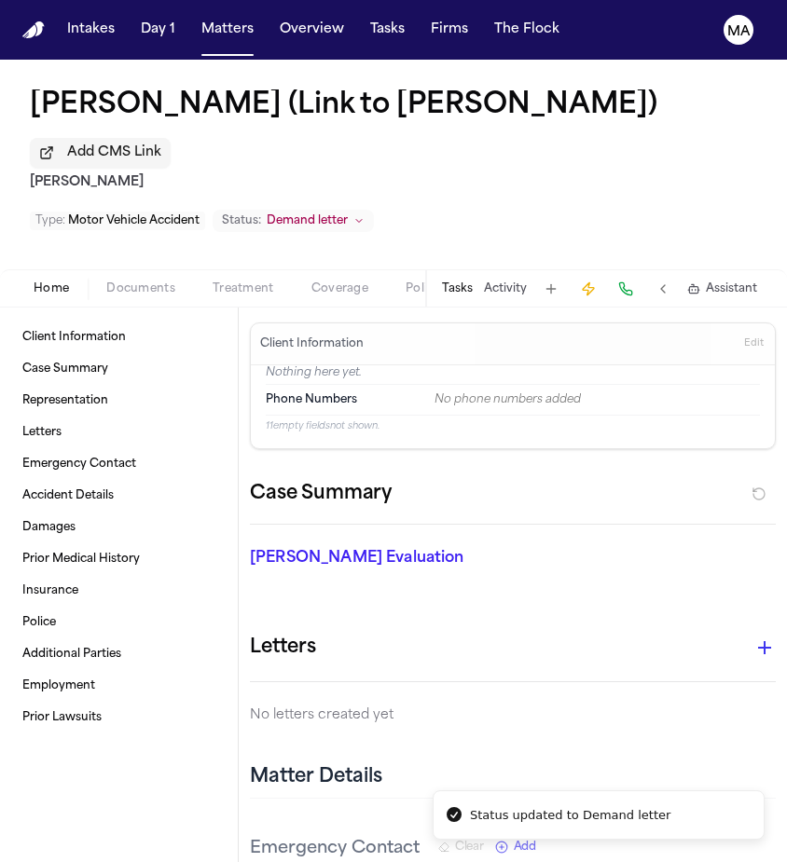
click at [421, 60] on div "[PERSON_NAME] (Link to [PERSON_NAME]) Add CMS Link [PERSON_NAME] Type : Motor V…" at bounding box center [393, 165] width 787 height 210
click at [194, 22] on button "Matters" at bounding box center [227, 30] width 67 height 34
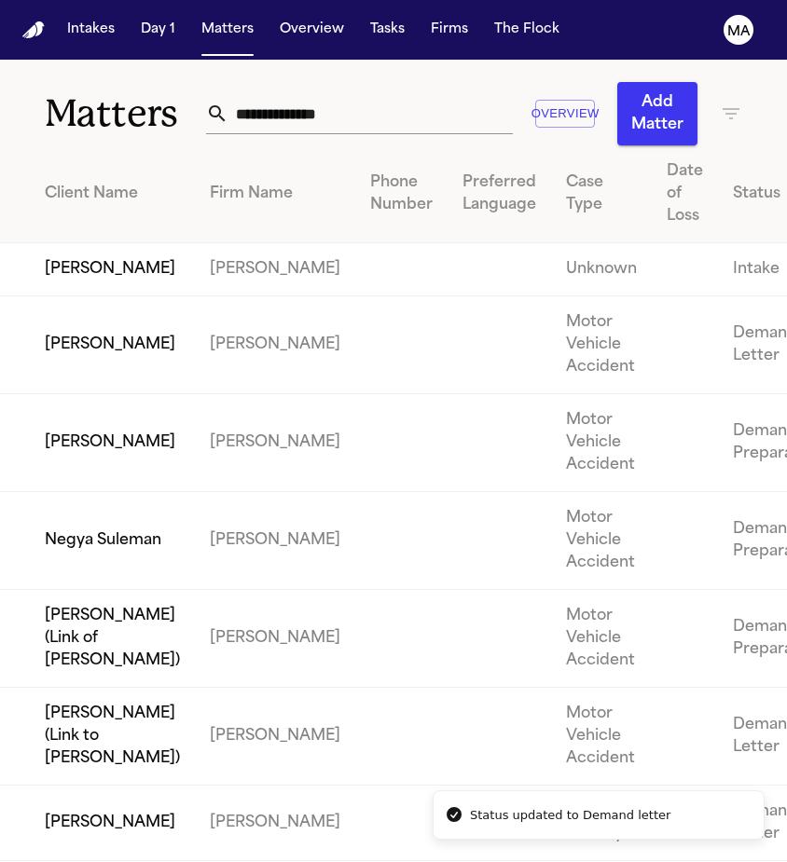
click at [355, 590] on td at bounding box center [401, 639] width 92 height 98
click at [122, 590] on td "[PERSON_NAME] (Link of [PERSON_NAME])" at bounding box center [97, 639] width 195 height 98
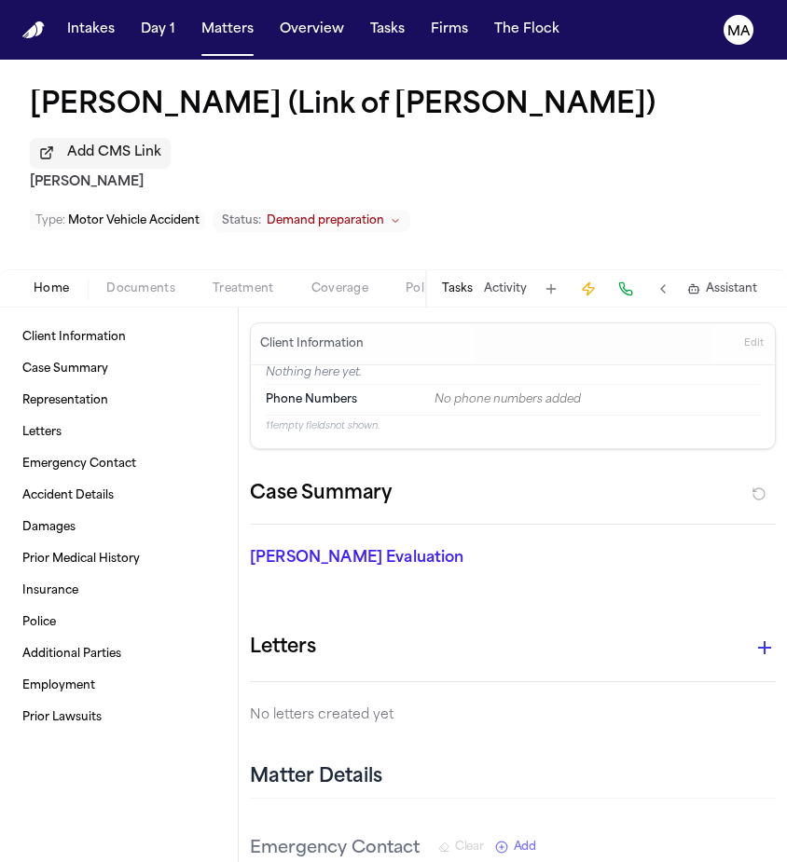
click at [410, 209] on div "Type : Motor Vehicle Accident Status: Demand preparation" at bounding box center [220, 224] width 380 height 31
click at [410, 210] on button "Status: Demand preparation" at bounding box center [312, 221] width 198 height 22
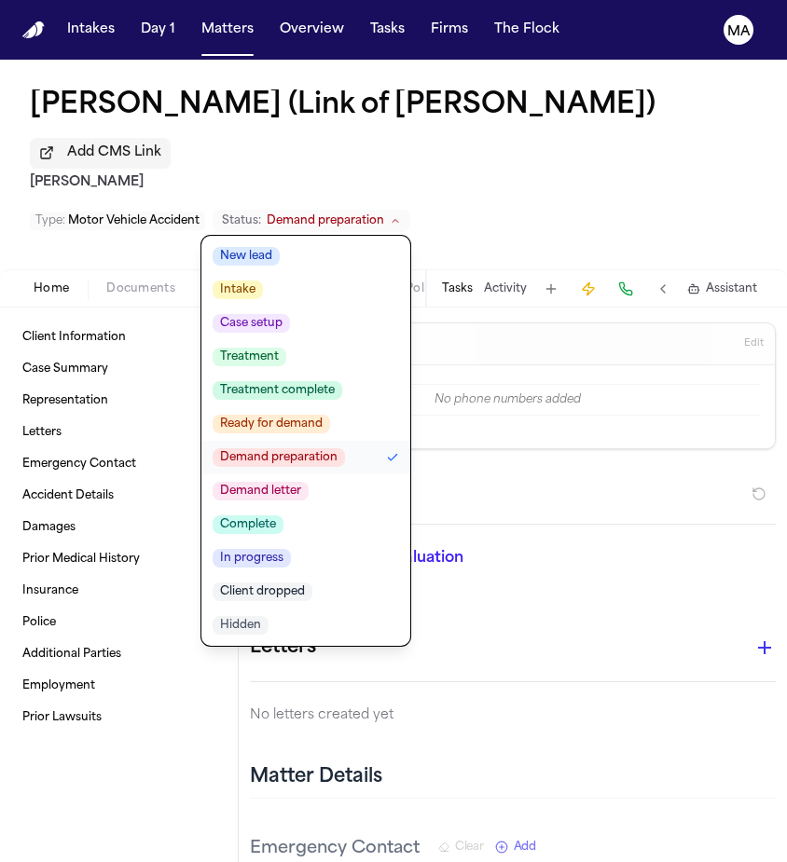
click at [309, 482] on span "Demand letter" at bounding box center [261, 491] width 96 height 19
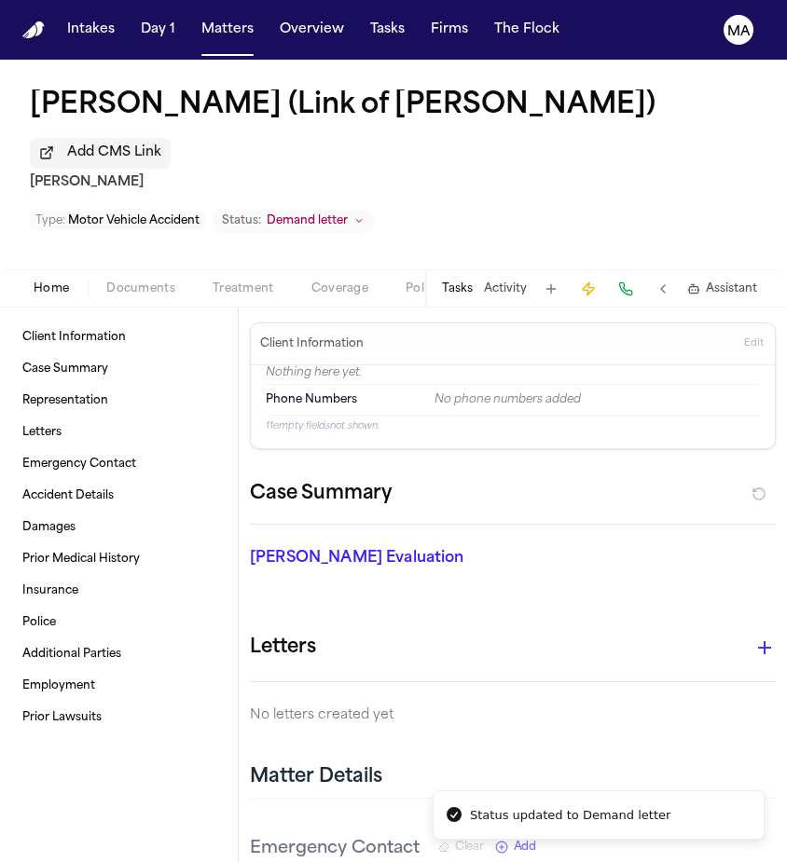
click at [507, 60] on div "[PERSON_NAME] (Link of [PERSON_NAME]) Add CMS Link [PERSON_NAME] Type : Motor V…" at bounding box center [393, 165] width 787 height 210
click at [151, 7] on nav "Intakes Day 1 Matters Overview Tasks Firms The Flock MA" at bounding box center [393, 30] width 787 height 60
click at [194, 21] on button "Matters" at bounding box center [227, 30] width 67 height 34
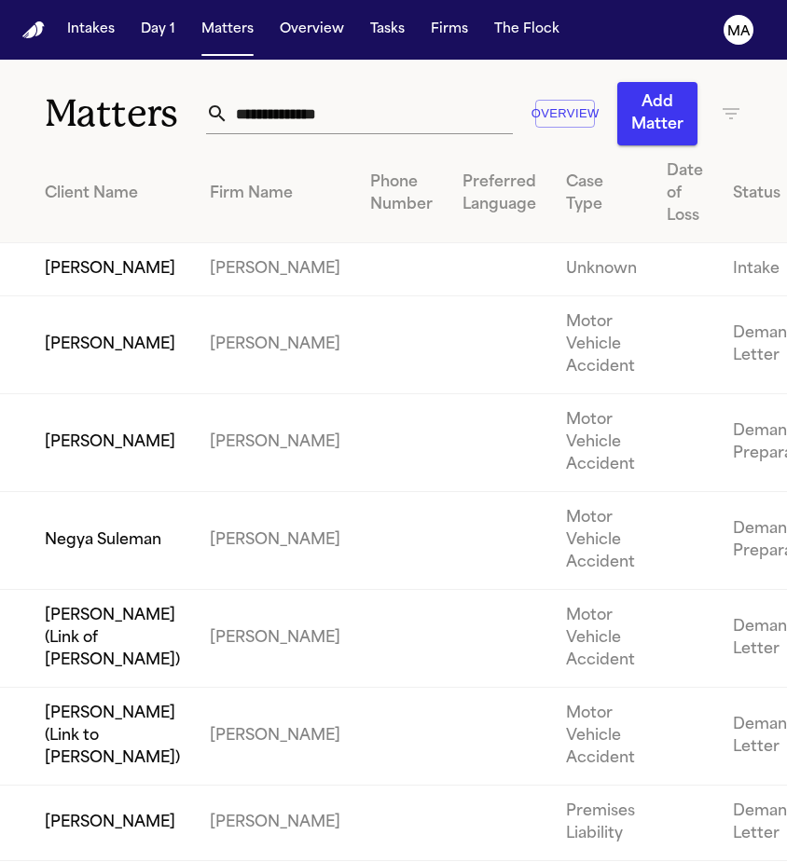
click at [166, 492] on td "Negya Suleman" at bounding box center [97, 541] width 195 height 98
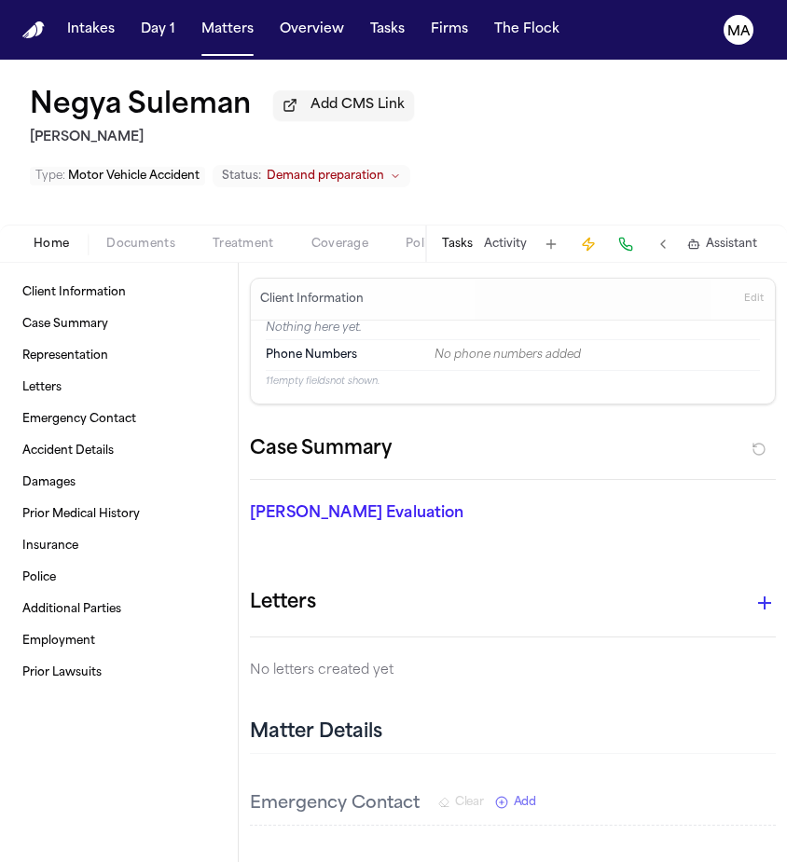
click at [384, 169] on span "Demand preparation" at bounding box center [325, 176] width 117 height 15
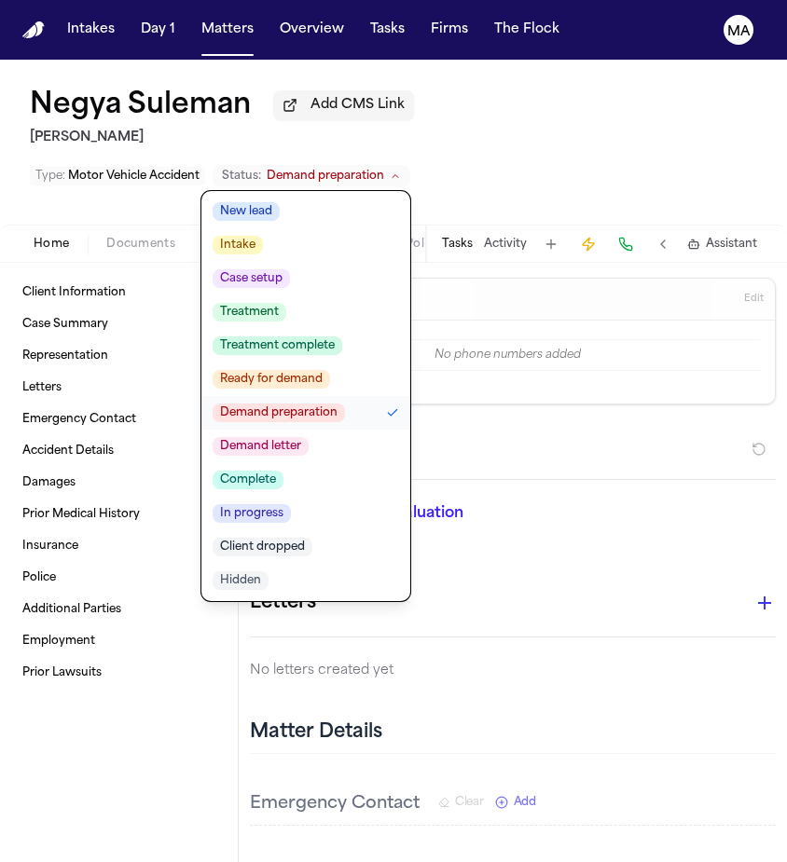
click at [309, 437] on span "Demand letter" at bounding box center [261, 446] width 96 height 19
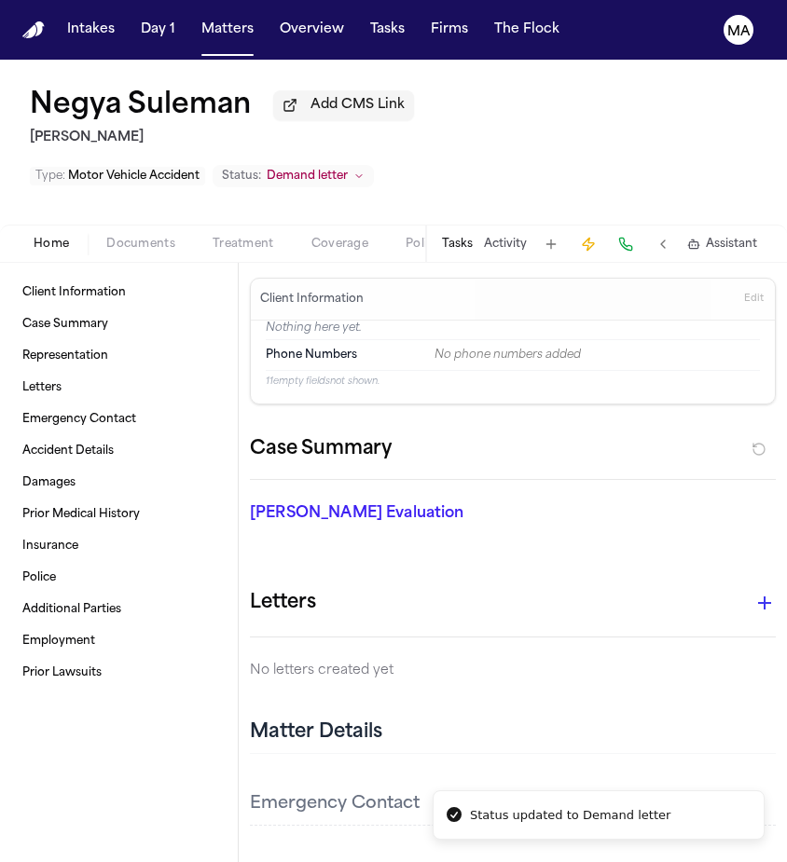
click at [309, 66] on div "Negya Suleman Add CMS Link Yanni Law Type : Motor Vehicle Accident Status: Dema…" at bounding box center [393, 142] width 787 height 165
click at [194, 24] on button "Matters" at bounding box center [227, 30] width 67 height 34
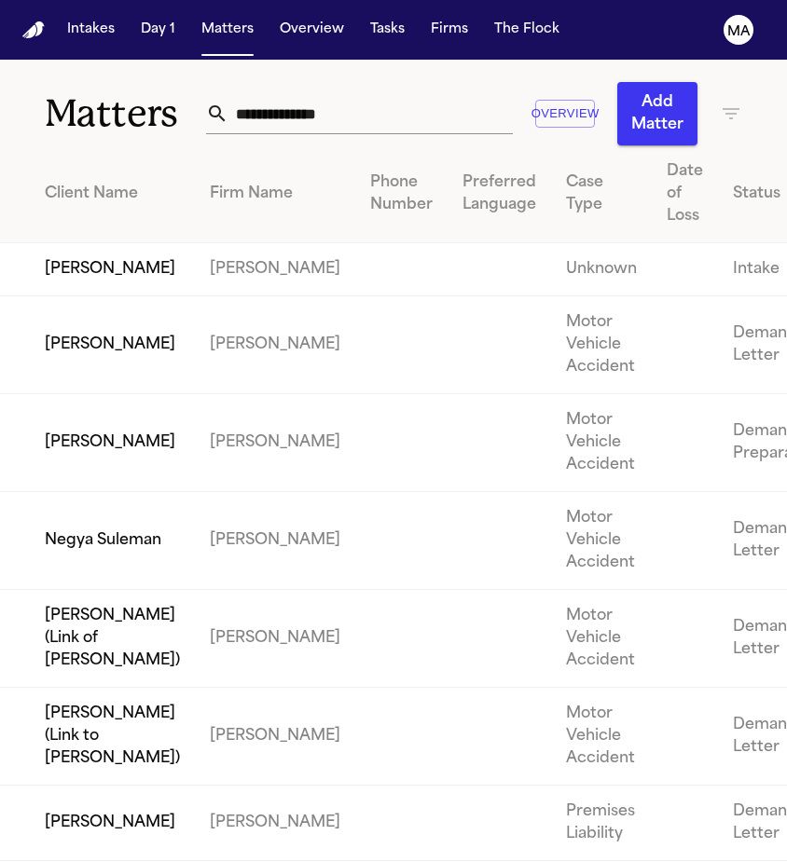
click at [179, 394] on td "[PERSON_NAME]" at bounding box center [97, 443] width 195 height 98
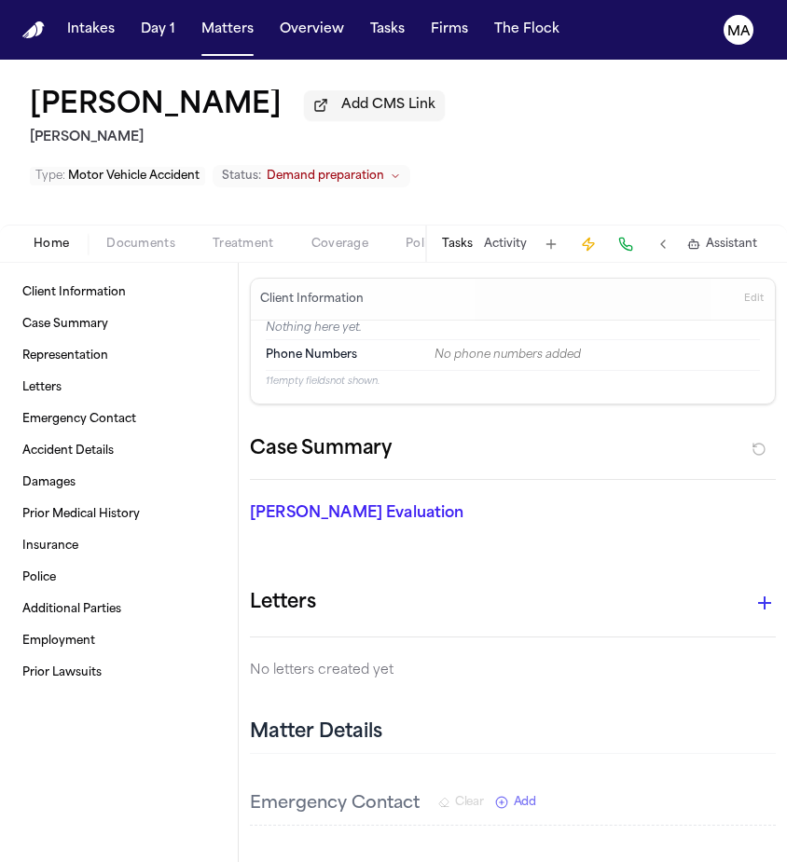
click at [410, 164] on div "Type : Motor Vehicle Accident Status: Demand preparation" at bounding box center [220, 179] width 380 height 31
click at [384, 169] on span "Demand preparation" at bounding box center [325, 176] width 117 height 15
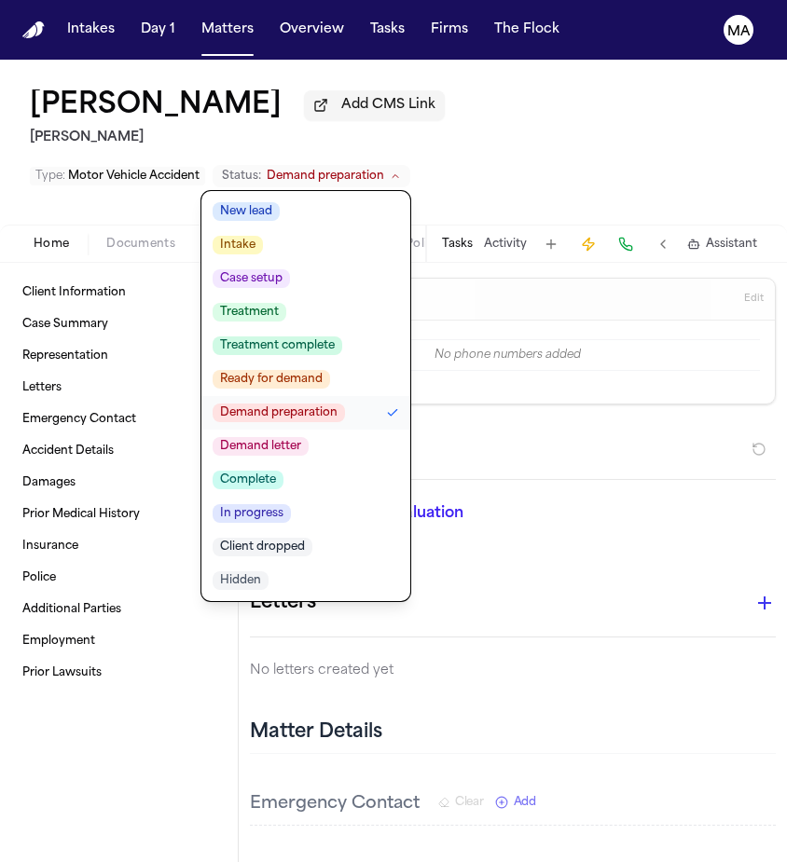
click at [309, 437] on span "Demand letter" at bounding box center [261, 446] width 96 height 19
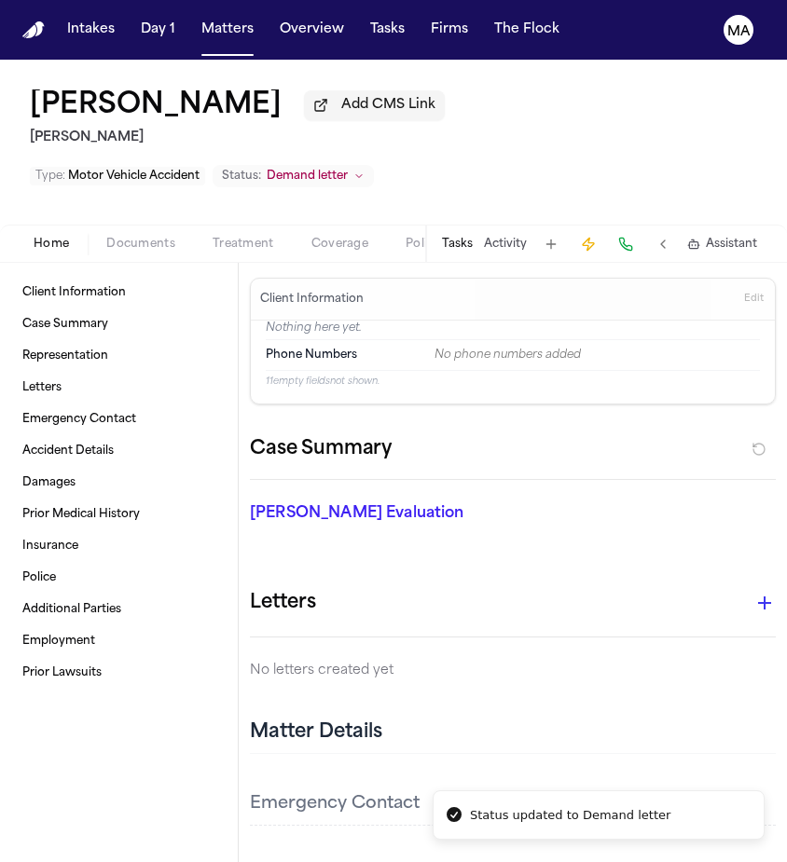
click at [373, 60] on div "[PERSON_NAME] Add CMS Link [PERSON_NAME] Type : Motor Vehicle Accident Status: …" at bounding box center [393, 142] width 787 height 165
click at [194, 18] on button "Matters" at bounding box center [227, 30] width 67 height 34
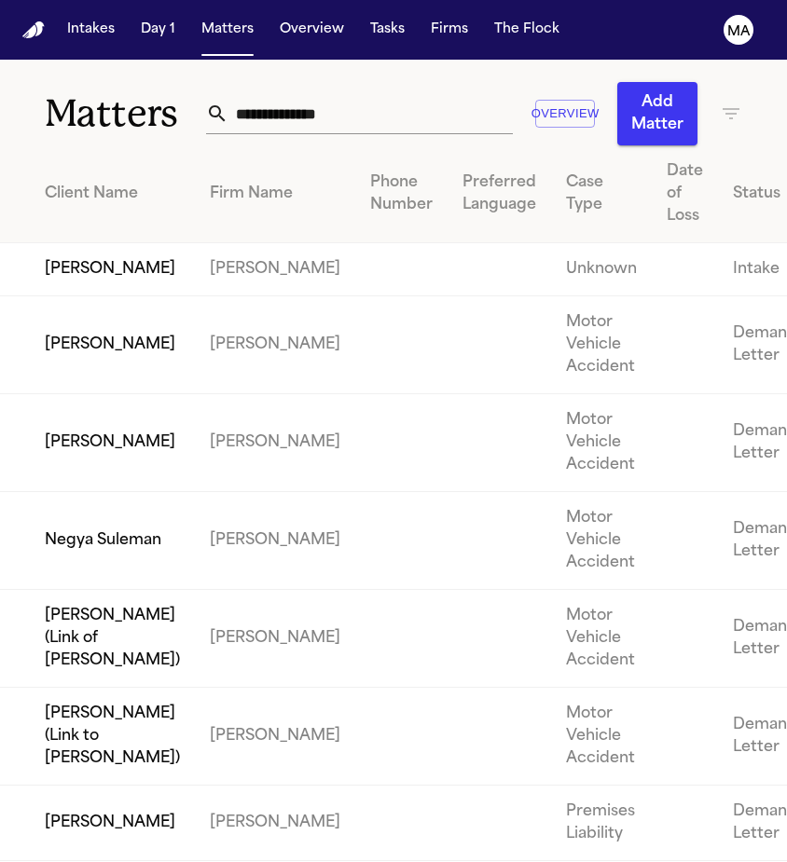
click at [170, 243] on td "[PERSON_NAME]" at bounding box center [97, 269] width 195 height 53
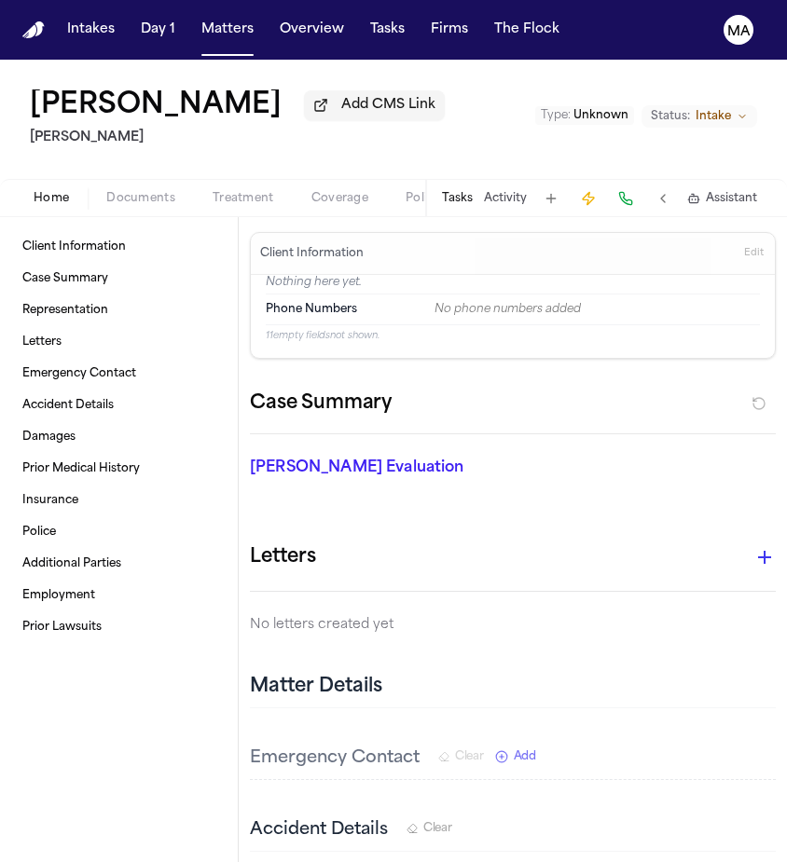
click at [731, 109] on span "Intake" at bounding box center [712, 116] width 35 height 15
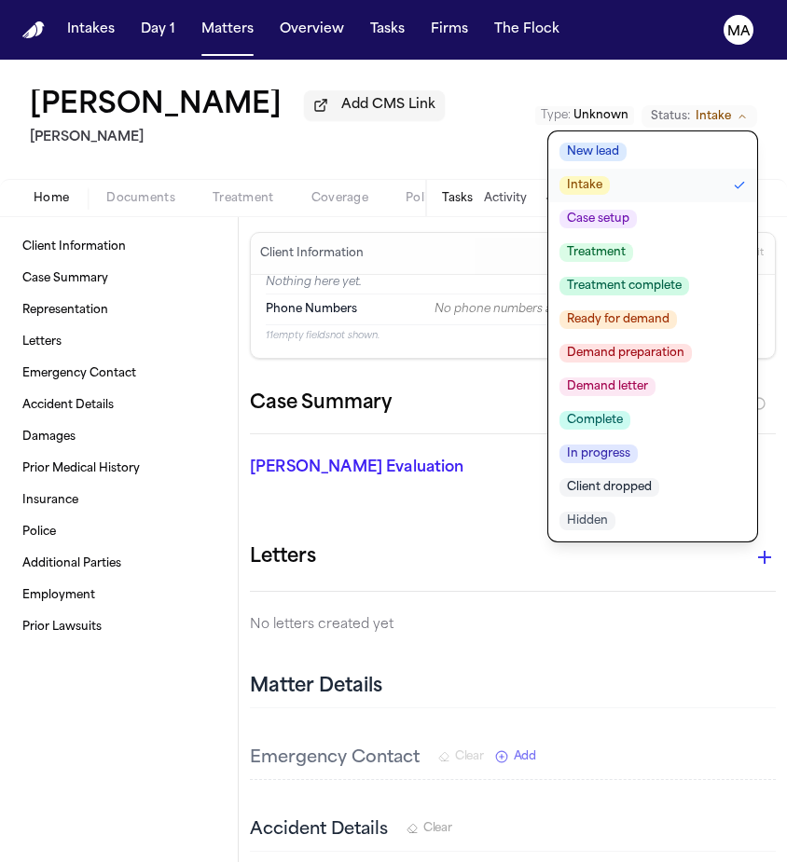
click at [655, 378] on span "Demand letter" at bounding box center [607, 387] width 96 height 19
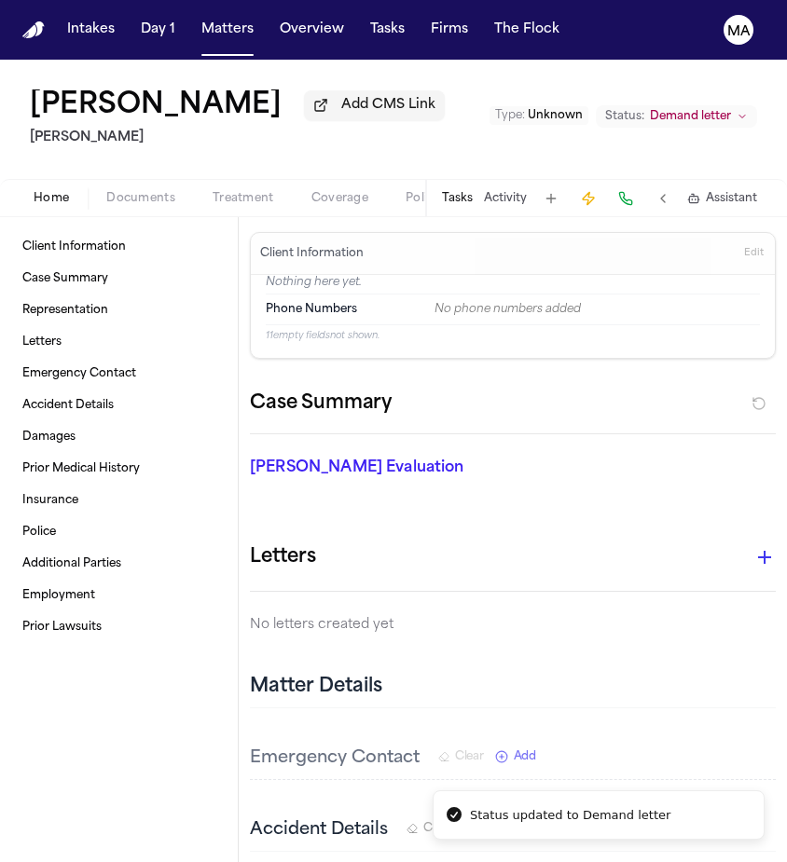
click at [461, 66] on div "[PERSON_NAME] Add CMS Link [PERSON_NAME] Type : Unknown Status: Demand letter" at bounding box center [393, 119] width 787 height 119
click at [525, 110] on span "Type :" at bounding box center [510, 115] width 30 height 11
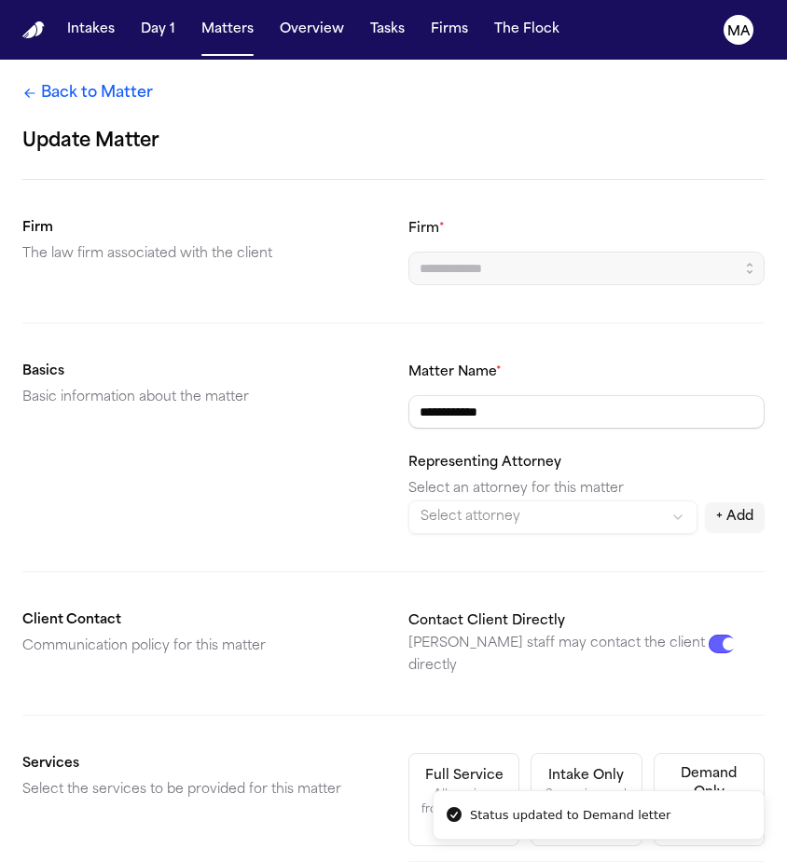
type input "*********"
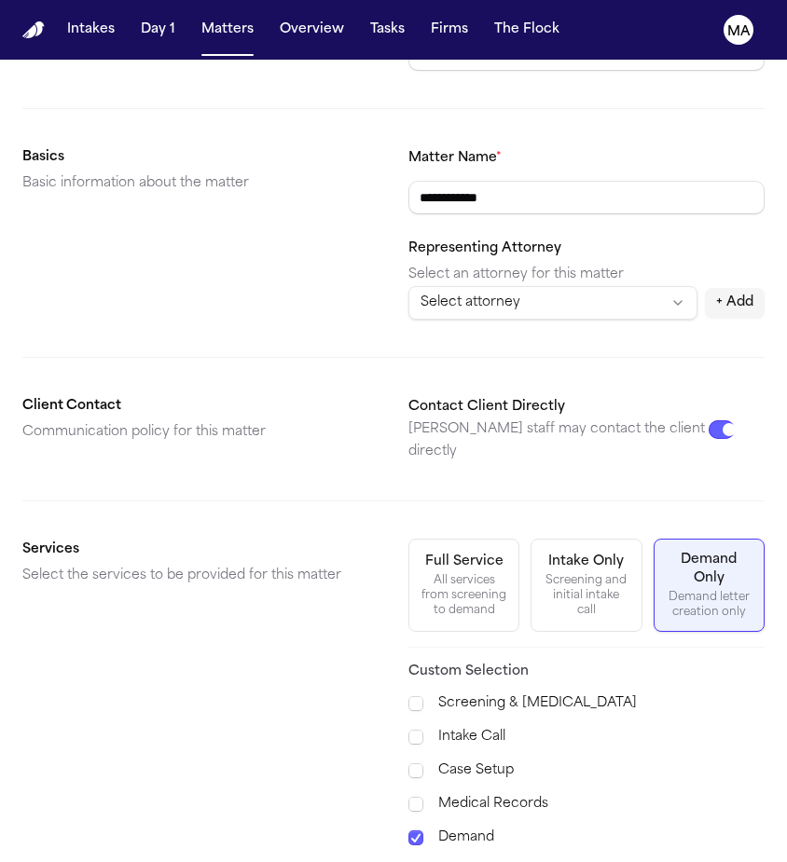
scroll to position [213, 0]
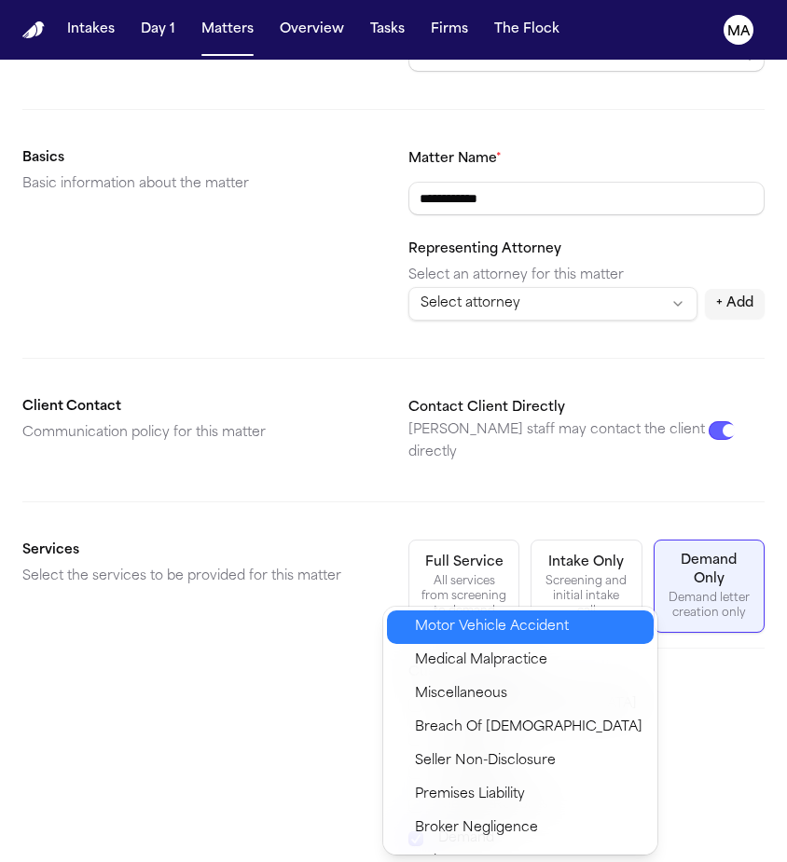
click at [453, 619] on span "Motor Vehicle Accident" at bounding box center [492, 627] width 154 height 22
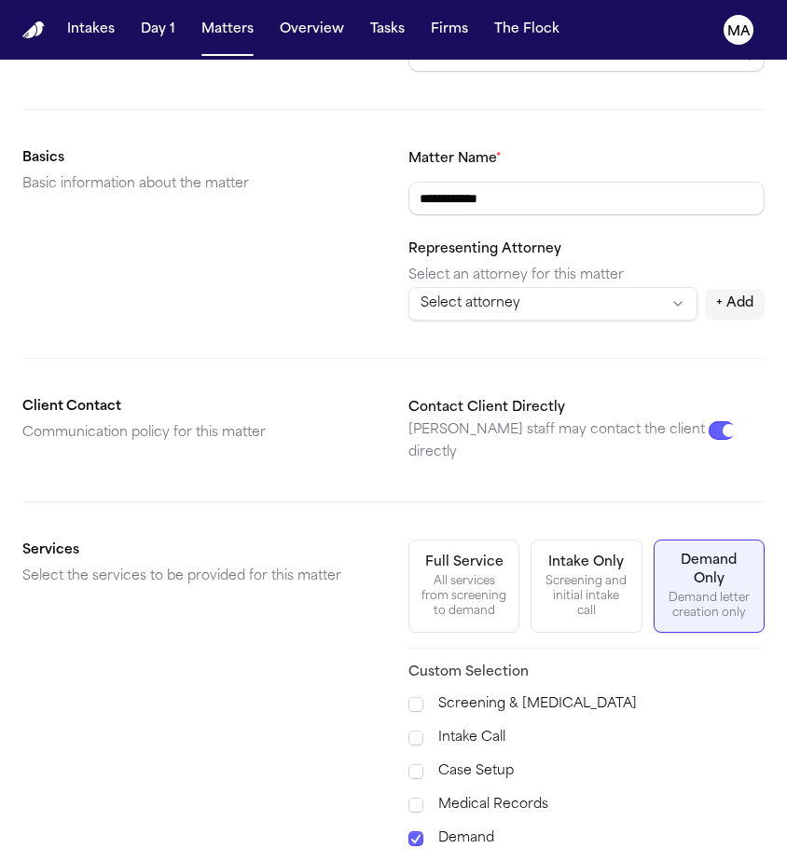
click at [667, 781] on div "**********" at bounding box center [393, 789] width 787 height 1887
click at [194, 20] on button "Matters" at bounding box center [227, 30] width 67 height 34
